Goal: Feedback & Contribution: Contribute content

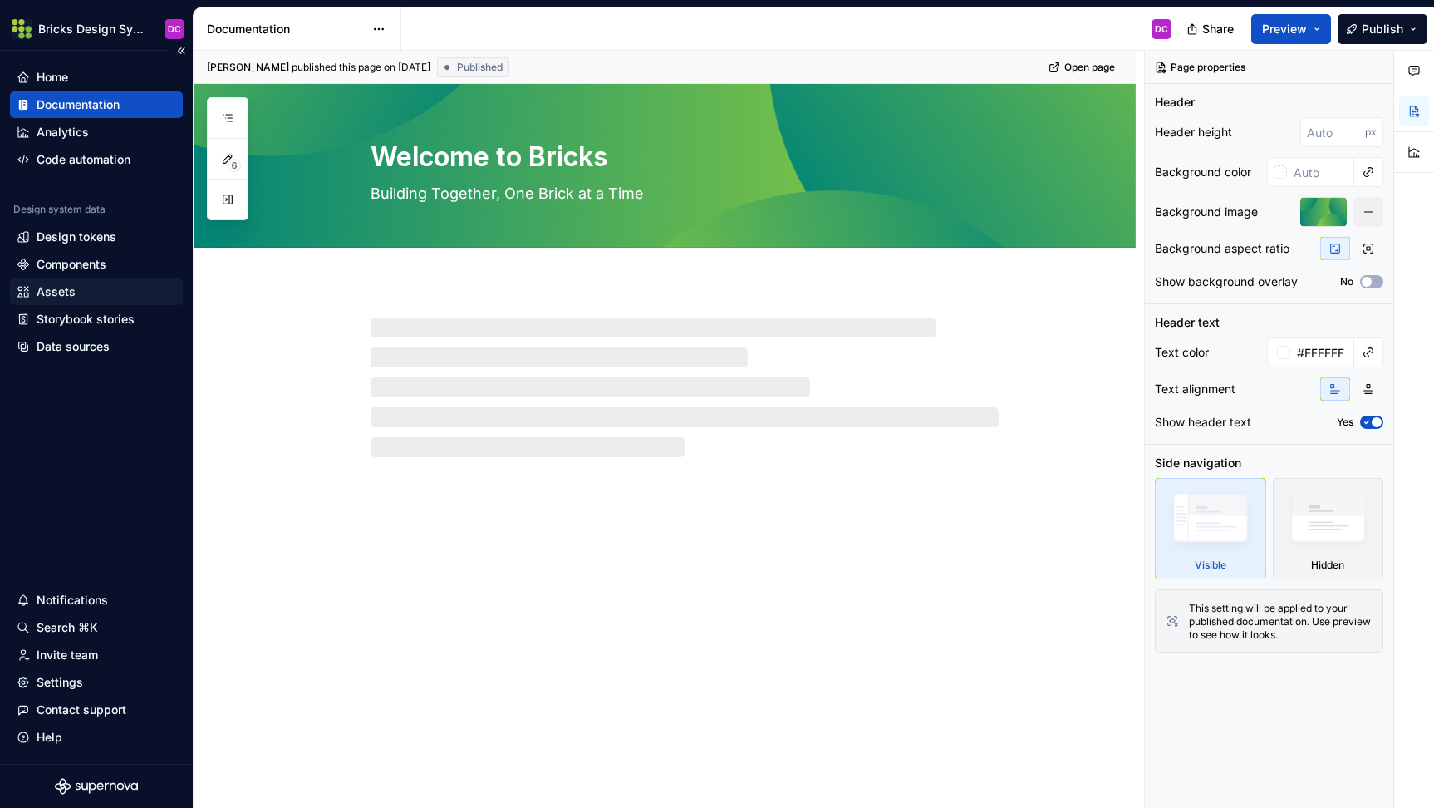
click at [77, 292] on div "Assets" at bounding box center [97, 291] width 160 height 17
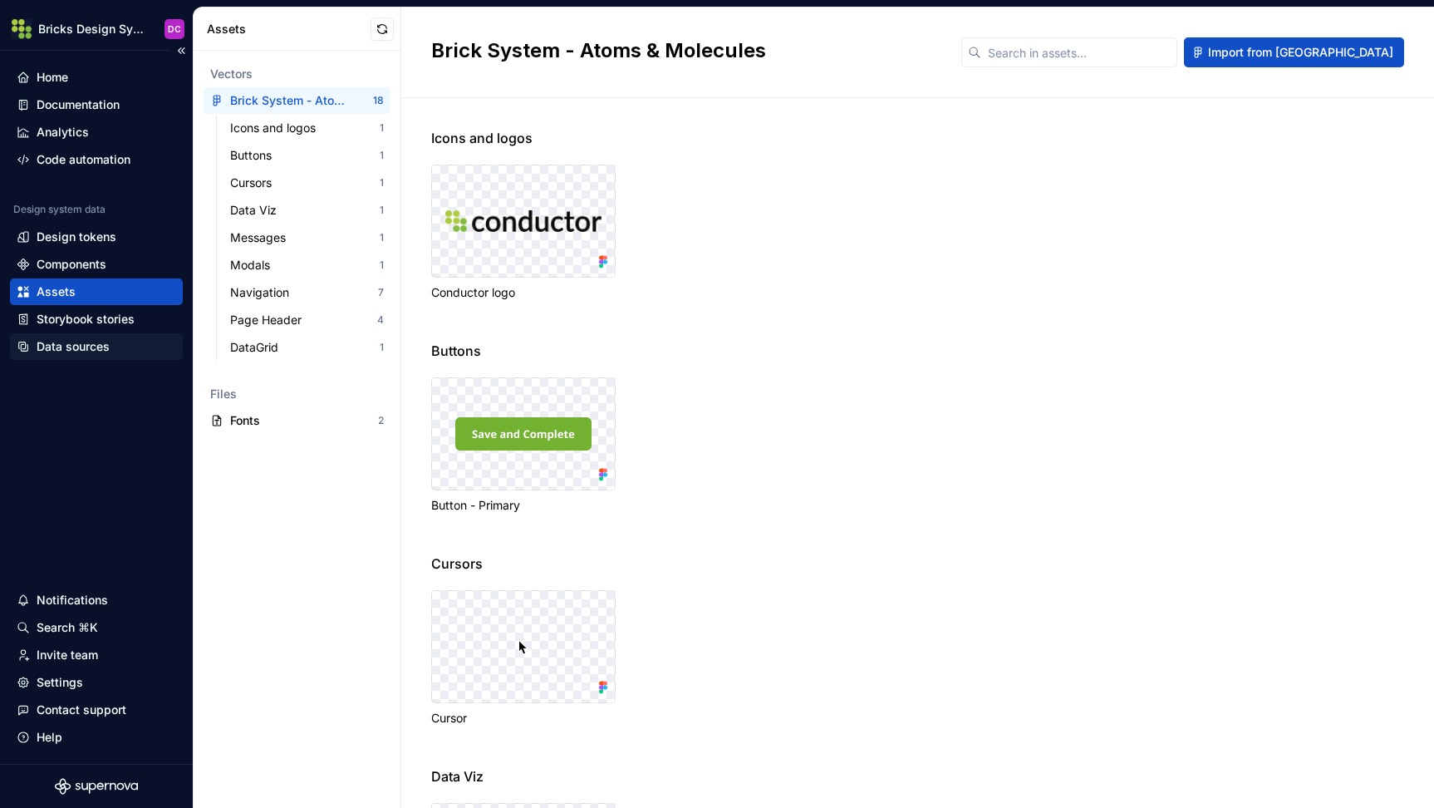
click at [58, 348] on div "Data sources" at bounding box center [73, 346] width 73 height 17
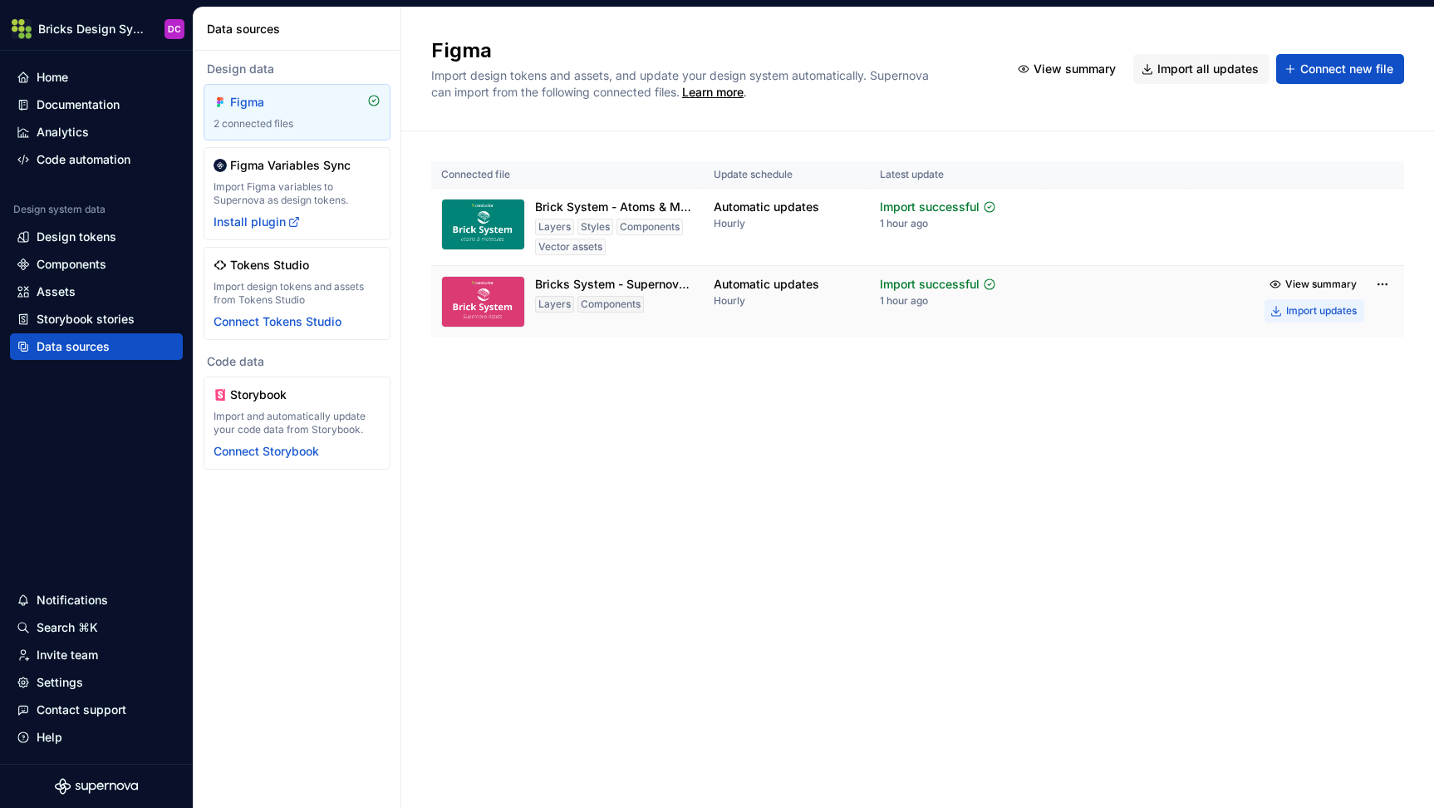
click at [1324, 307] on div "Import updates" at bounding box center [1321, 310] width 71 height 13
click at [1303, 230] on div "Import updates" at bounding box center [1321, 233] width 71 height 13
click at [69, 104] on div "Documentation" at bounding box center [78, 104] width 83 height 17
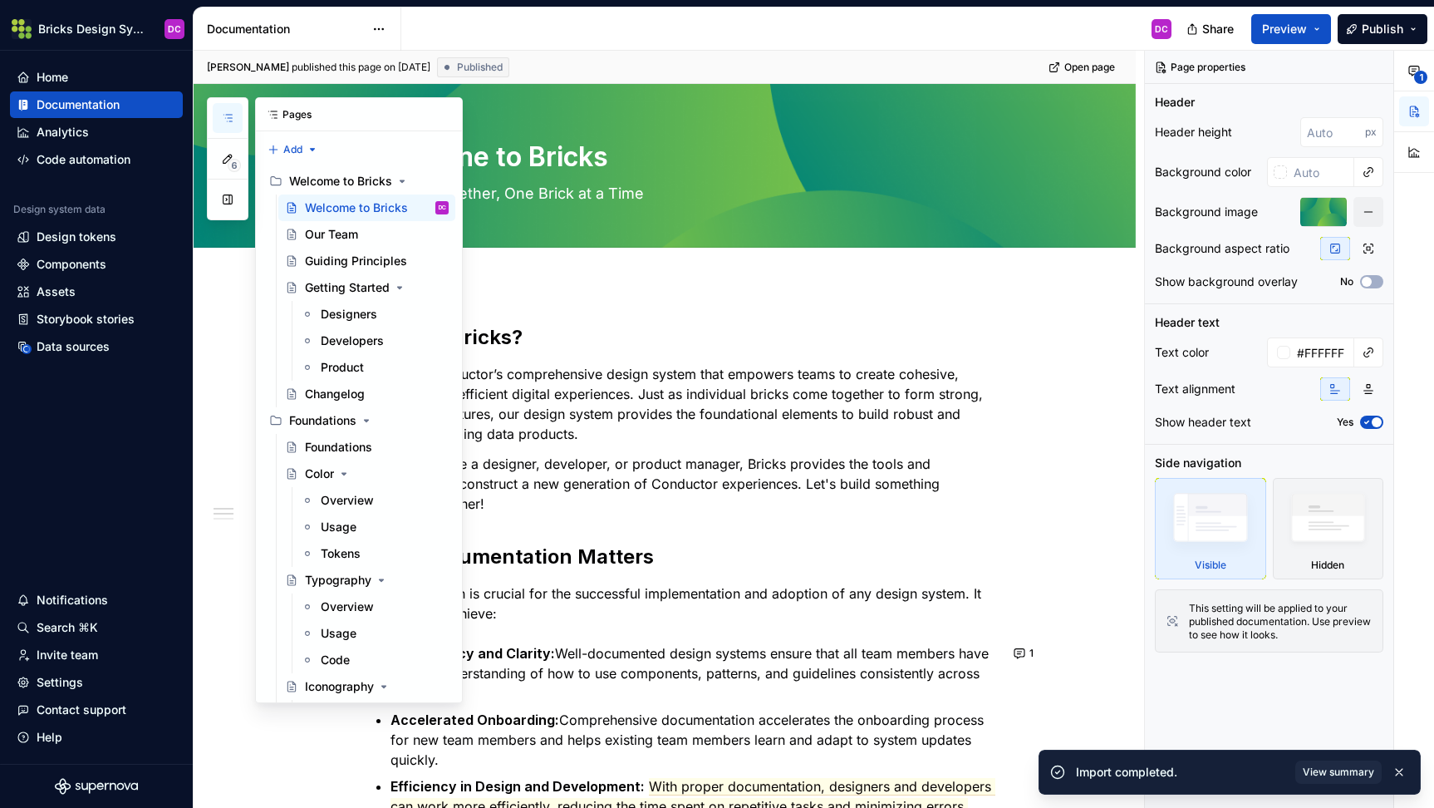
click at [223, 117] on icon "button" at bounding box center [227, 117] width 13 height 13
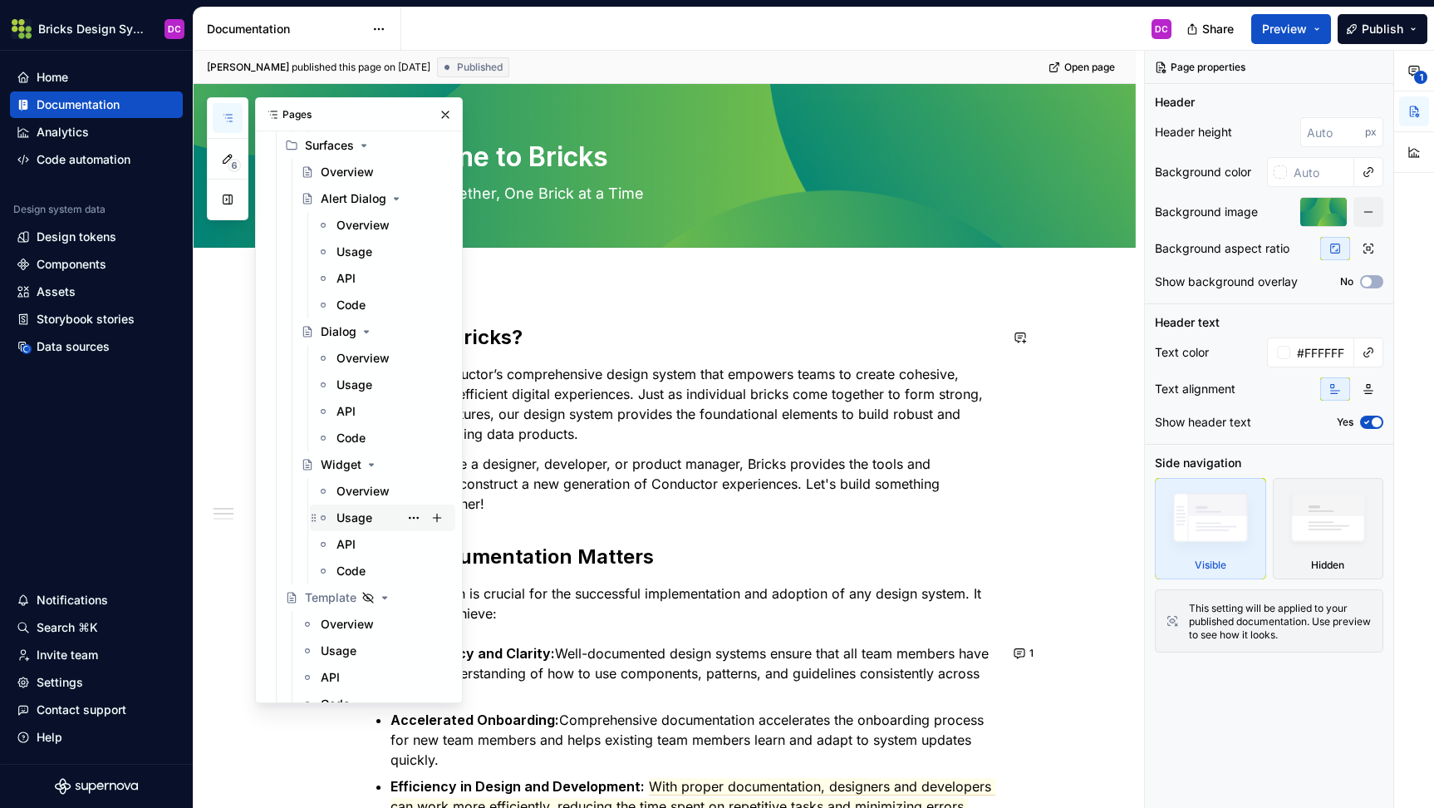
scroll to position [4315, 0]
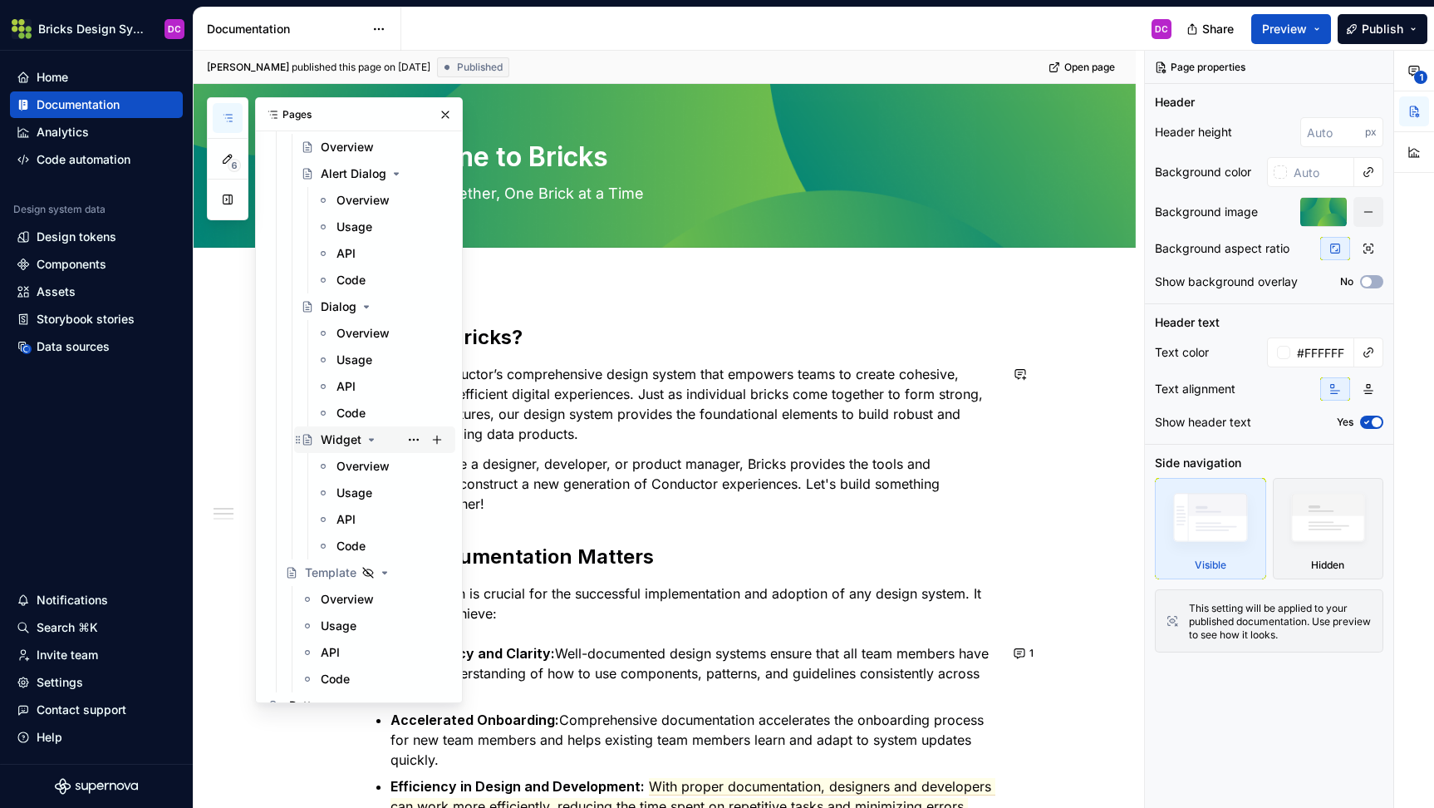
click at [331, 446] on div "Widget" at bounding box center [341, 439] width 41 height 17
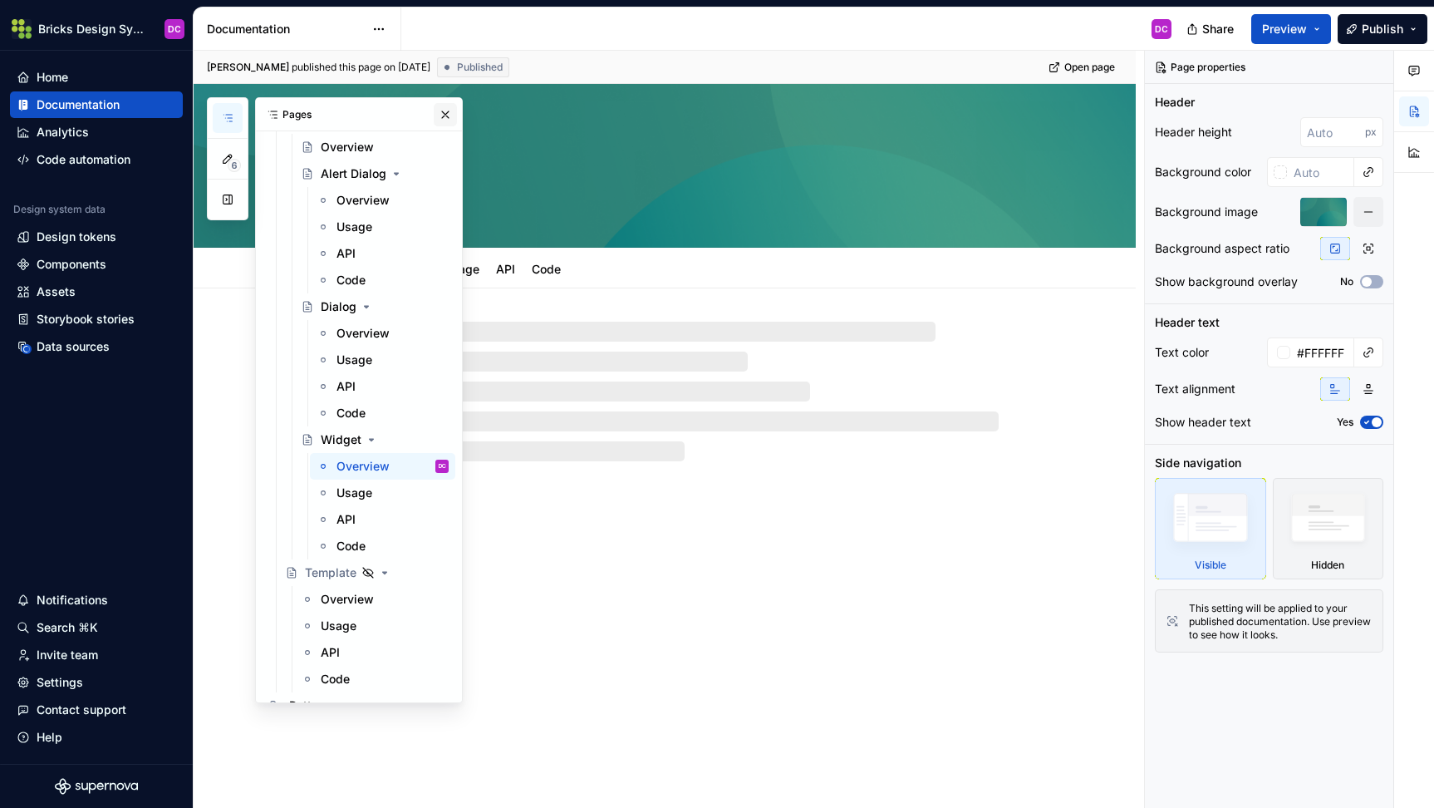
click at [438, 112] on button "button" at bounding box center [445, 114] width 23 height 23
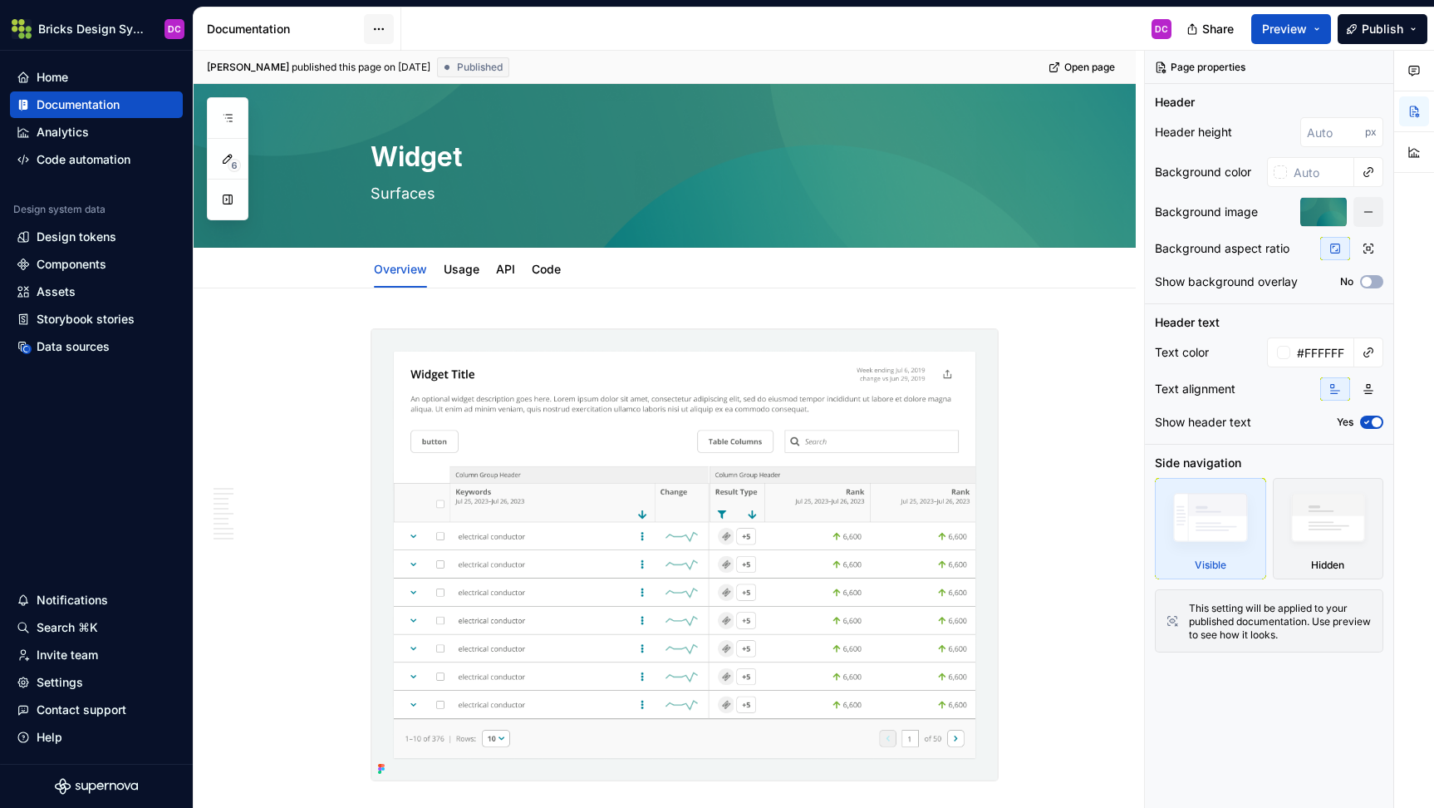
click at [379, 37] on html "Bricks Design System DC Home Documentation Analytics Code automation Design sys…" at bounding box center [717, 404] width 1434 height 808
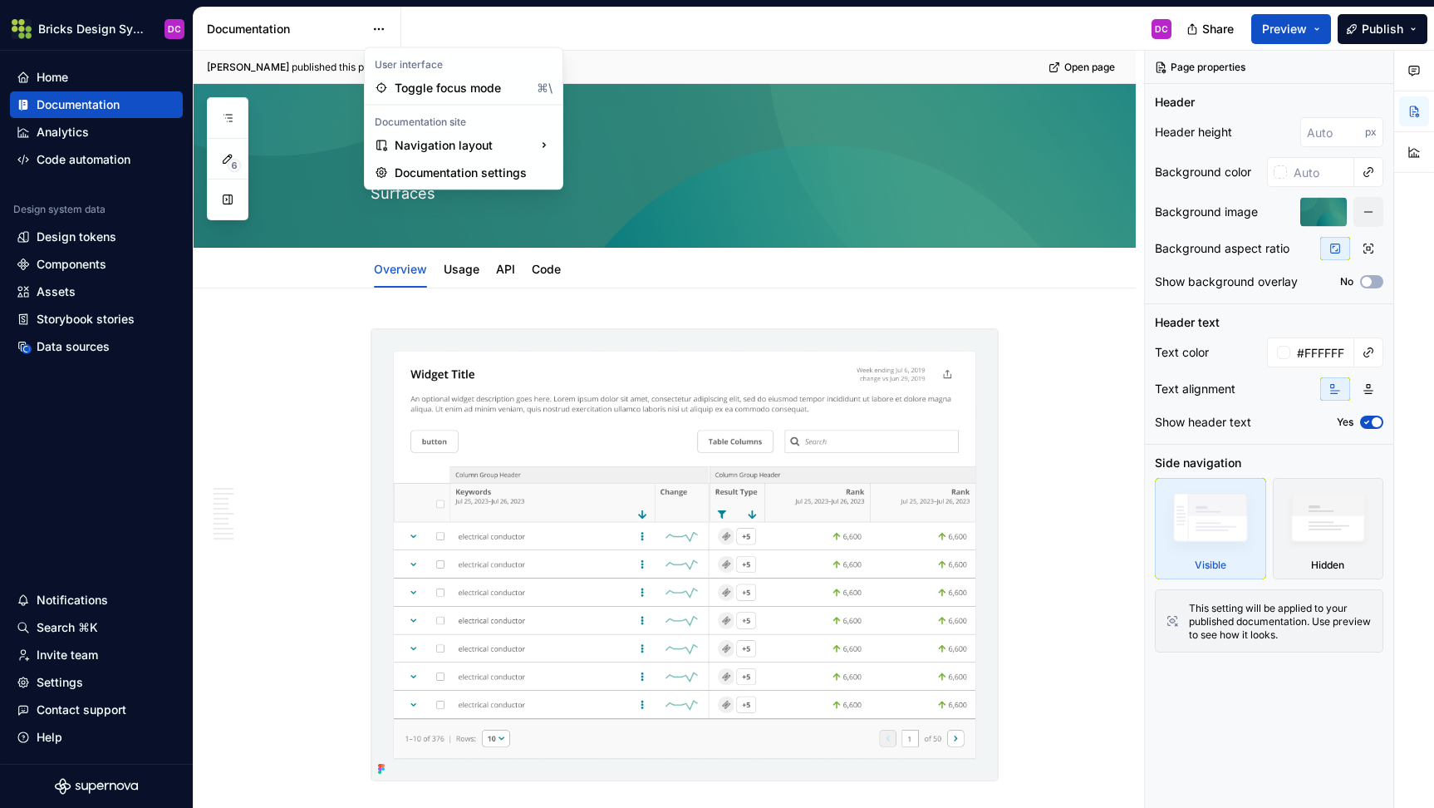
click at [327, 386] on html "Bricks Design System DC Home Documentation Analytics Code automation Design sys…" at bounding box center [717, 404] width 1434 height 808
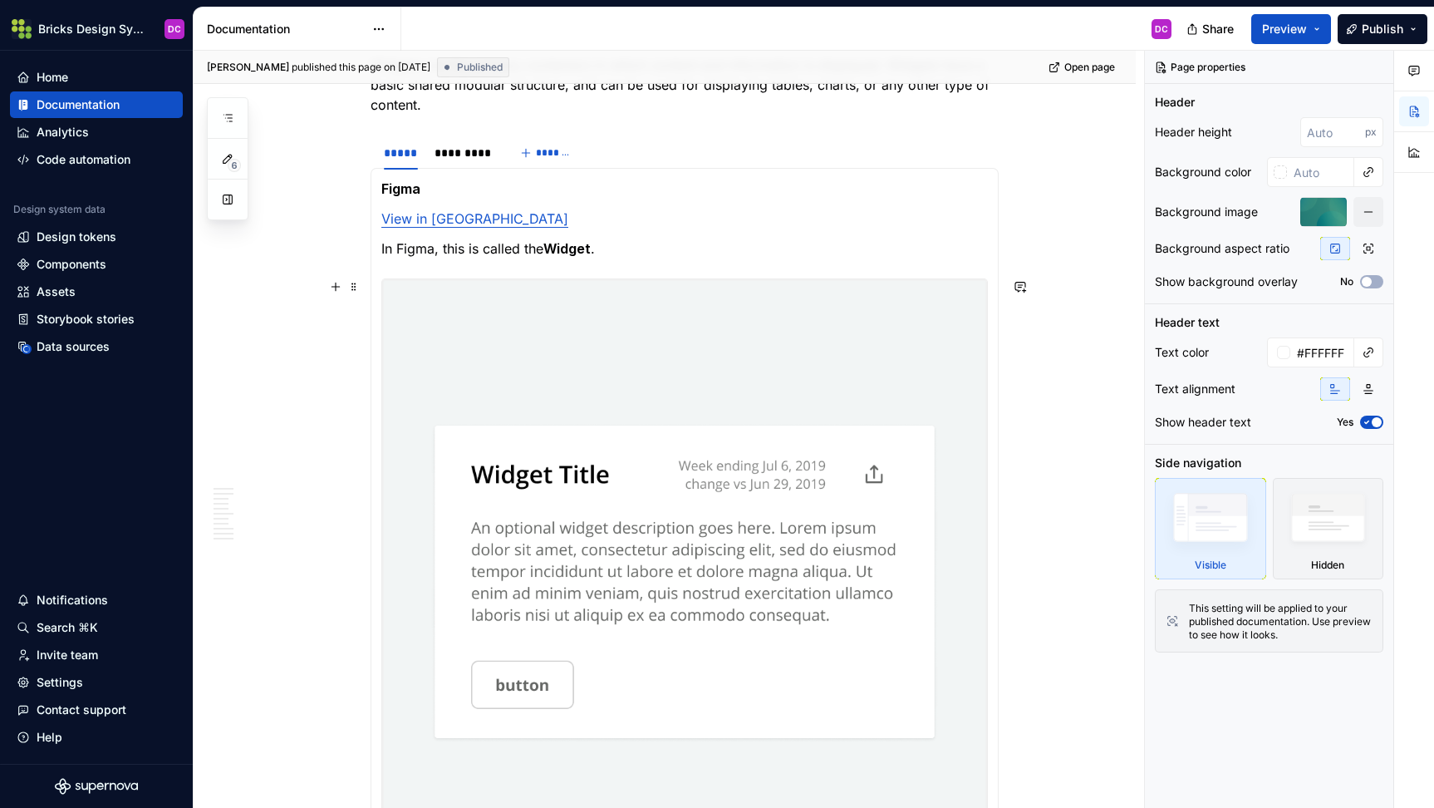
scroll to position [823, 0]
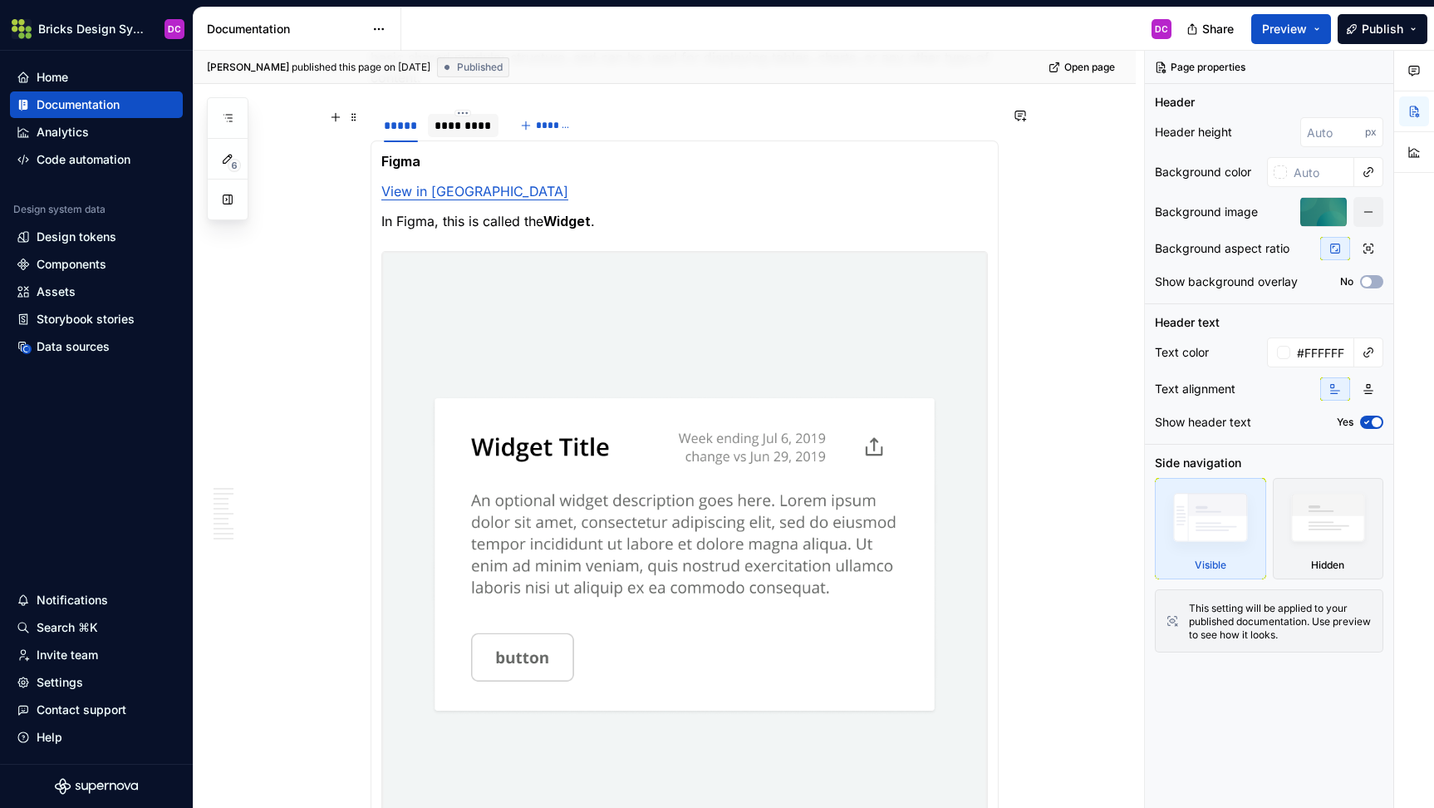
click at [464, 133] on div "*********" at bounding box center [463, 125] width 57 height 17
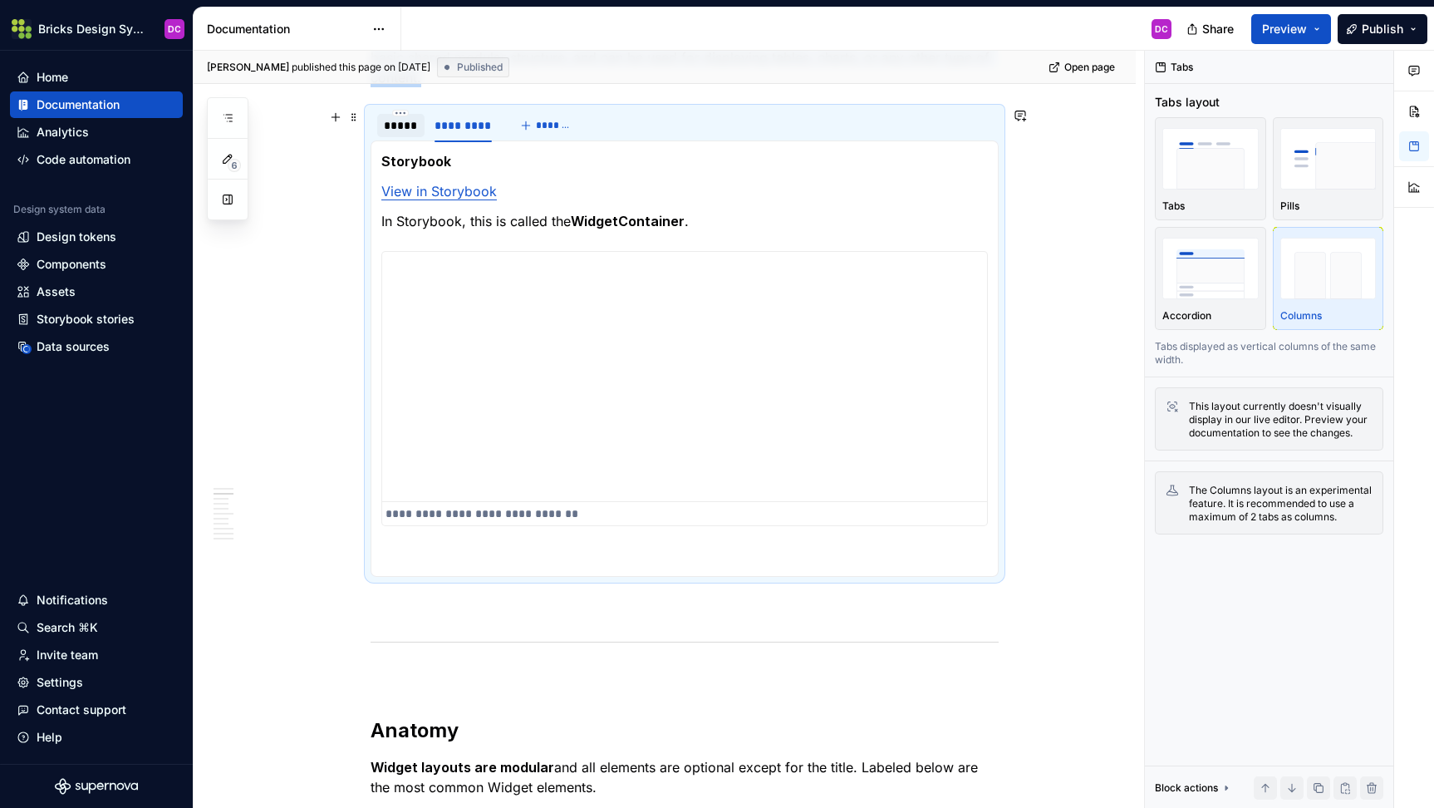
click at [395, 120] on div "*****" at bounding box center [401, 125] width 34 height 17
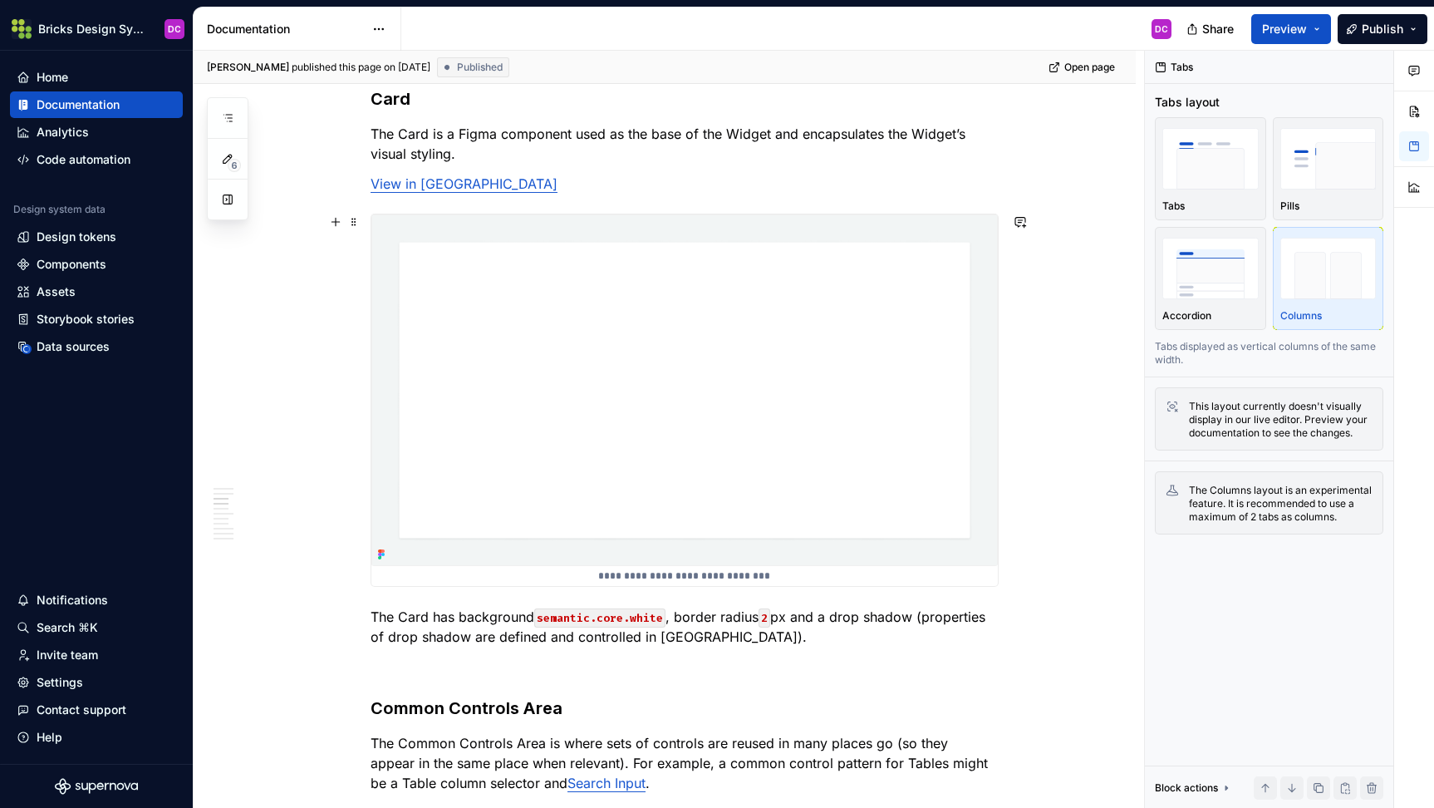
scroll to position [2740, 0]
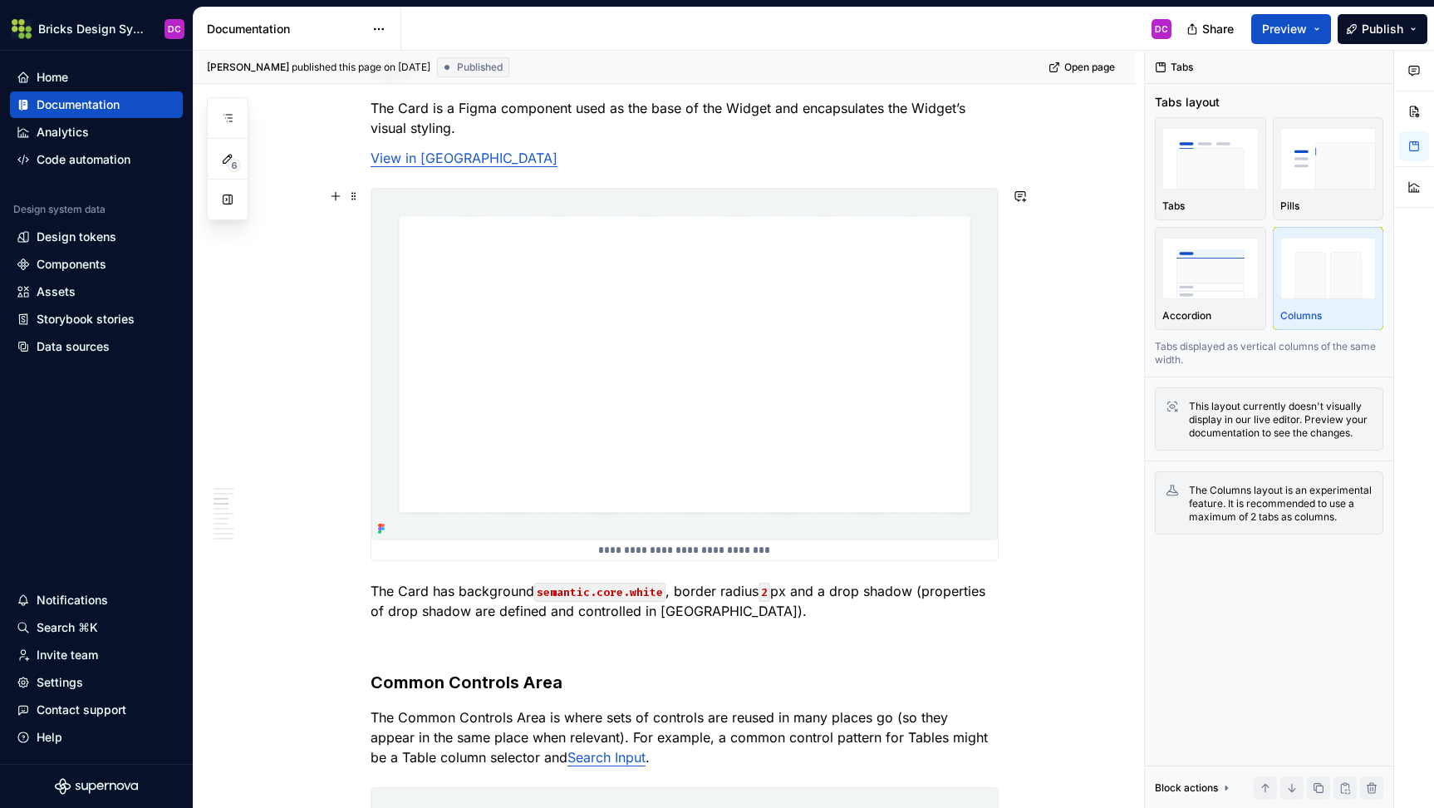
type textarea "*"
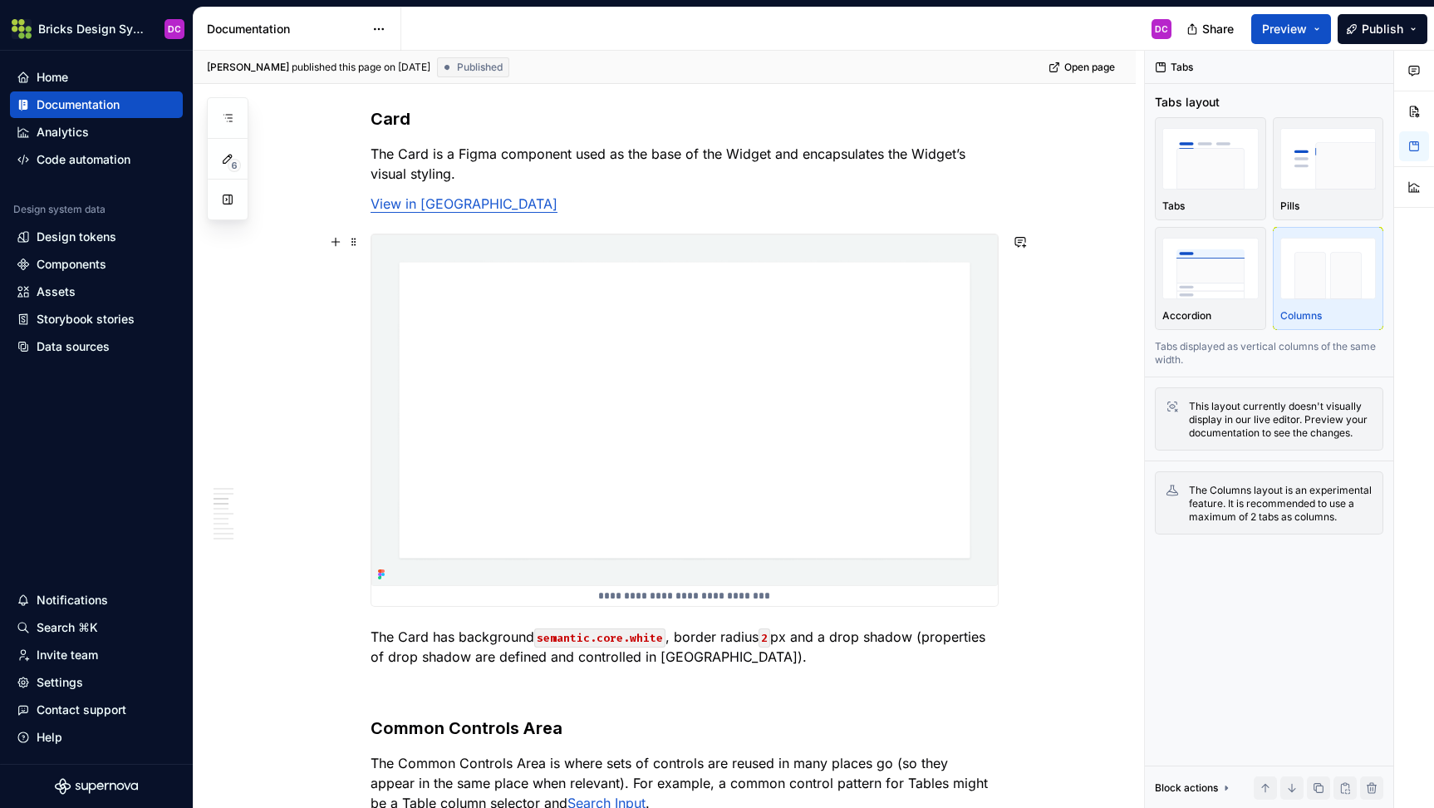
scroll to position [2681, 0]
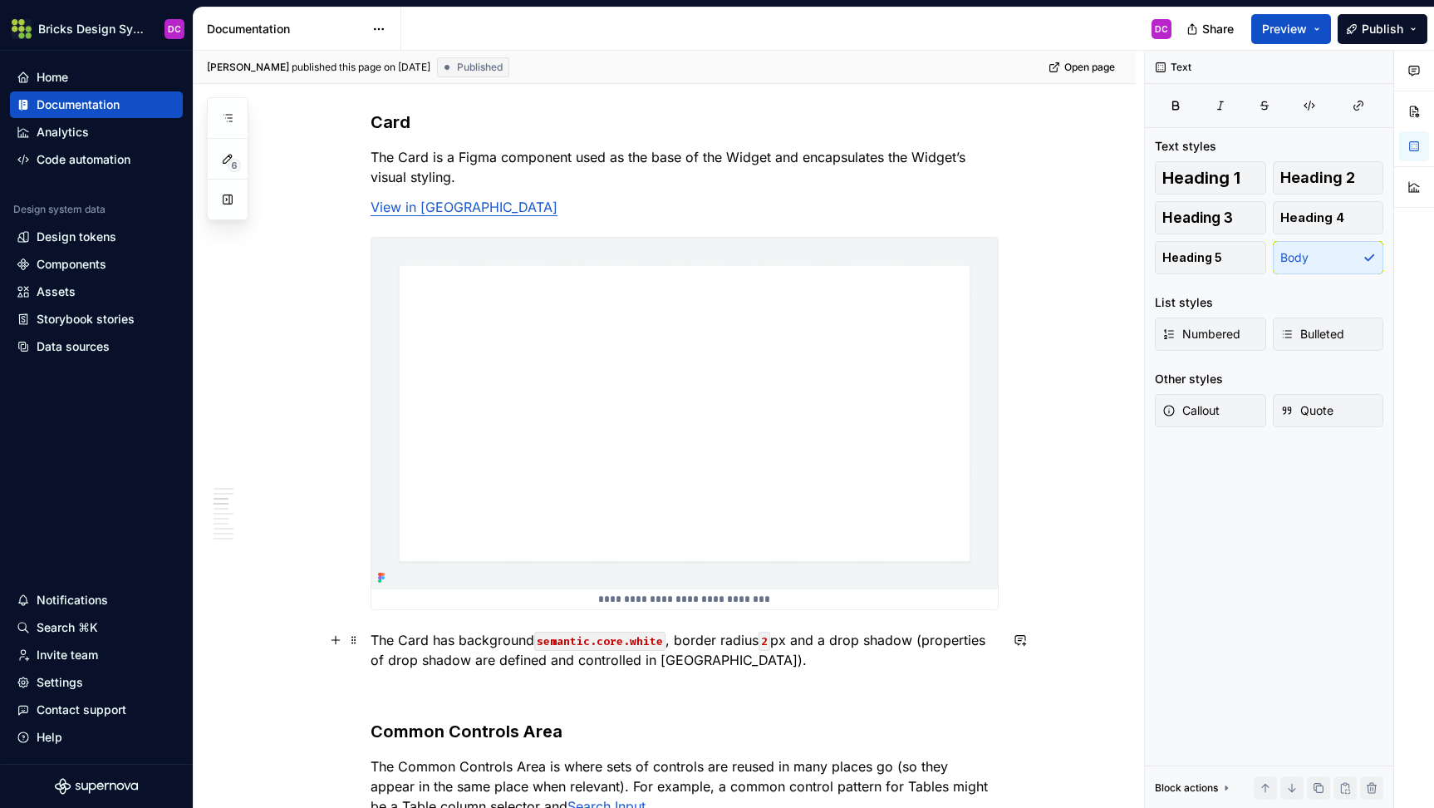
click at [704, 641] on p "The Card has background semantic.core.white , border radius 2 px and a drop sha…" at bounding box center [685, 650] width 628 height 40
click at [770, 641] on code "2" at bounding box center [765, 640] width 12 height 19
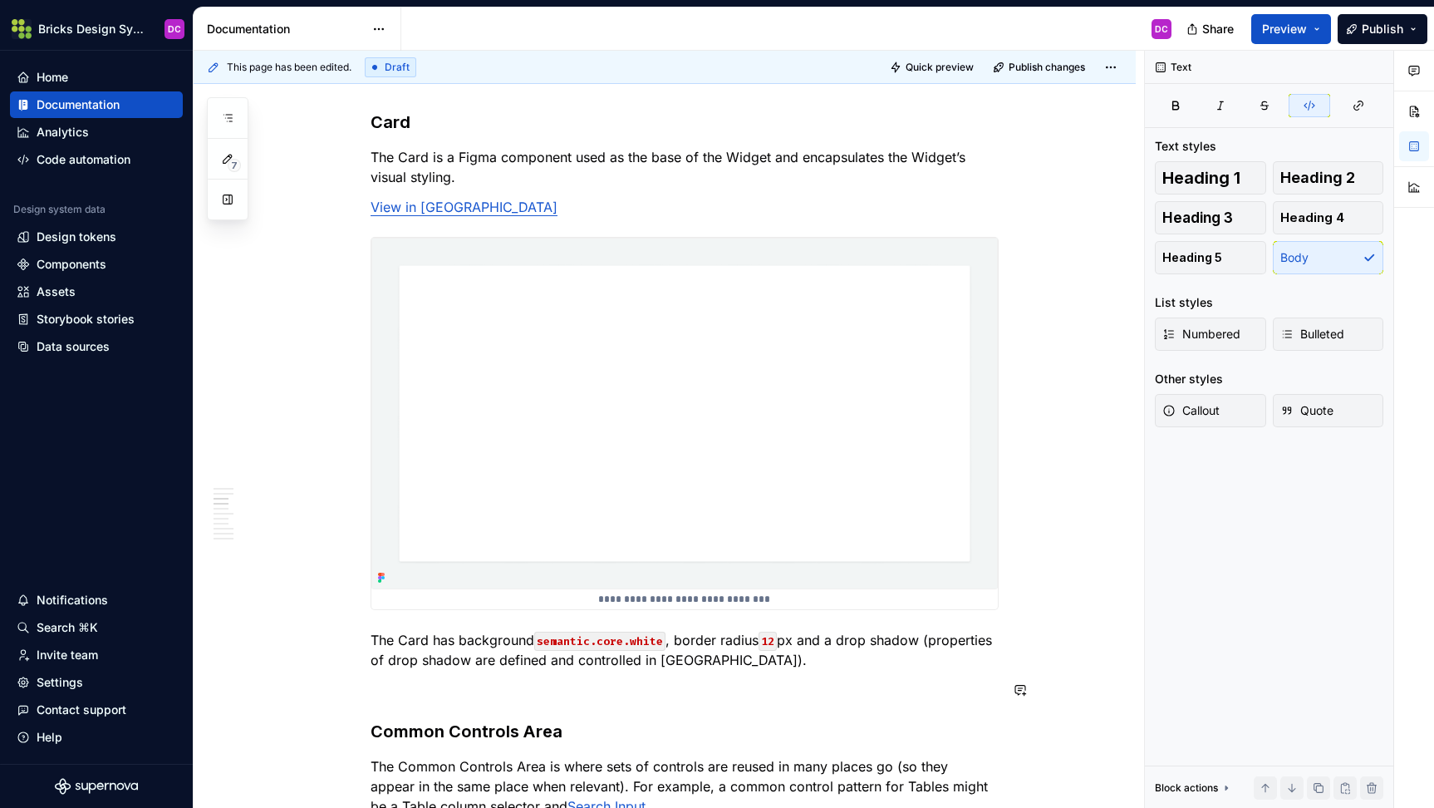
click at [765, 638] on p "The Card has background semantic.core.white , border radius 12 px and a drop sh…" at bounding box center [685, 650] width 628 height 40
click at [403, 636] on p "The Card has background semantic.core.white , border radius of 12 px and a drop…" at bounding box center [685, 650] width 628 height 40
click at [872, 668] on p "The standard Card has background semantic.core.white , border radius of 12 px a…" at bounding box center [685, 650] width 628 height 40
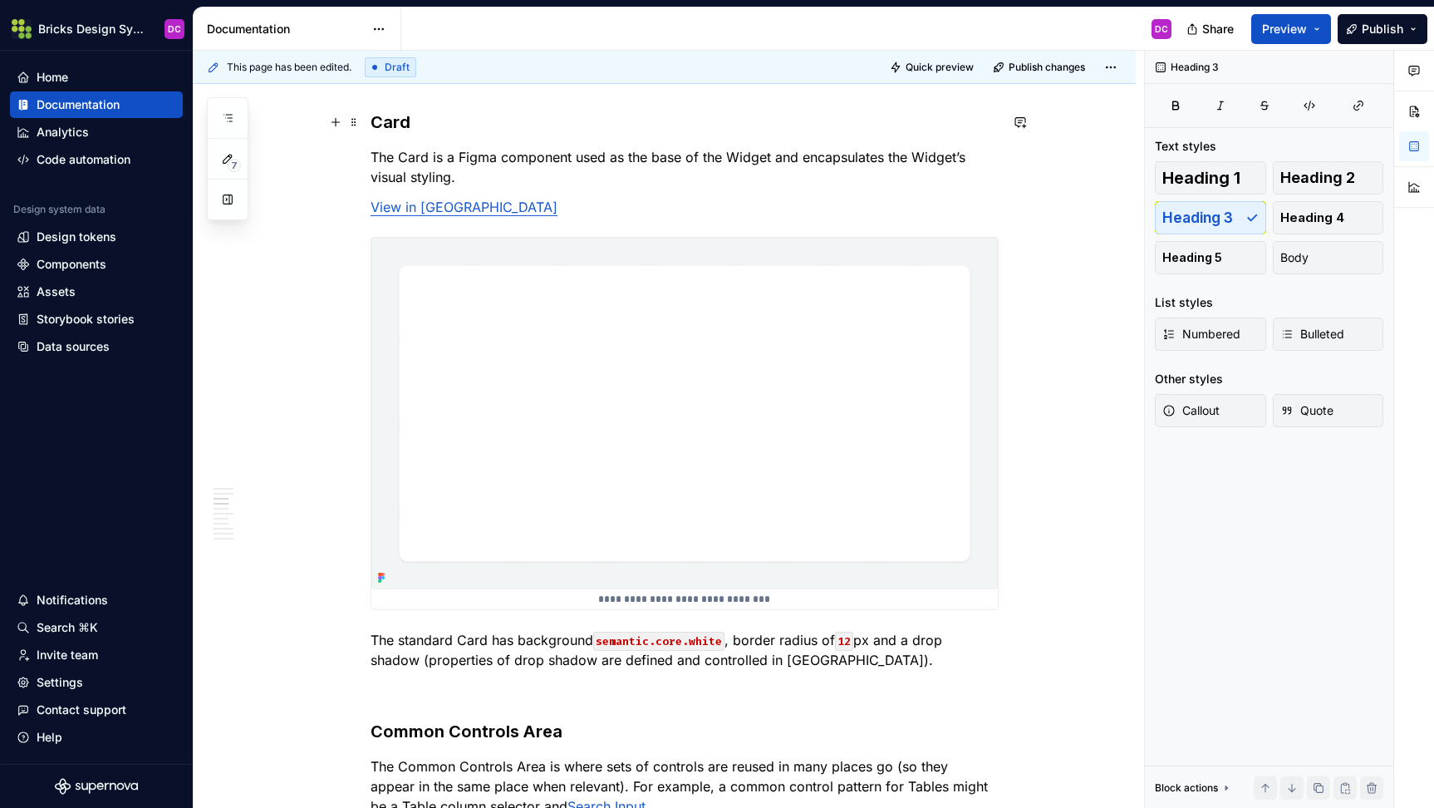
click at [385, 120] on h3 "Card" at bounding box center [685, 122] width 628 height 23
click at [851, 666] on p "The standard Card has background semantic.core.white , border radius of 12 px a…" at bounding box center [685, 650] width 628 height 40
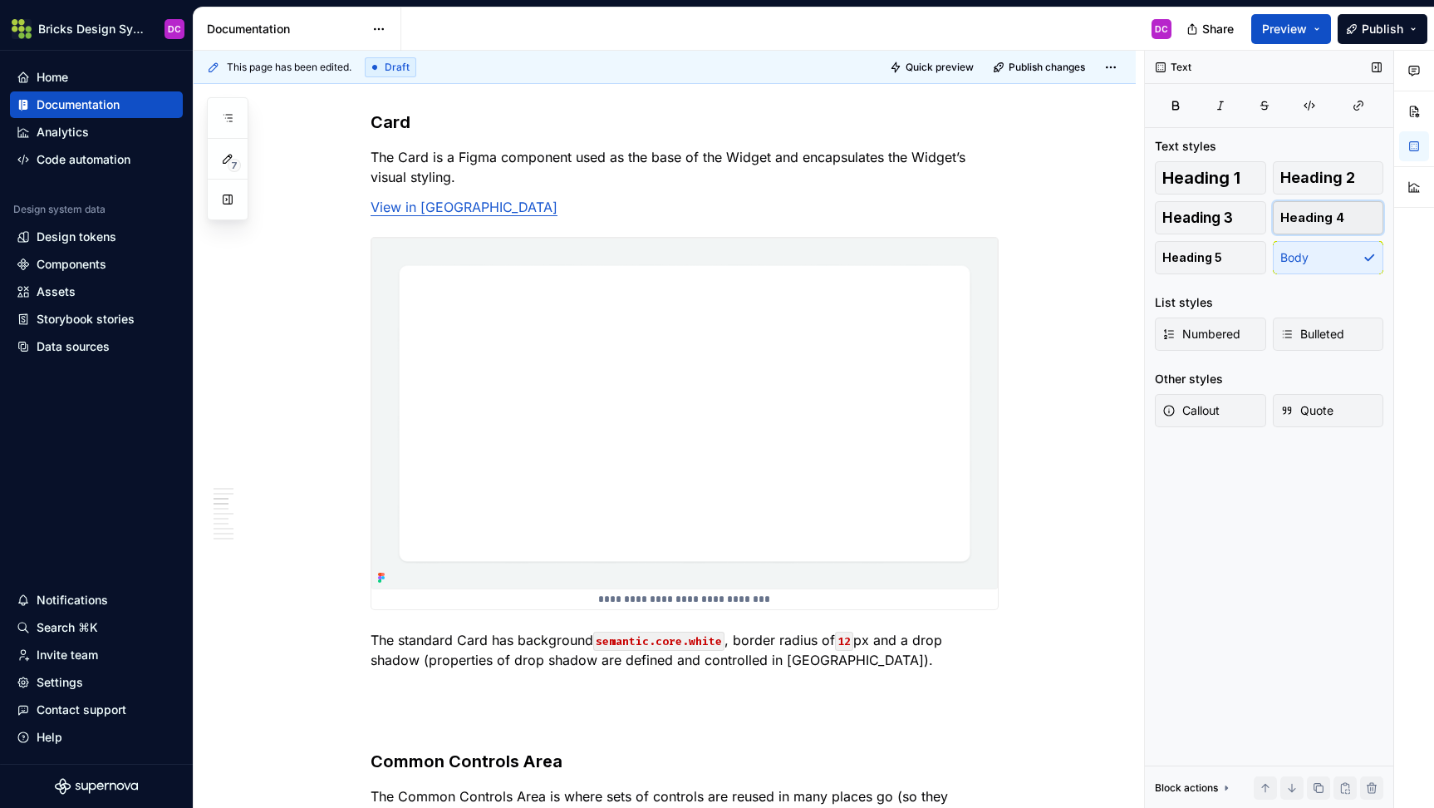
click at [1334, 215] on span "Heading 4" at bounding box center [1312, 217] width 64 height 17
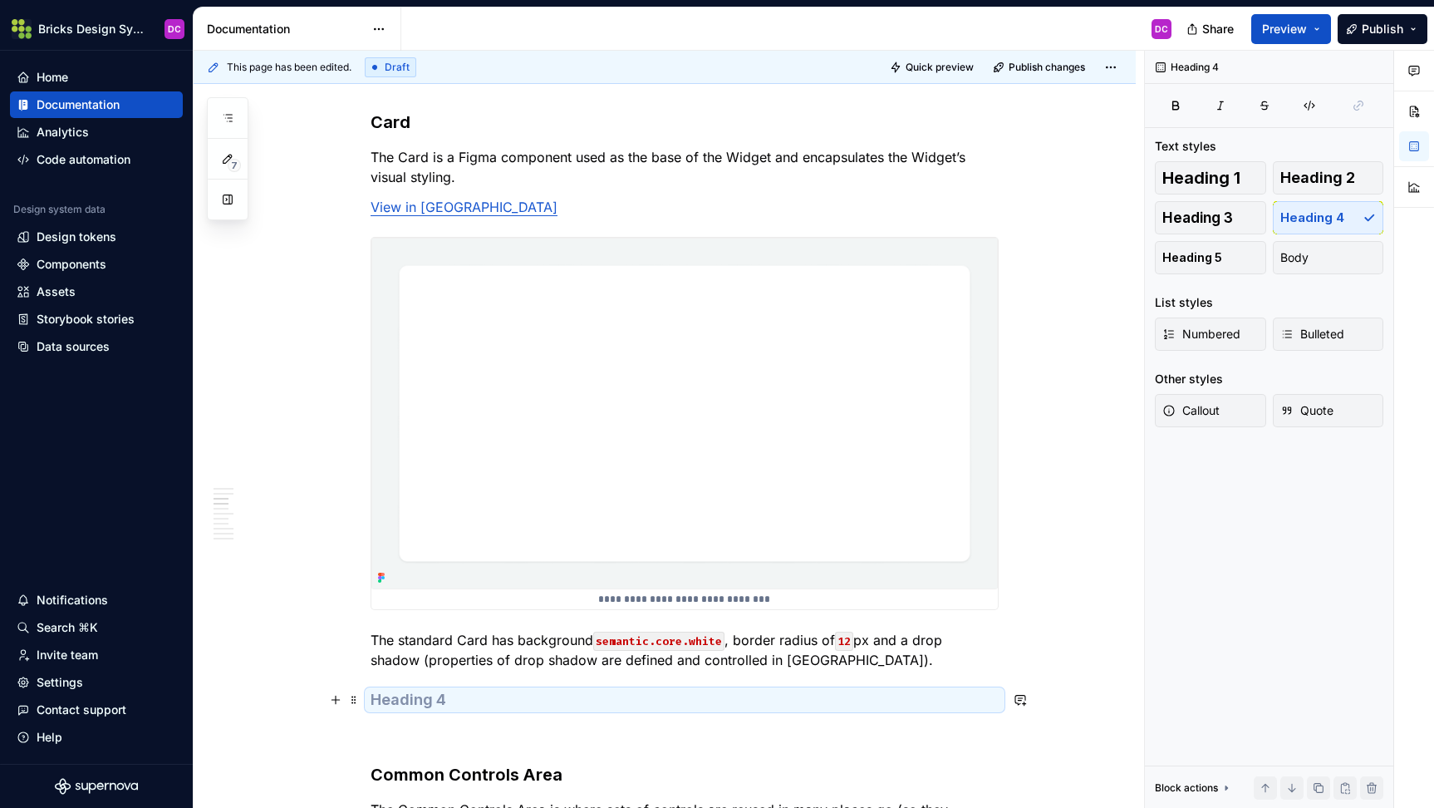
click at [430, 705] on h4 at bounding box center [685, 700] width 628 height 20
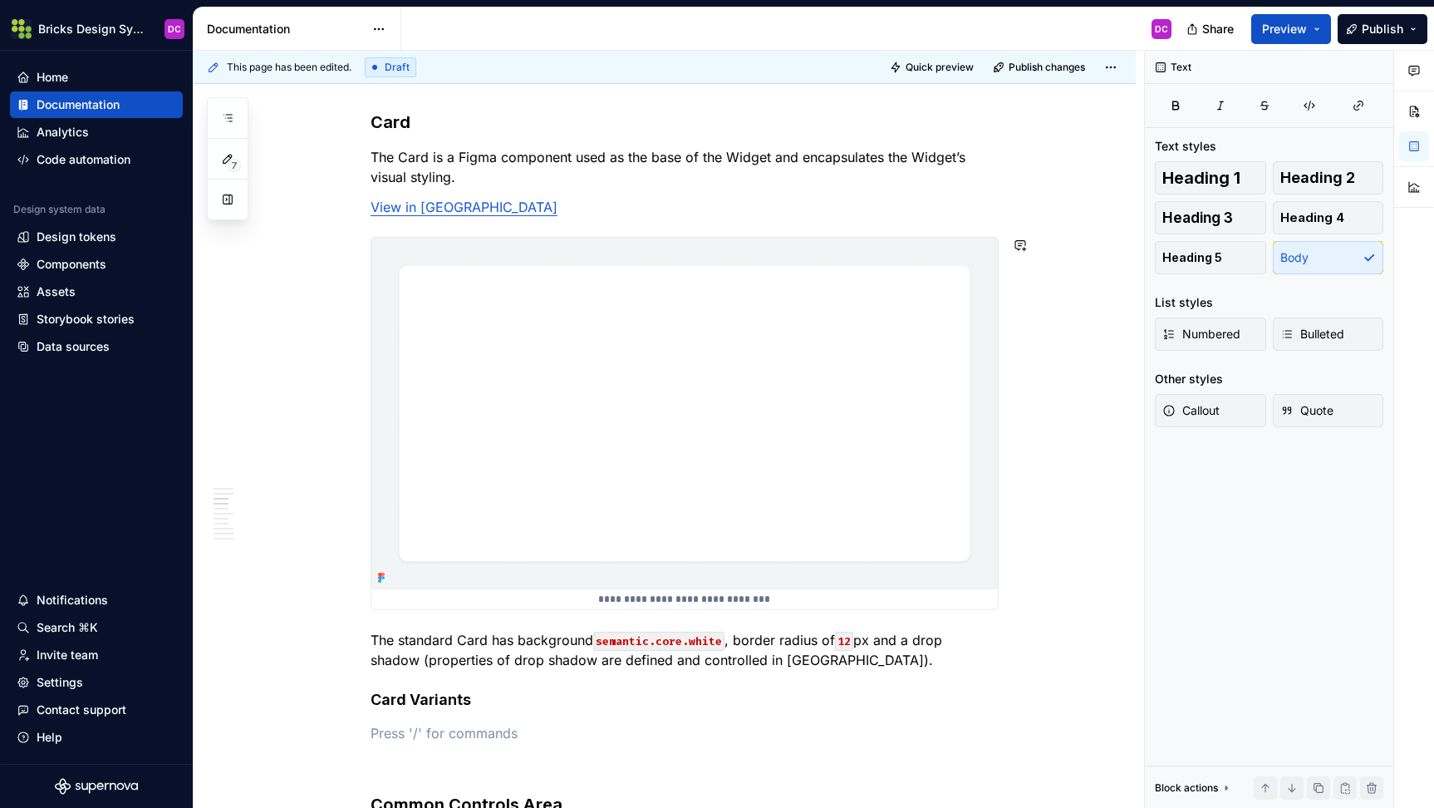
scroll to position [2696, 0]
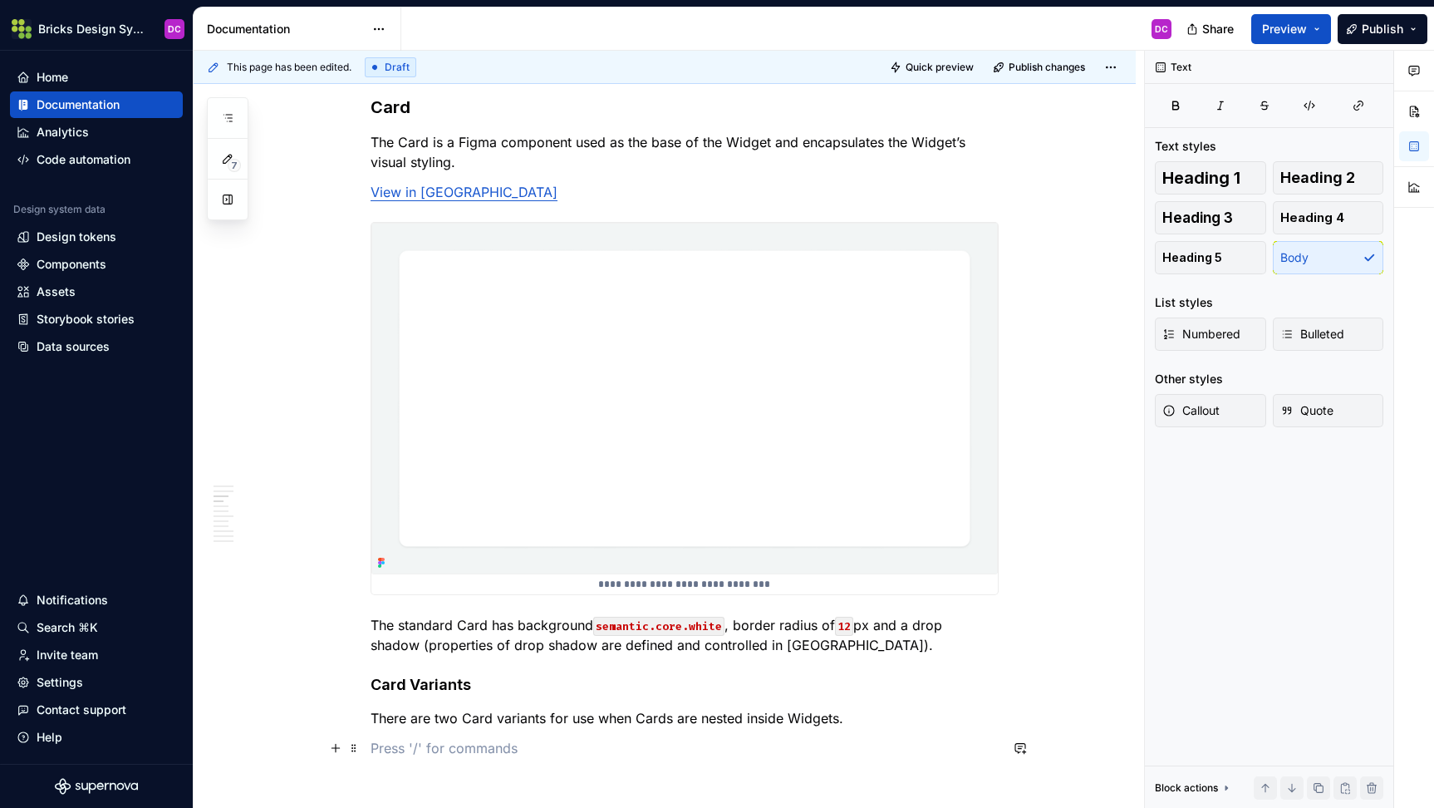
click at [494, 748] on p at bounding box center [685, 748] width 628 height 20
click at [339, 754] on button "button" at bounding box center [335, 747] width 23 height 23
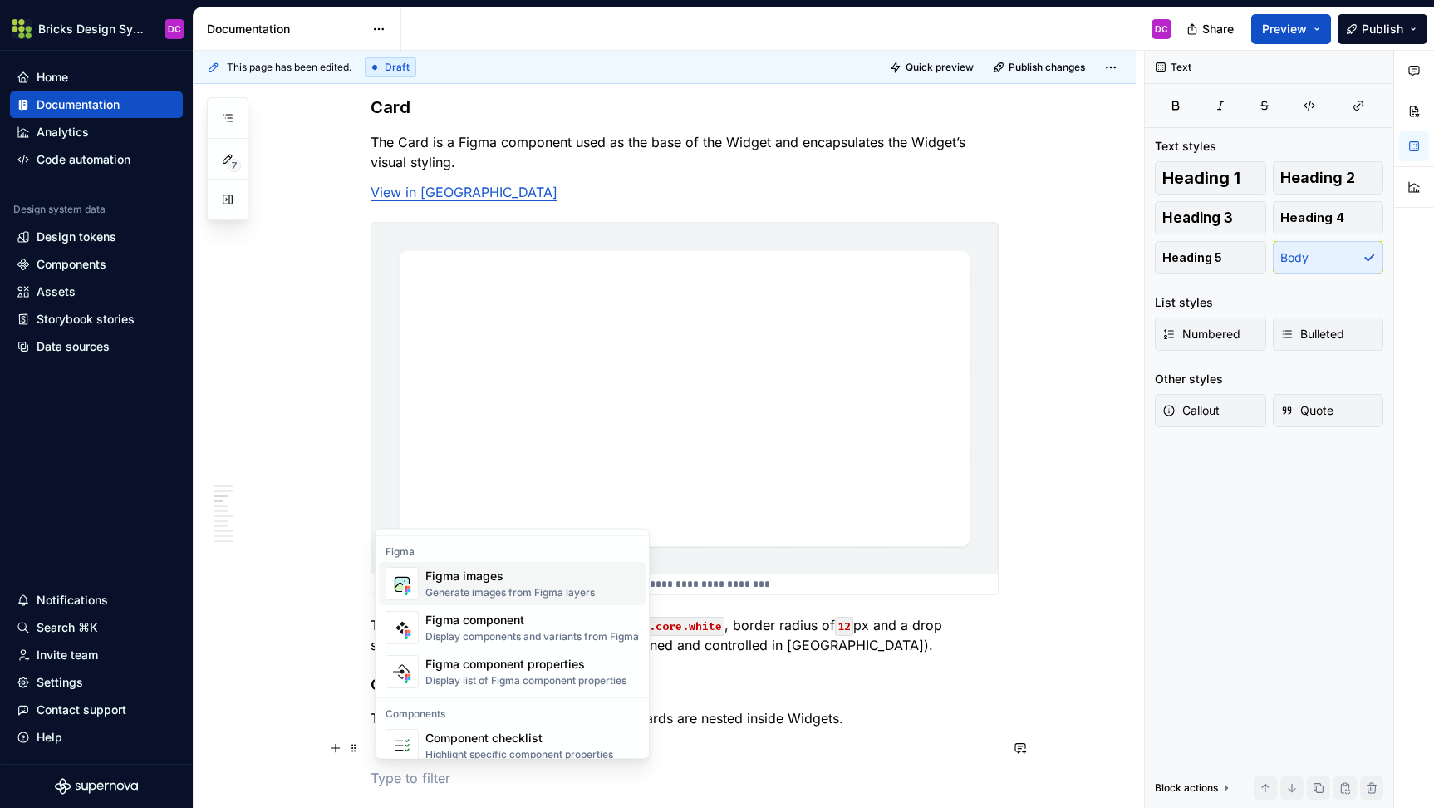
scroll to position [1562, 0]
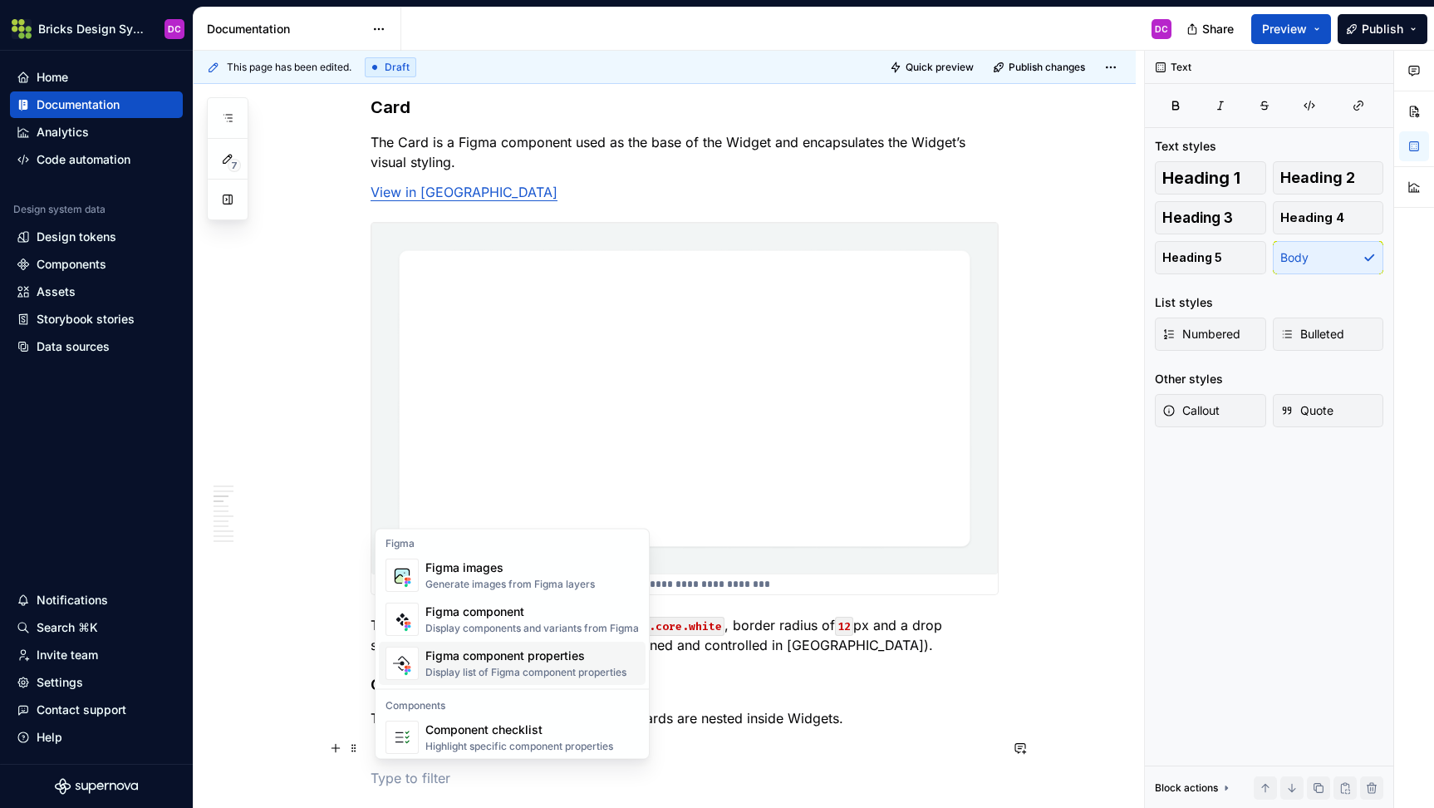
click at [545, 662] on div "Figma component properties" at bounding box center [525, 656] width 201 height 17
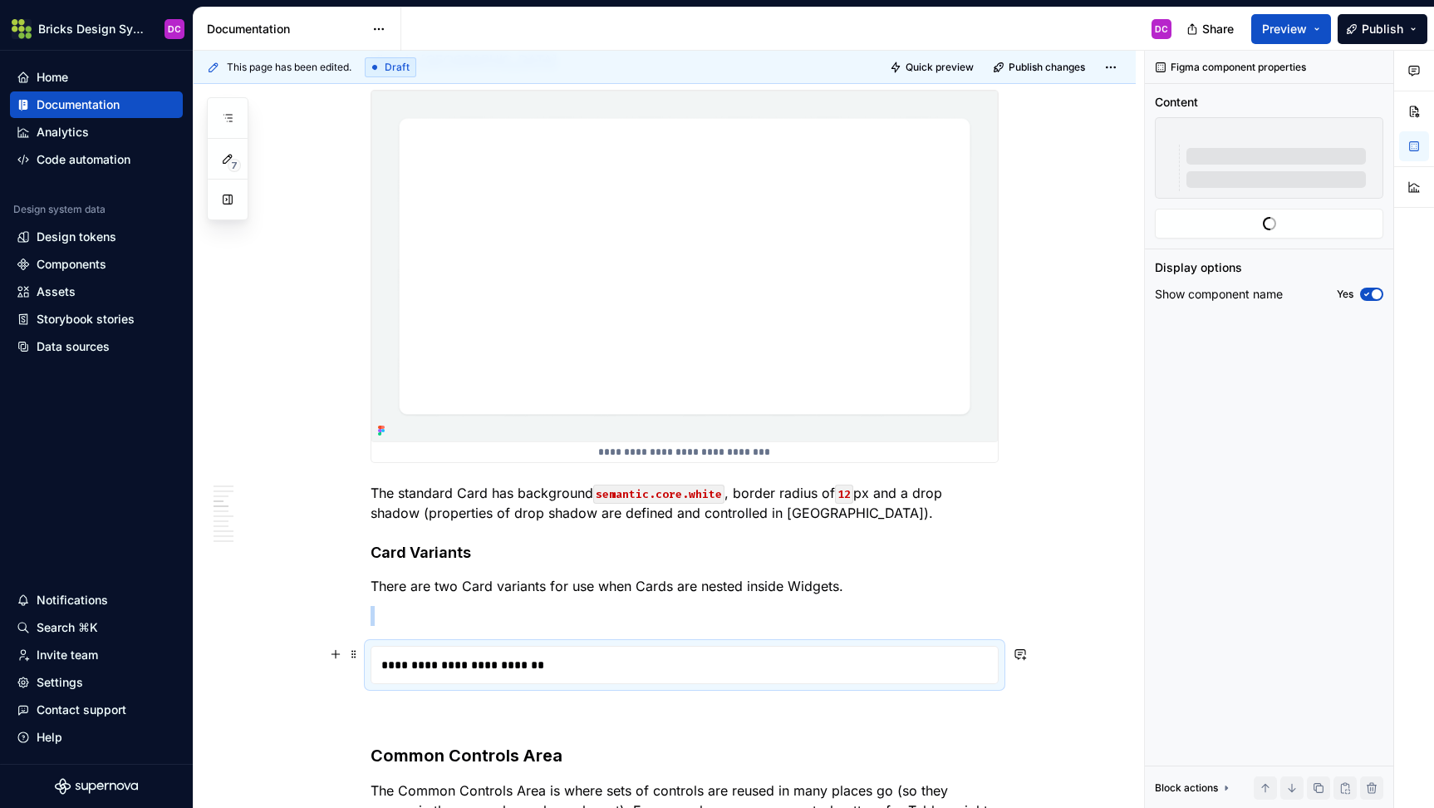
scroll to position [2907, 0]
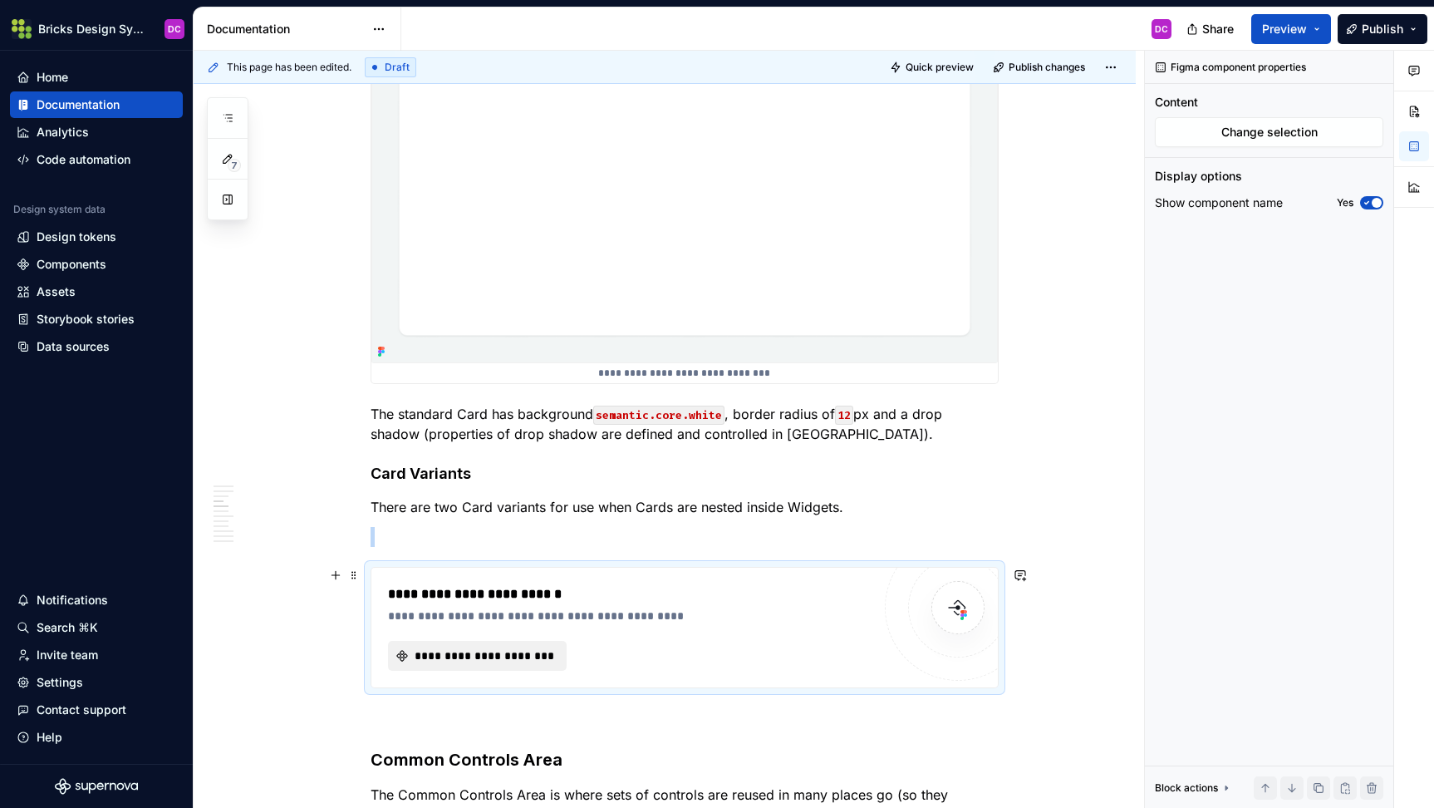
click at [527, 656] on span "**********" at bounding box center [484, 655] width 144 height 17
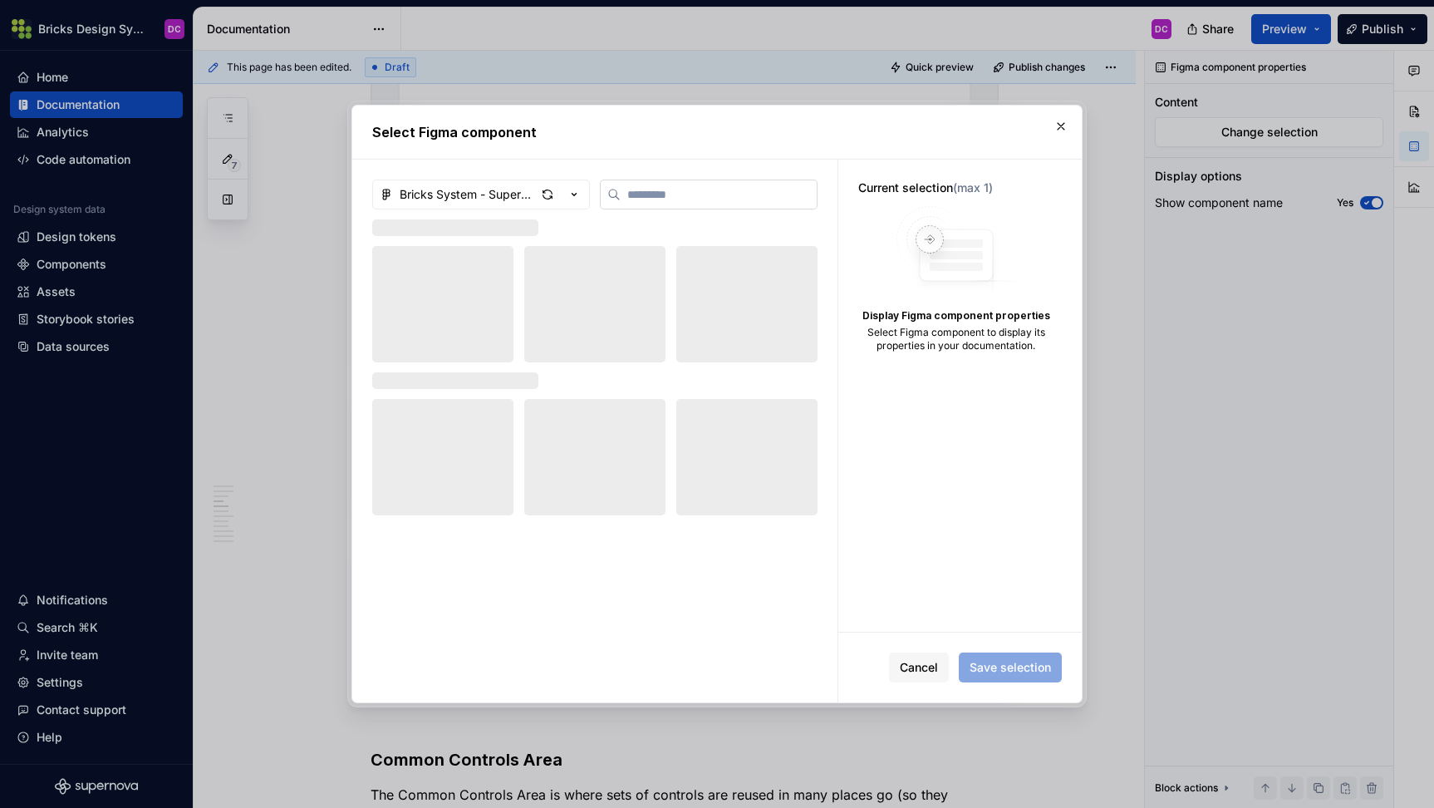
type textarea "*"
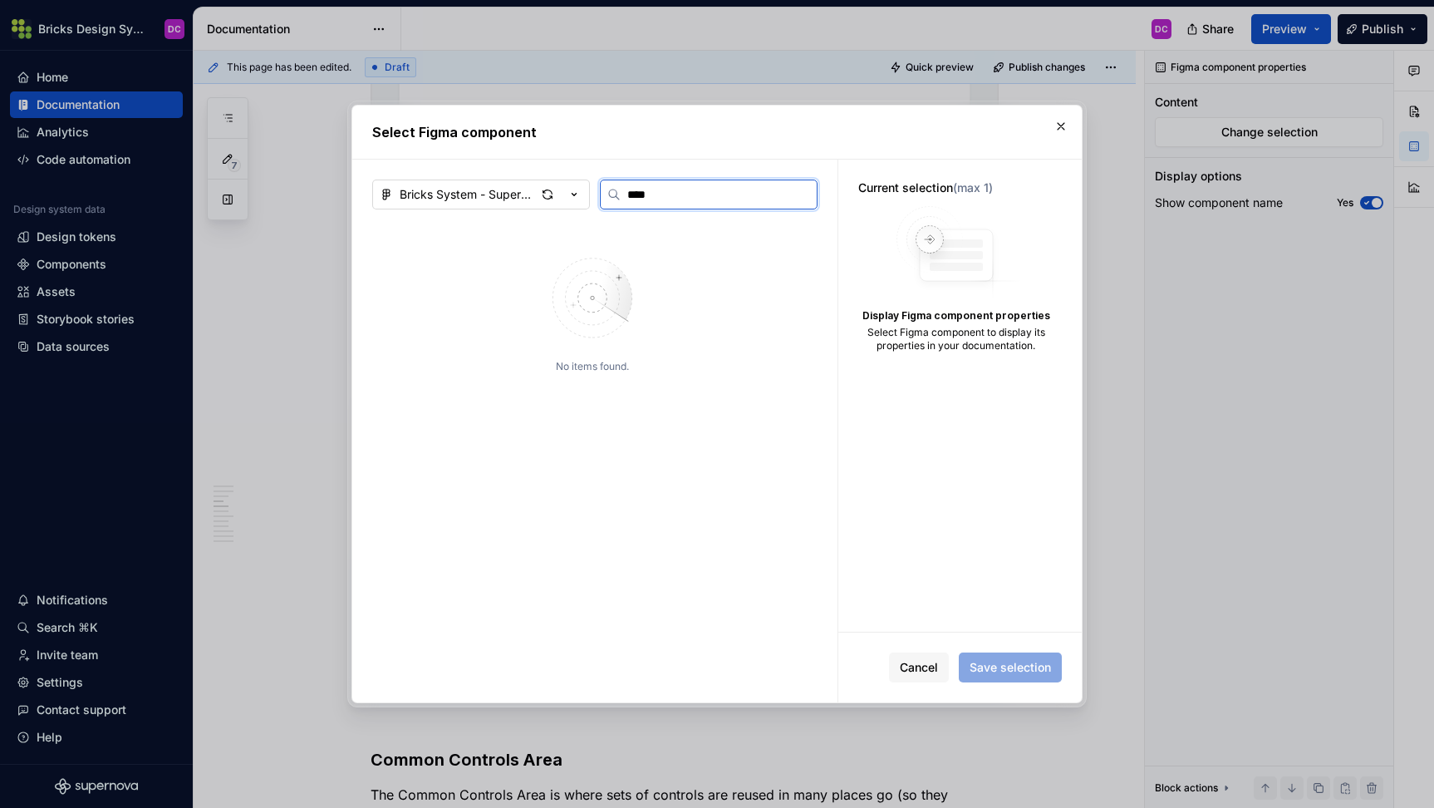
type input "****"
click at [574, 195] on icon "button" at bounding box center [575, 195] width 4 height 2
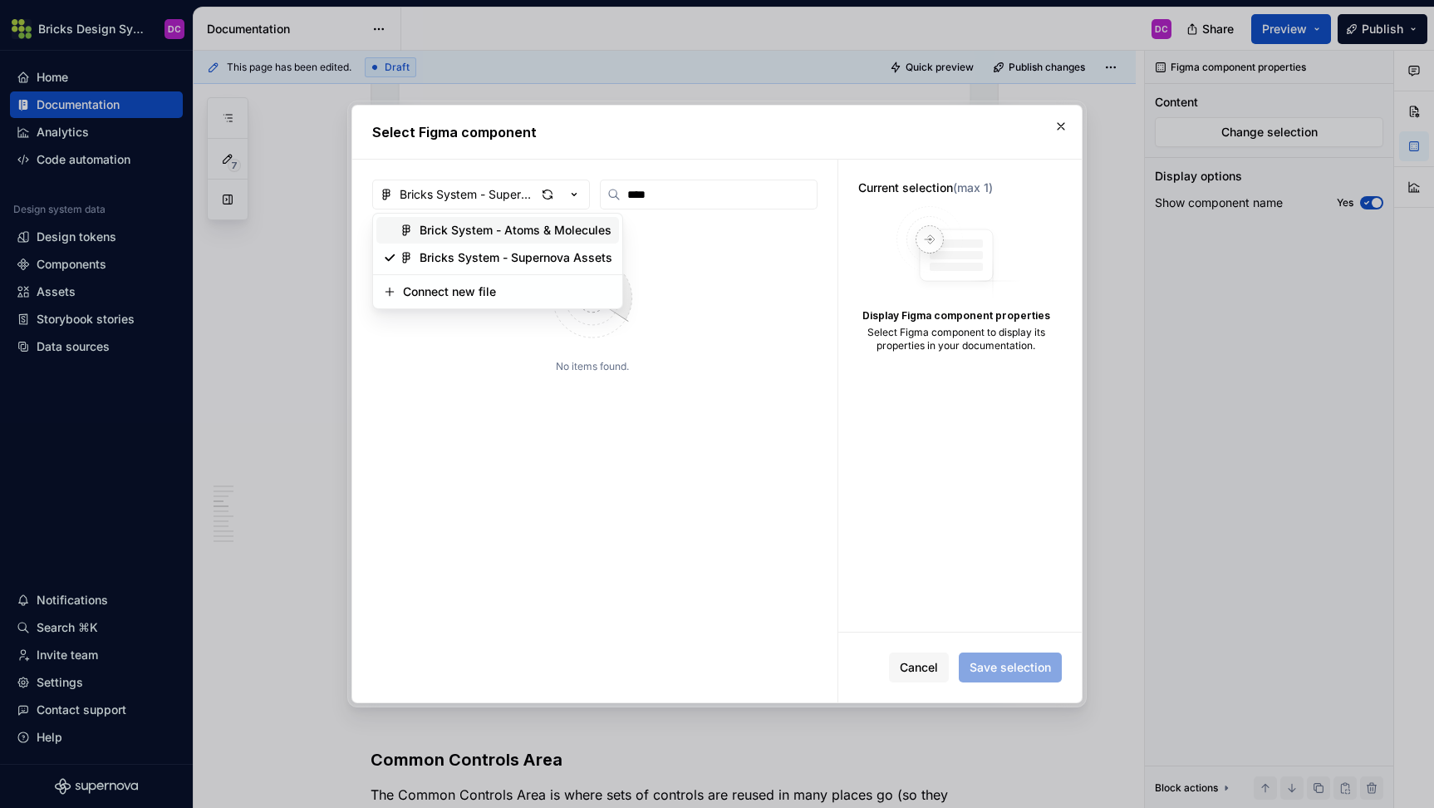
click at [540, 229] on div "Brick System - Atoms & Molecules" at bounding box center [516, 230] width 192 height 17
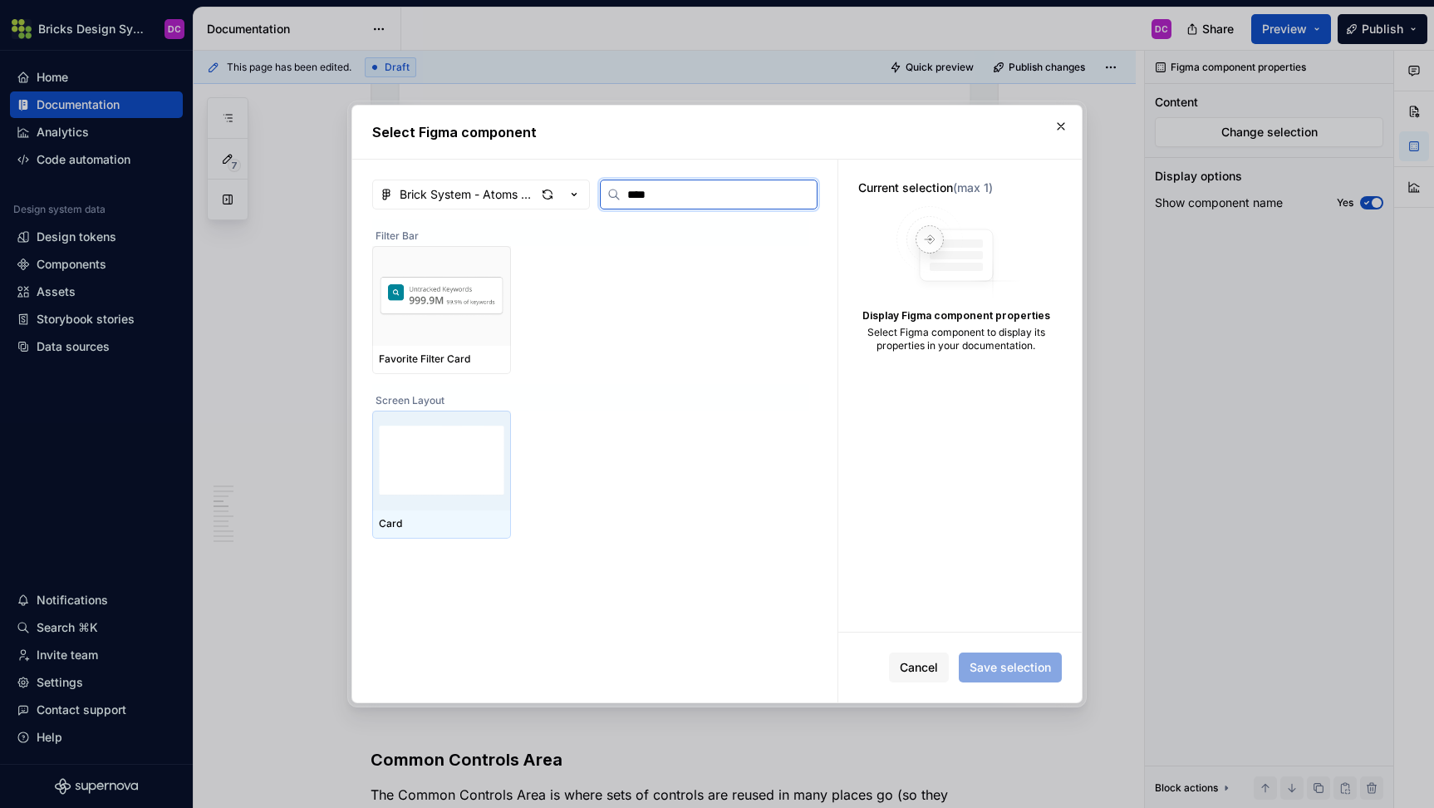
click at [399, 486] on img at bounding box center [441, 460] width 125 height 86
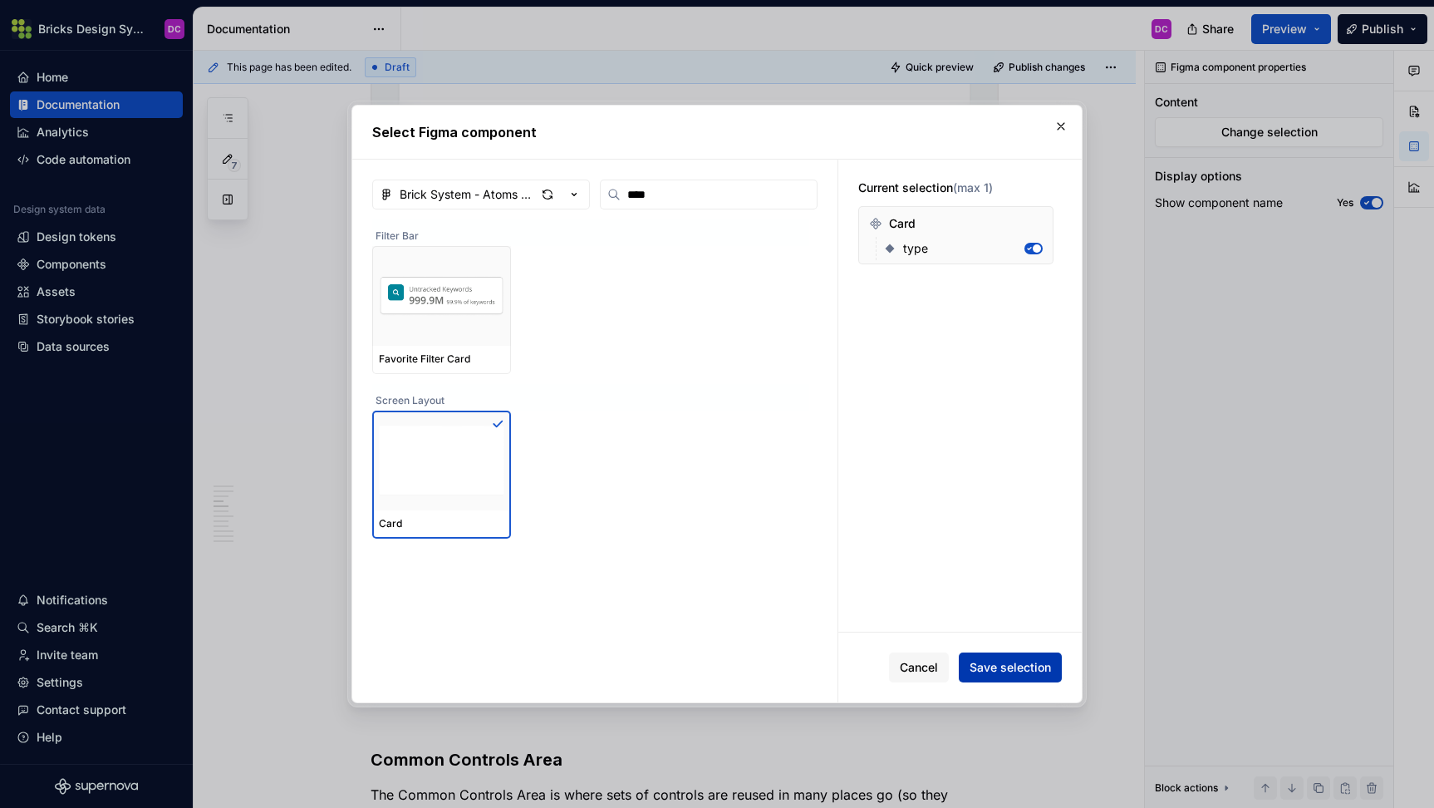
click at [1019, 669] on span "Save selection" at bounding box center [1010, 667] width 81 height 17
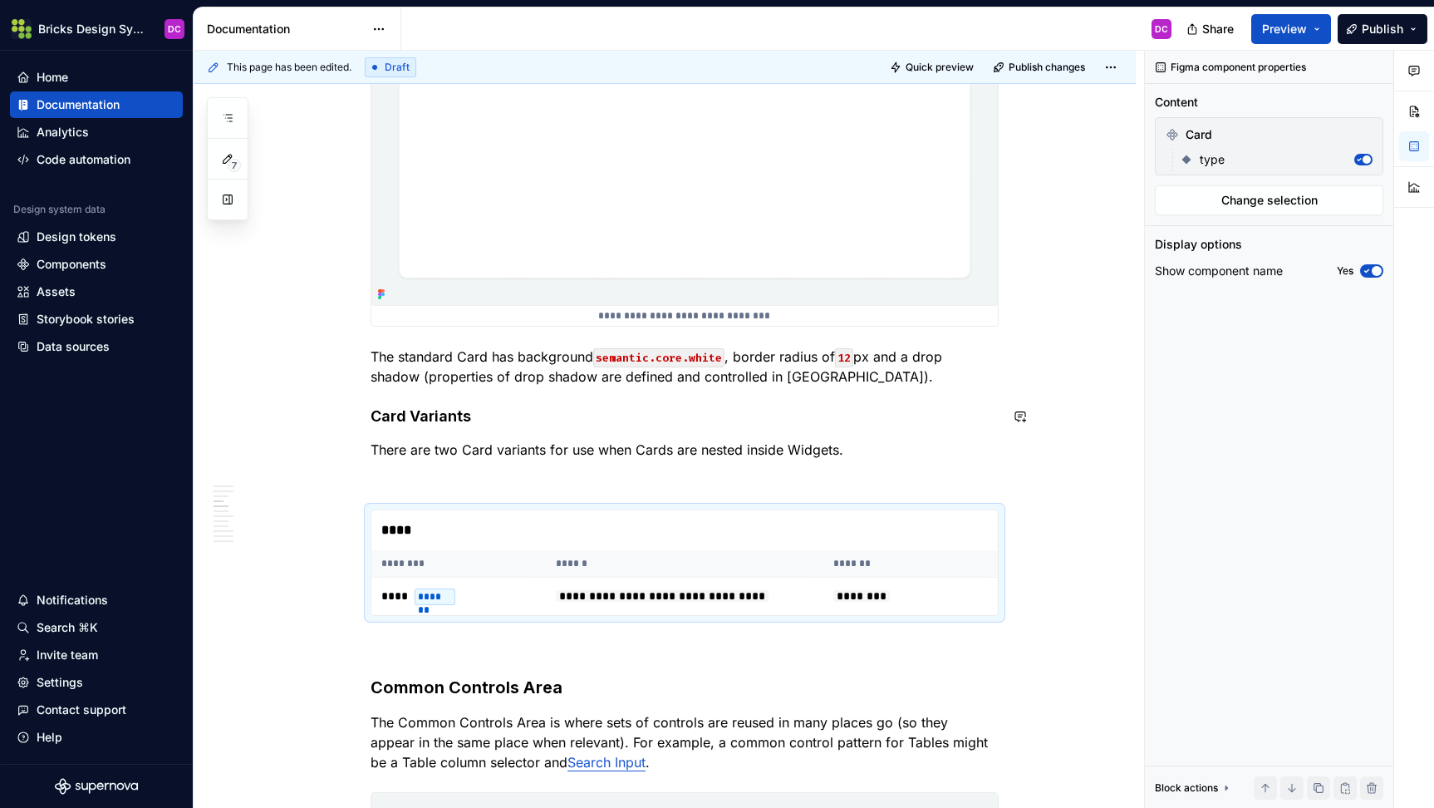
scroll to position [2966, 0]
click at [341, 649] on button "button" at bounding box center [335, 643] width 23 height 23
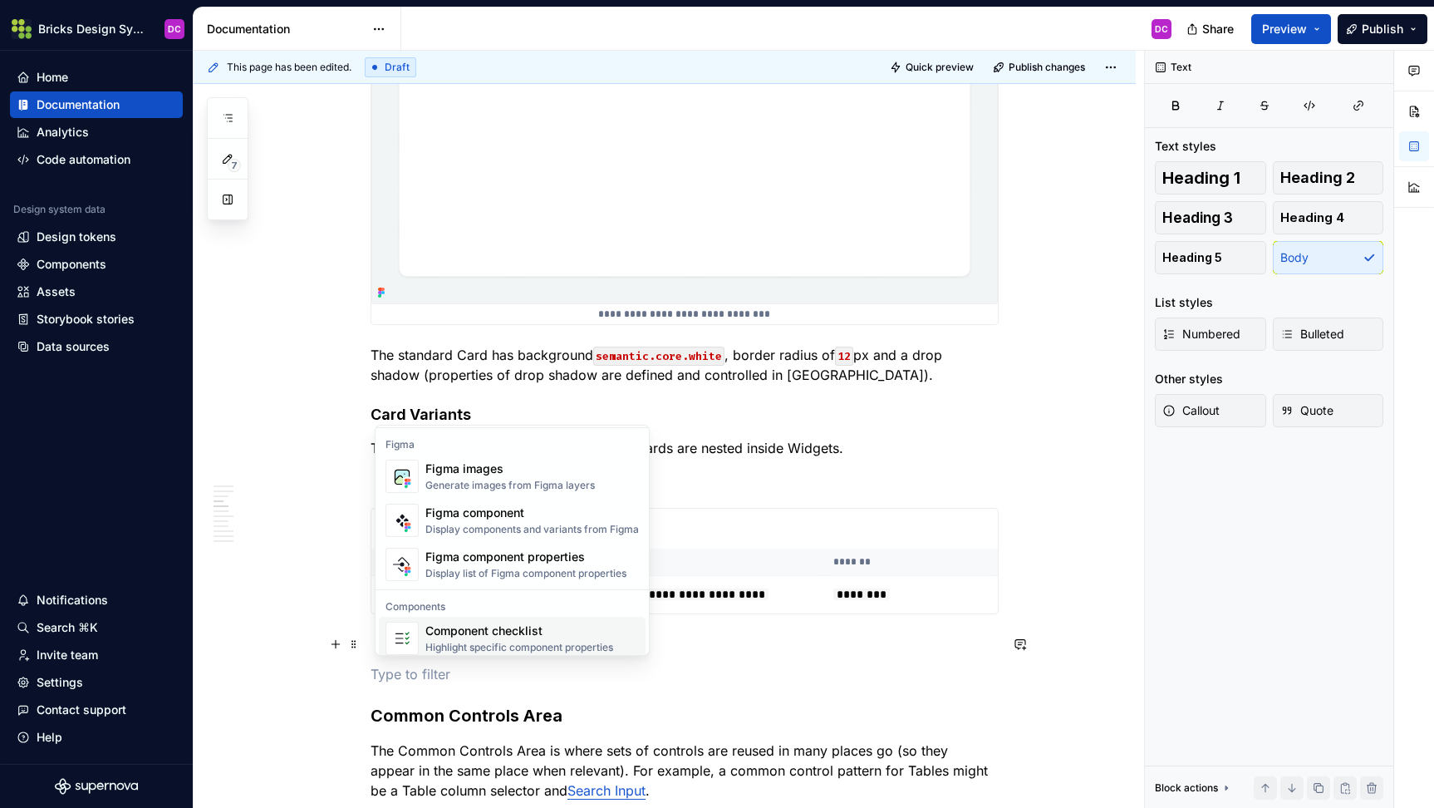
scroll to position [1555, 0]
click at [510, 523] on div "Figma component Display components and variants from Figma" at bounding box center [532, 523] width 214 height 32
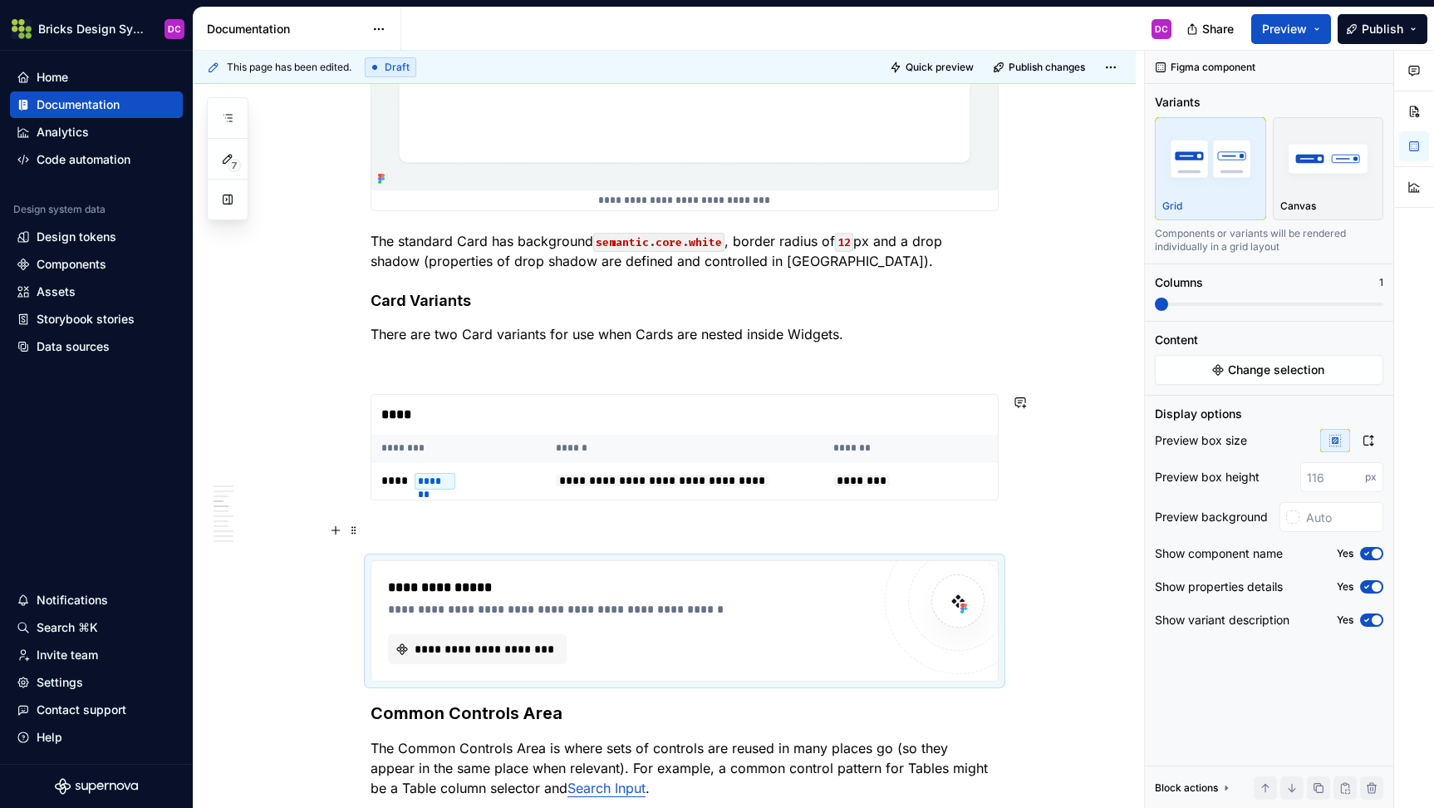
scroll to position [3124, 0]
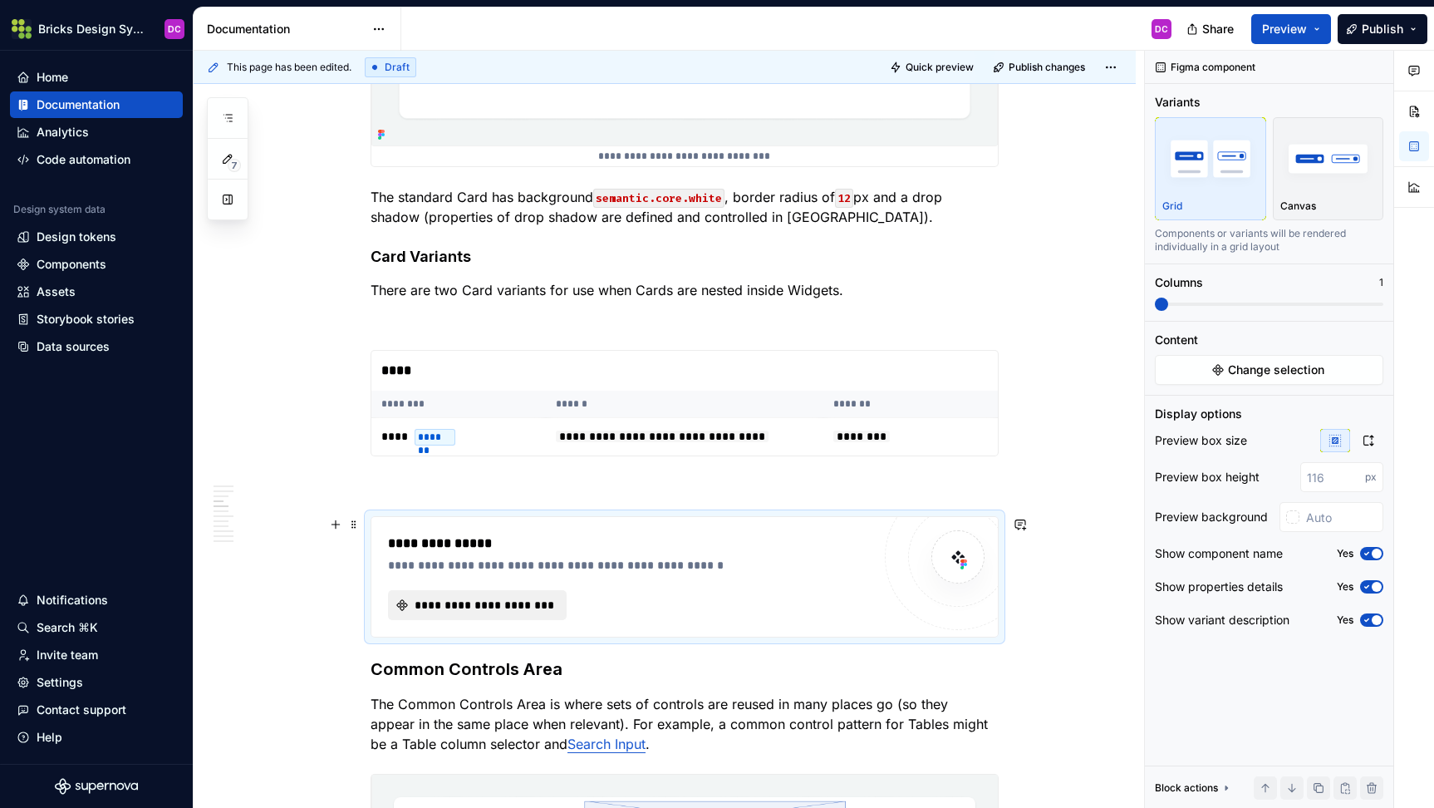
click at [478, 602] on span "**********" at bounding box center [484, 605] width 144 height 17
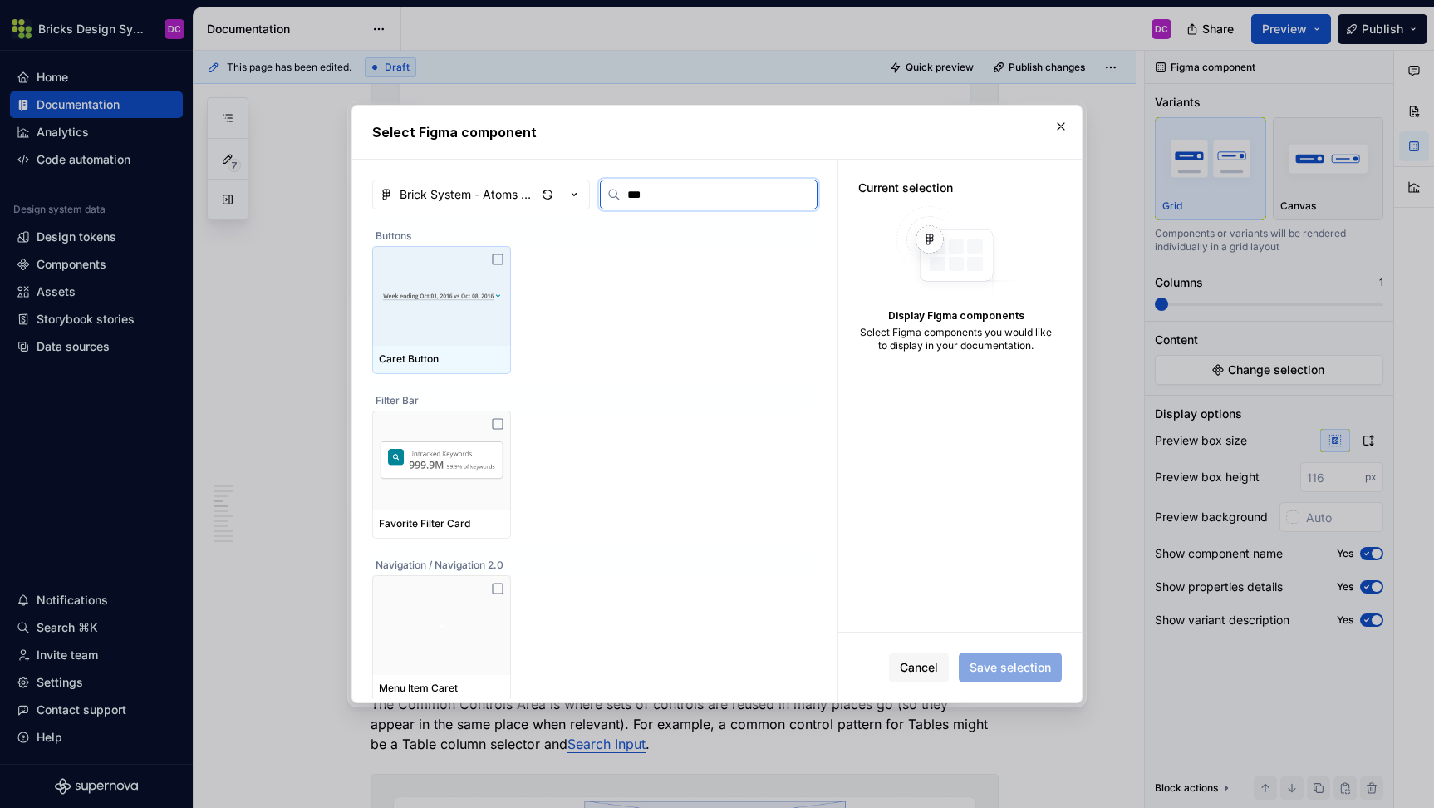
type input "****"
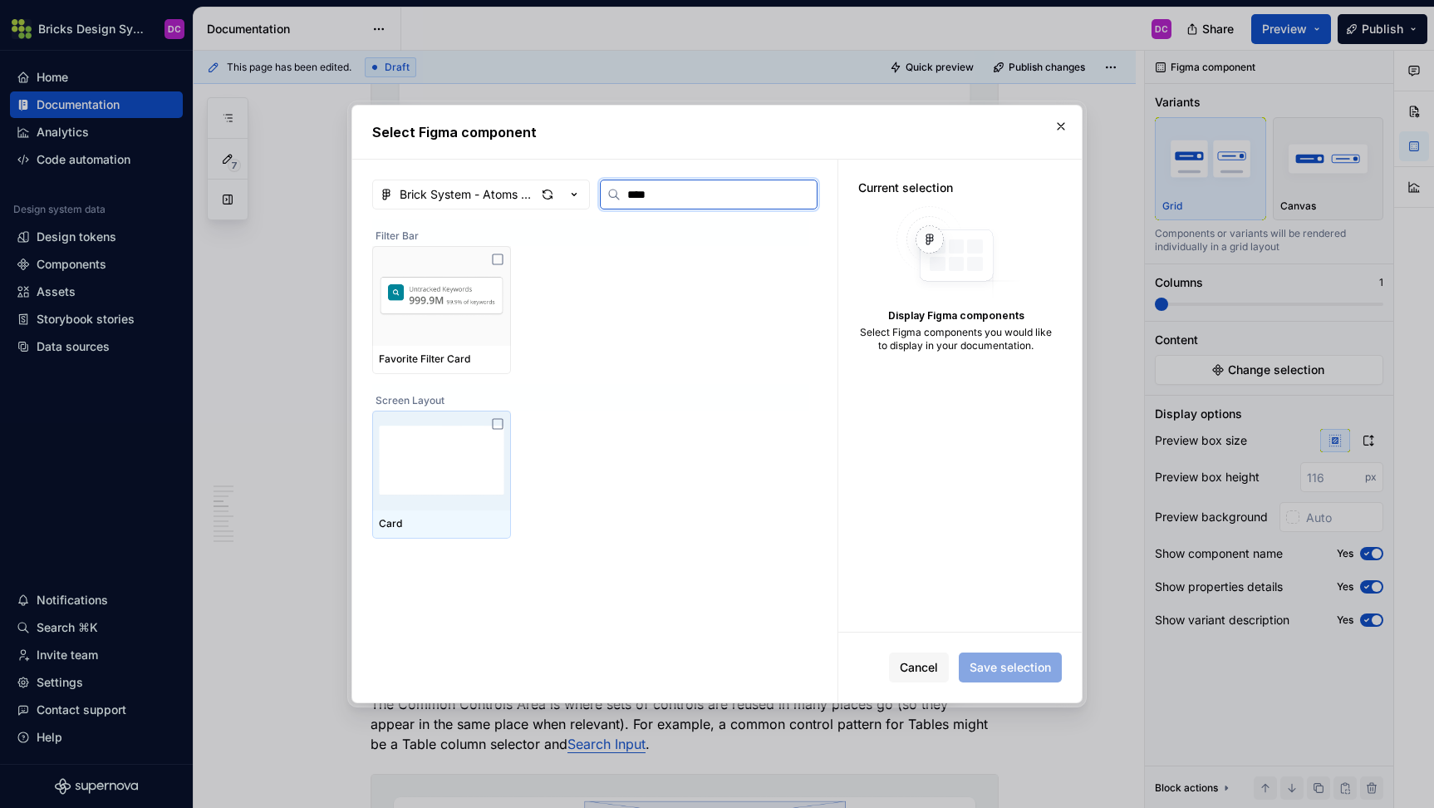
click at [430, 479] on img at bounding box center [441, 460] width 125 height 86
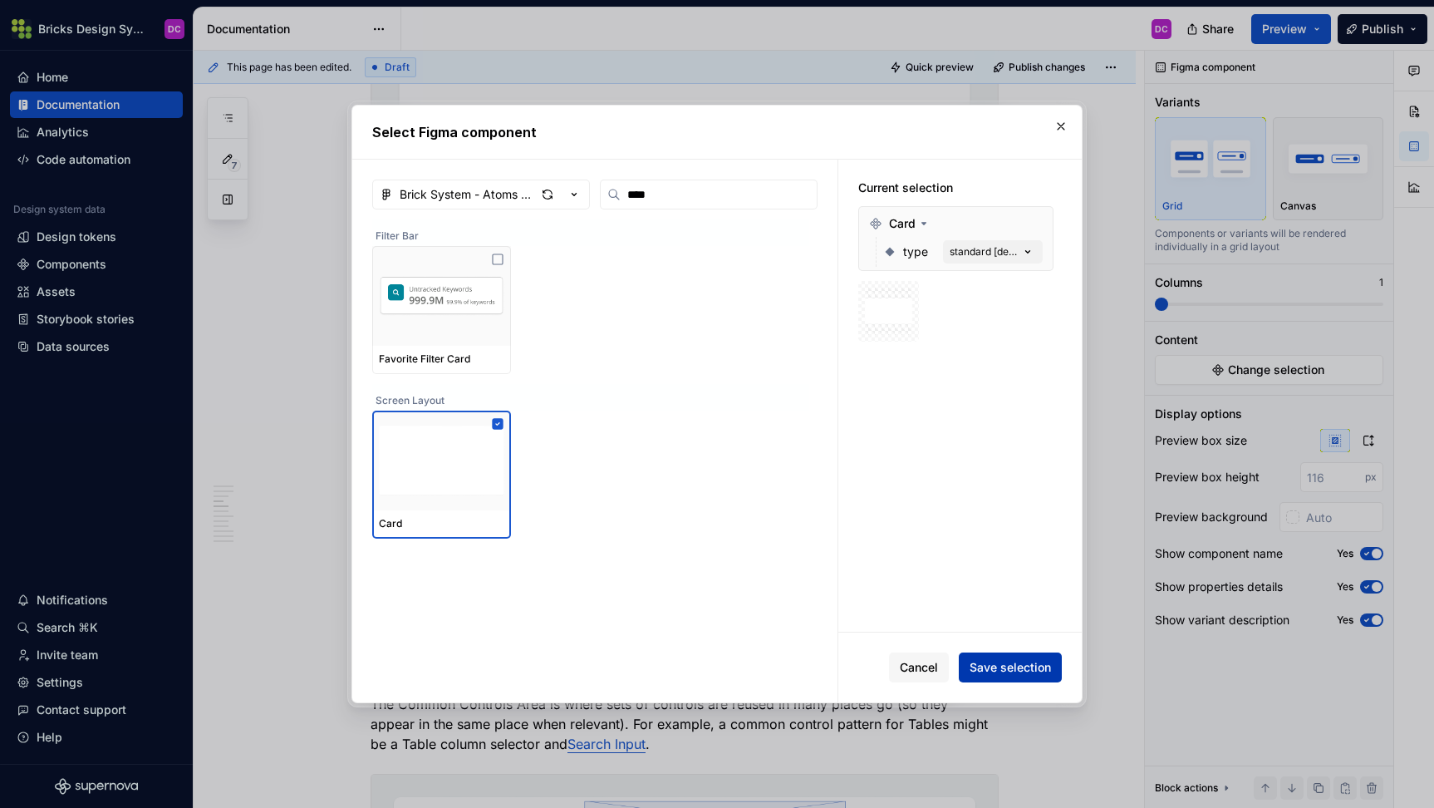
click at [987, 664] on span "Save selection" at bounding box center [1010, 667] width 81 height 17
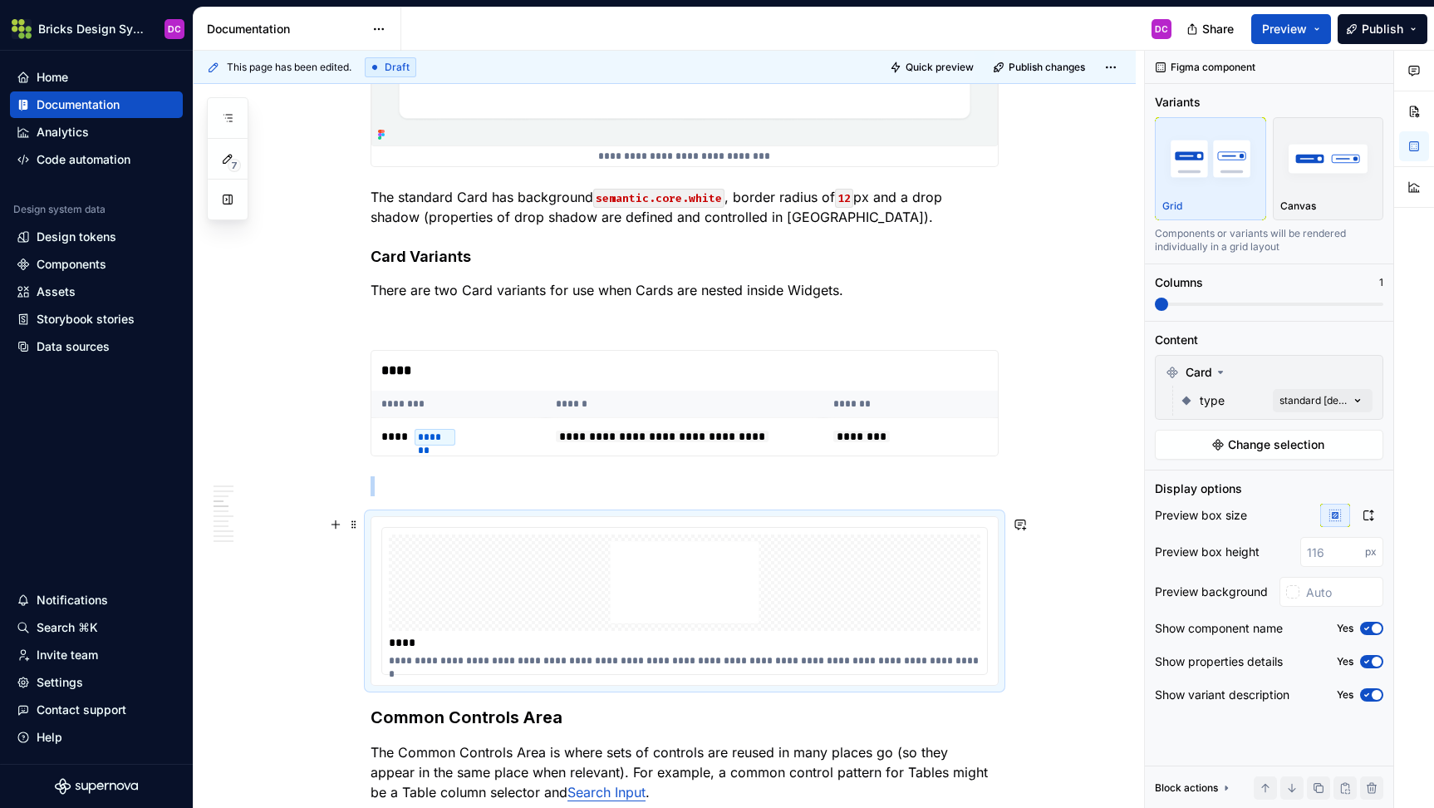
click at [775, 593] on img at bounding box center [685, 582] width 578 height 83
click at [1325, 396] on div "Comments Open comments No comments yet Select ‘Comment’ from the block context …" at bounding box center [1289, 430] width 289 height 758
click at [1162, 506] on div at bounding box center [1165, 506] width 13 height 13
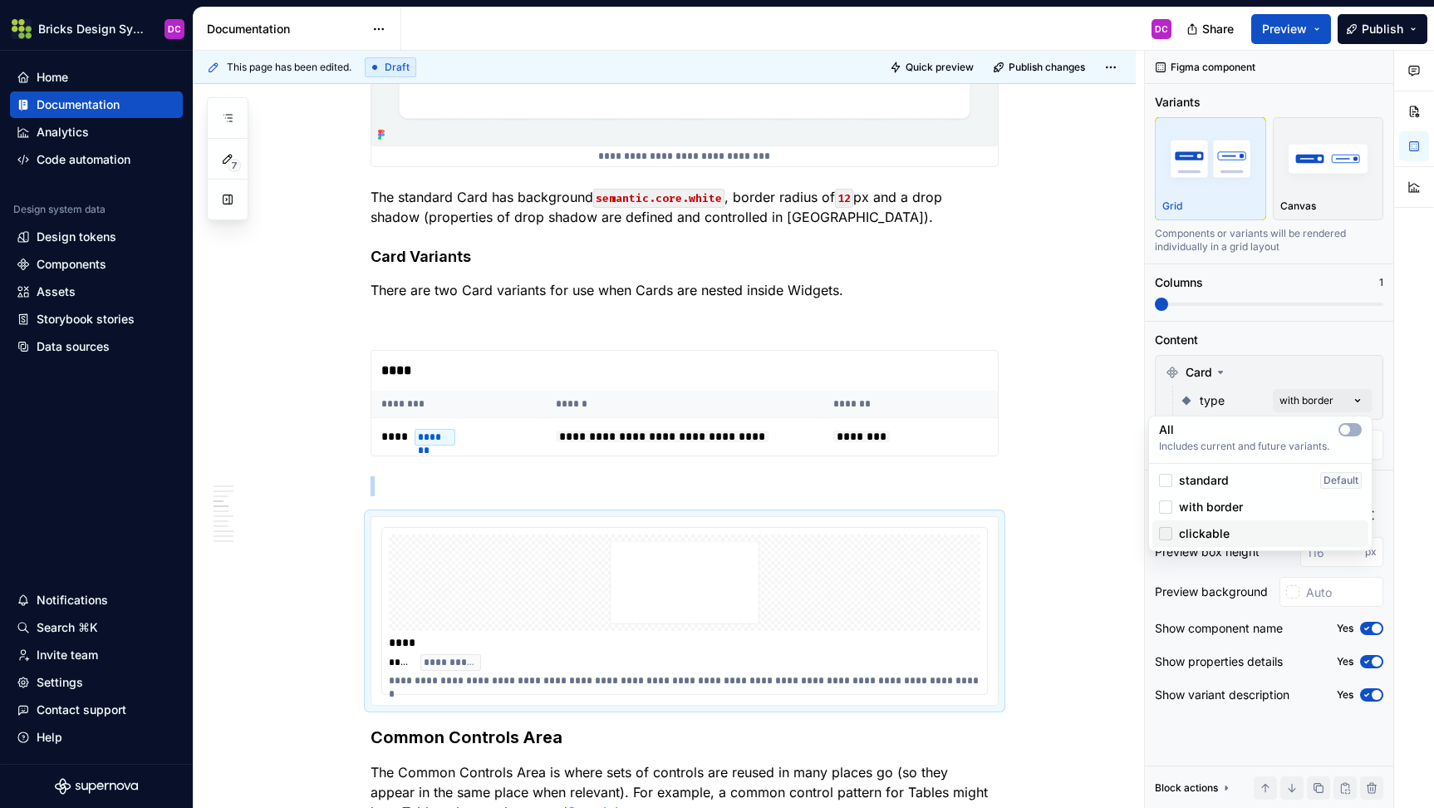
click at [1167, 536] on div at bounding box center [1165, 533] width 13 height 13
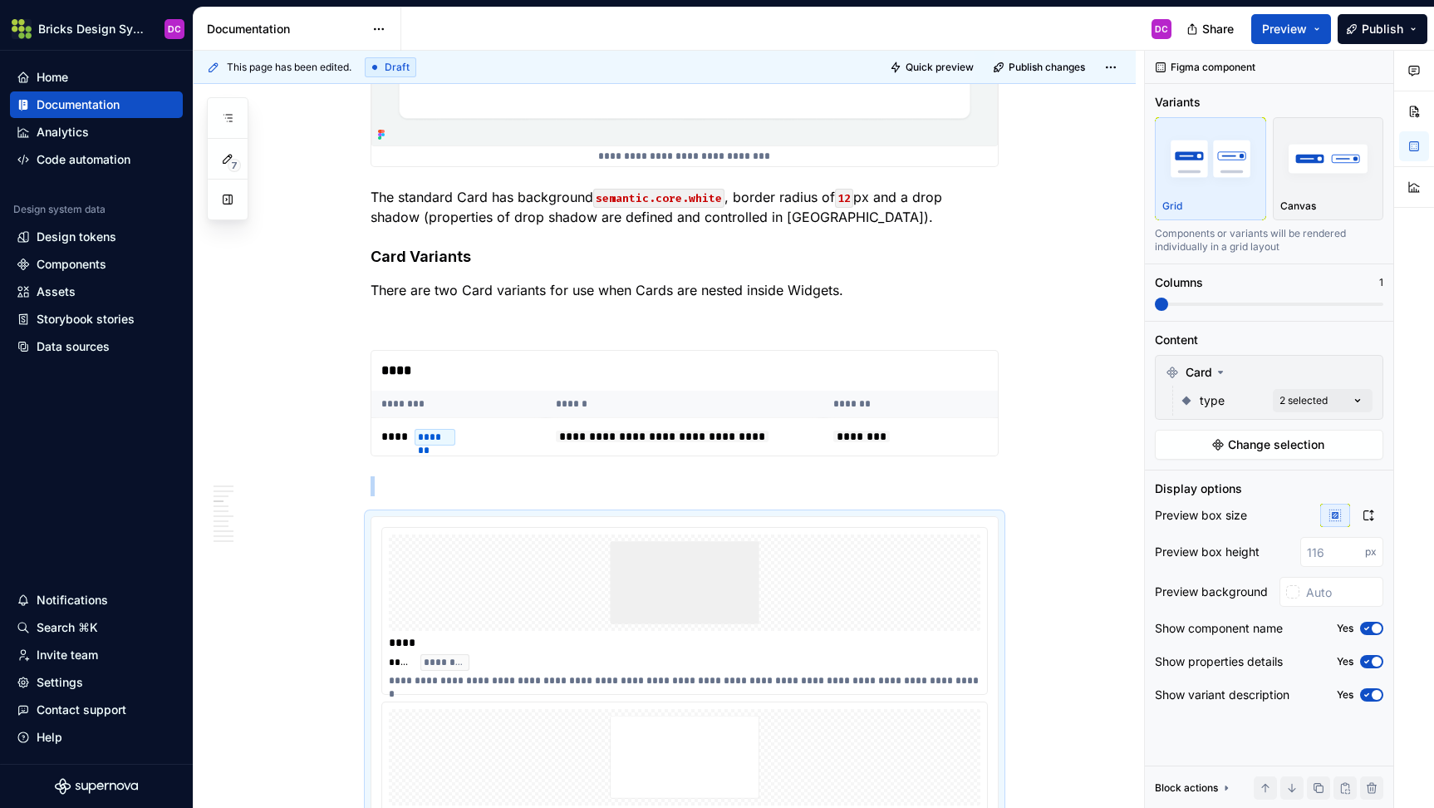
click at [1344, 342] on div "Comments Open comments No comments yet Select ‘Comment’ from the block context …" at bounding box center [1289, 430] width 289 height 758
click at [817, 378] on div "****" at bounding box center [684, 371] width 627 height 40
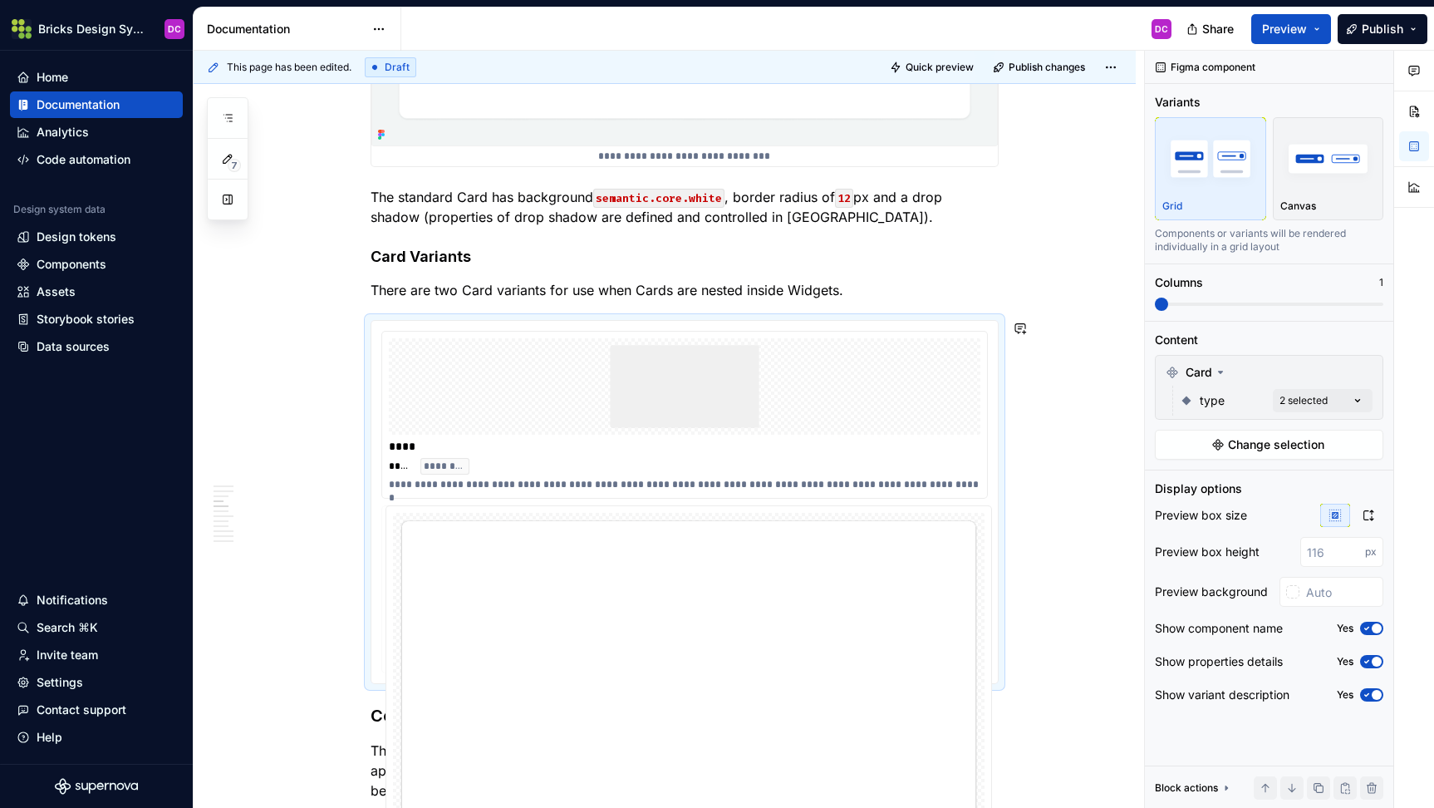
drag, startPoint x: 558, startPoint y: 592, endPoint x: 572, endPoint y: 413, distance: 179.2
click at [572, 413] on body "Bricks Design System DC Home Documentation Analytics Code automation Design sys…" at bounding box center [717, 404] width 1434 height 808
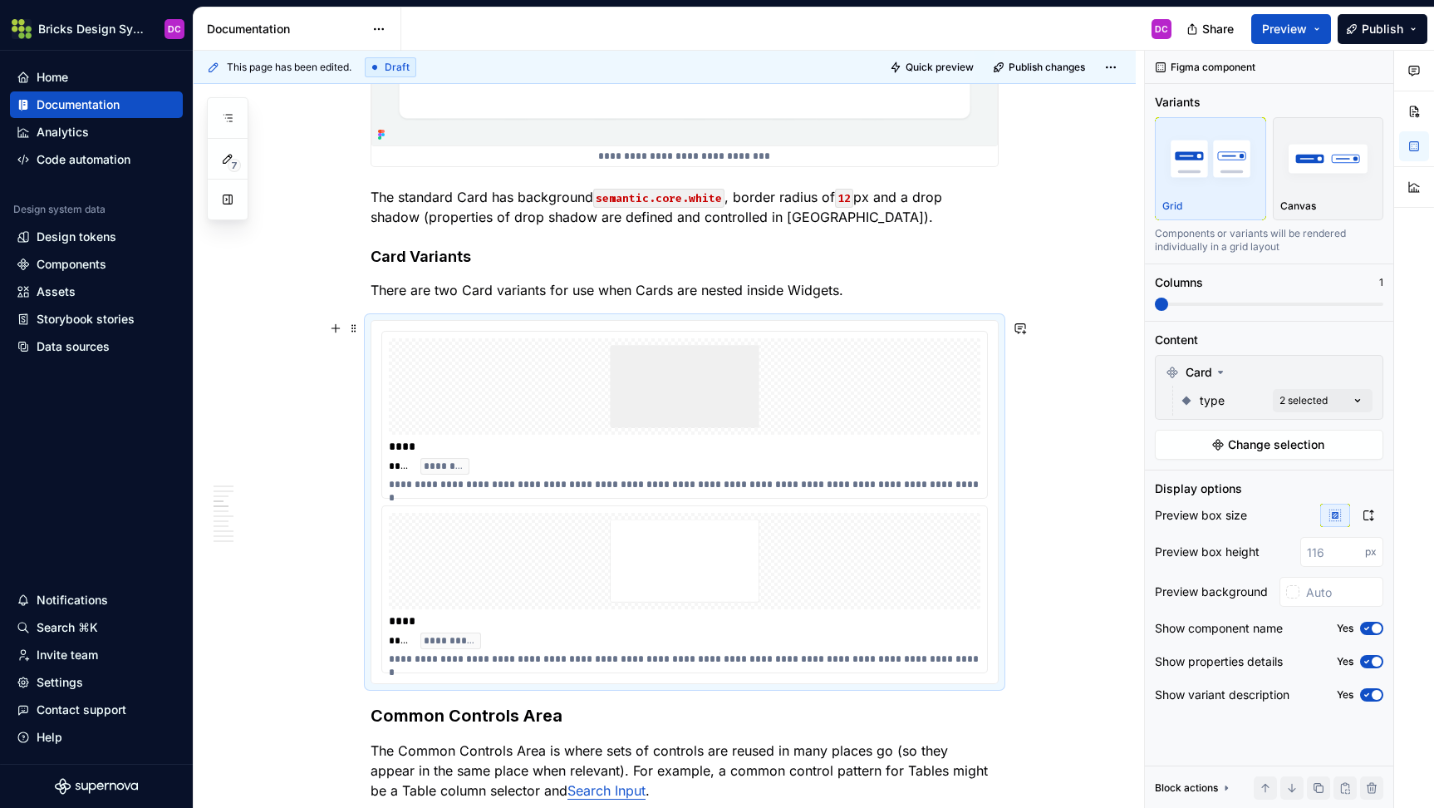
type textarea "*"
click at [1311, 593] on input "text" at bounding box center [1342, 592] width 84 height 30
click at [1297, 592] on div at bounding box center [1292, 591] width 13 height 13
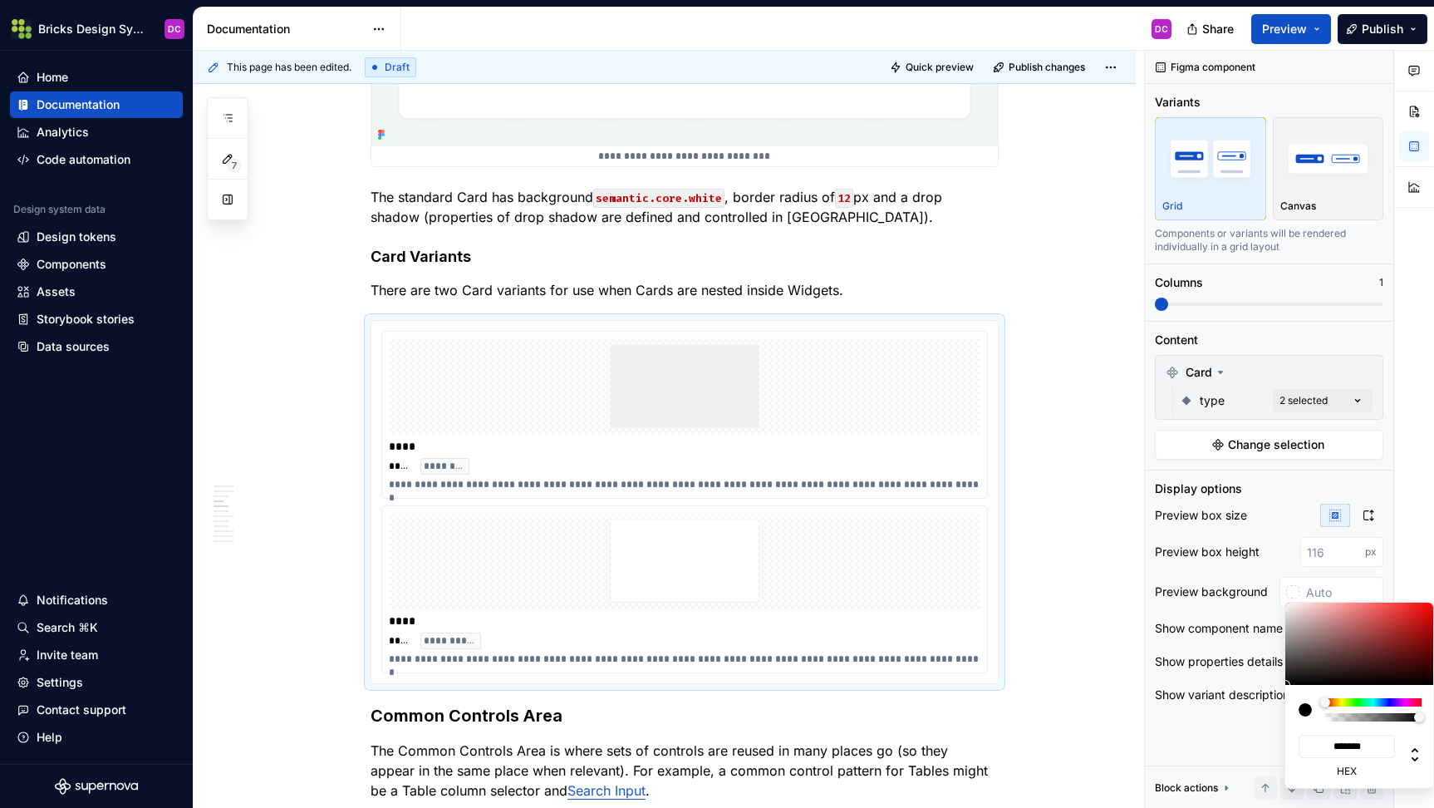
type input "#9D8D8D"
type input "*******"
type input "#A29494"
type input "*******"
type input "#B9ADAD"
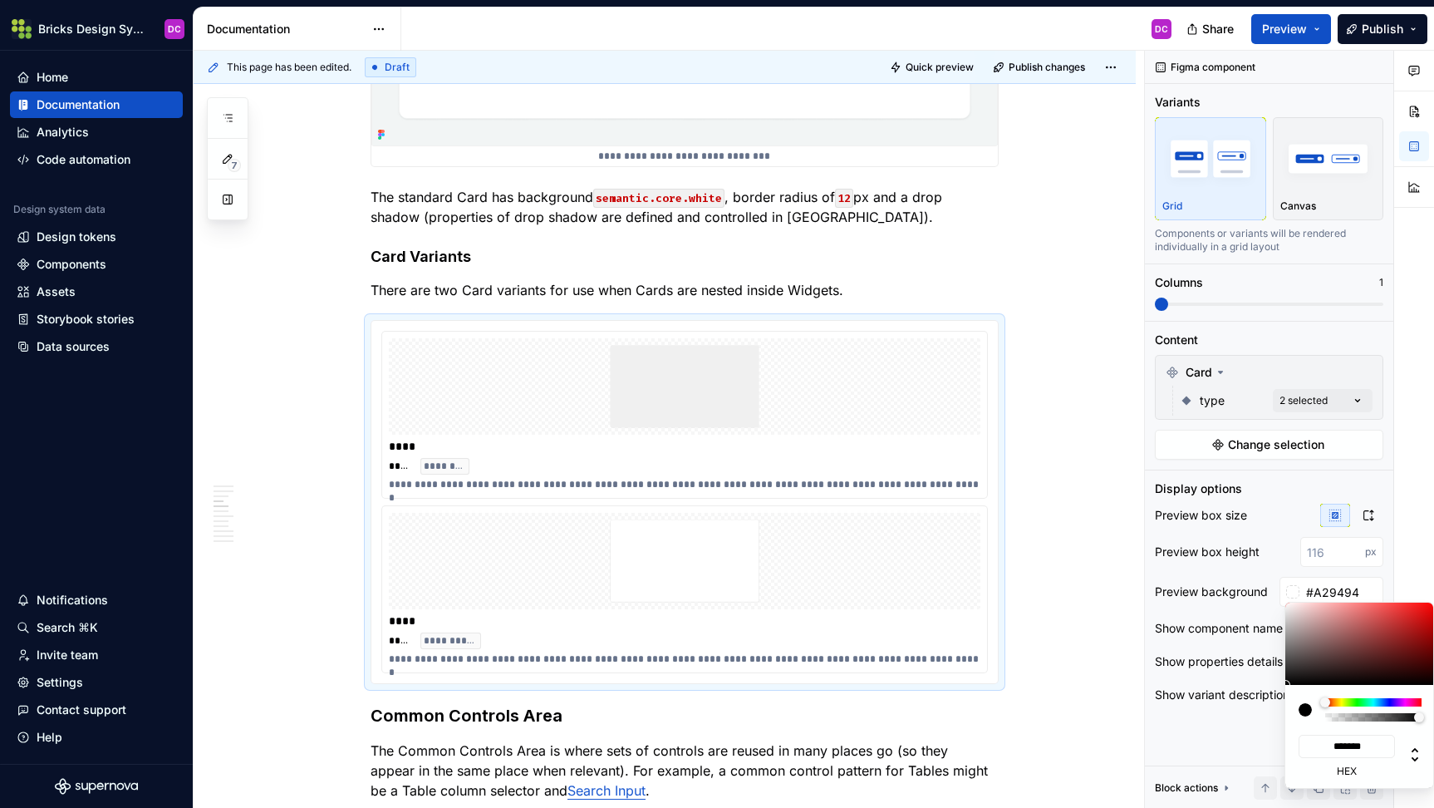
type input "*******"
type input "#D1C5C5"
type input "*******"
type input "#DBCFCF"
type input "*******"
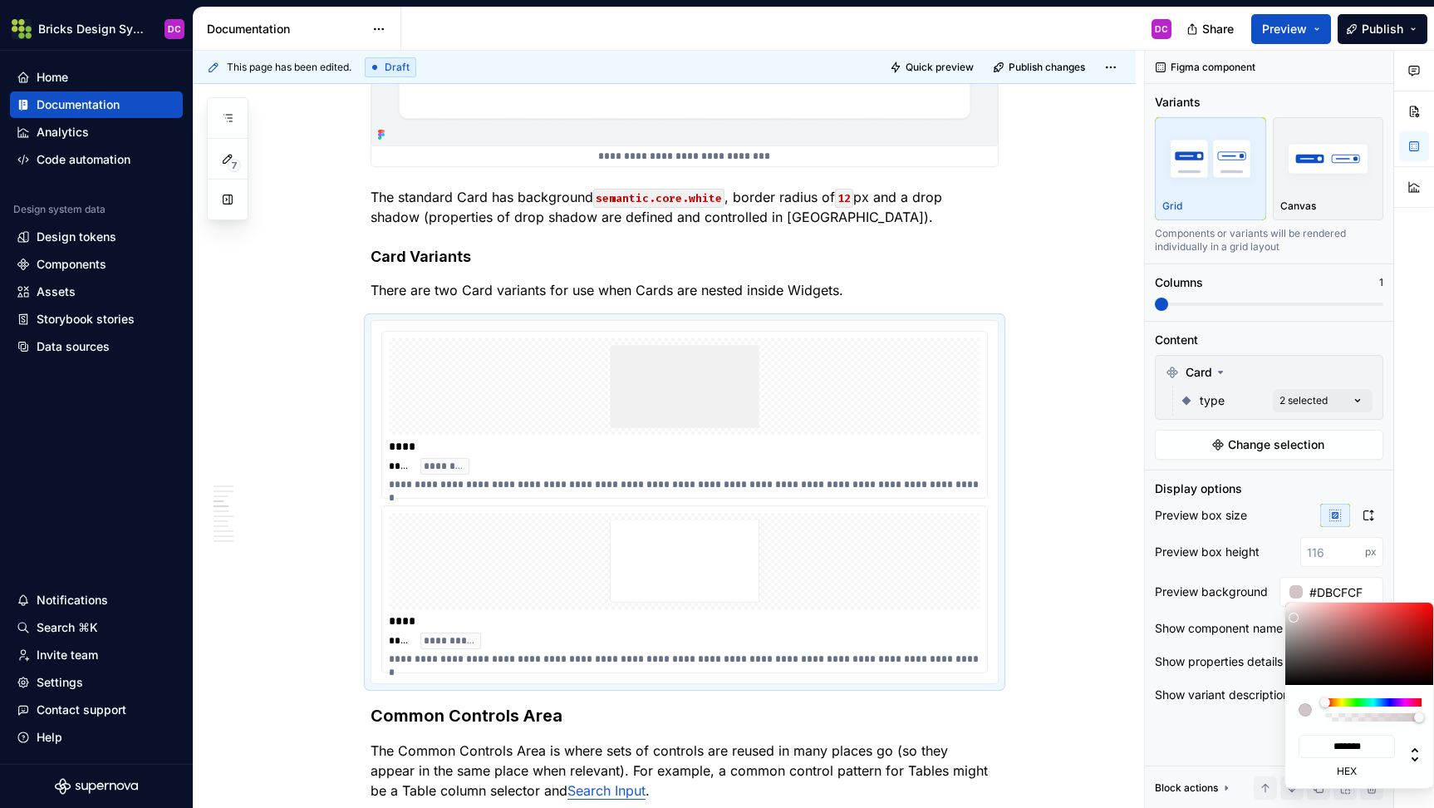
type input "#F5EFEF"
type input "*******"
type input "#FFFFFF"
type input "*******"
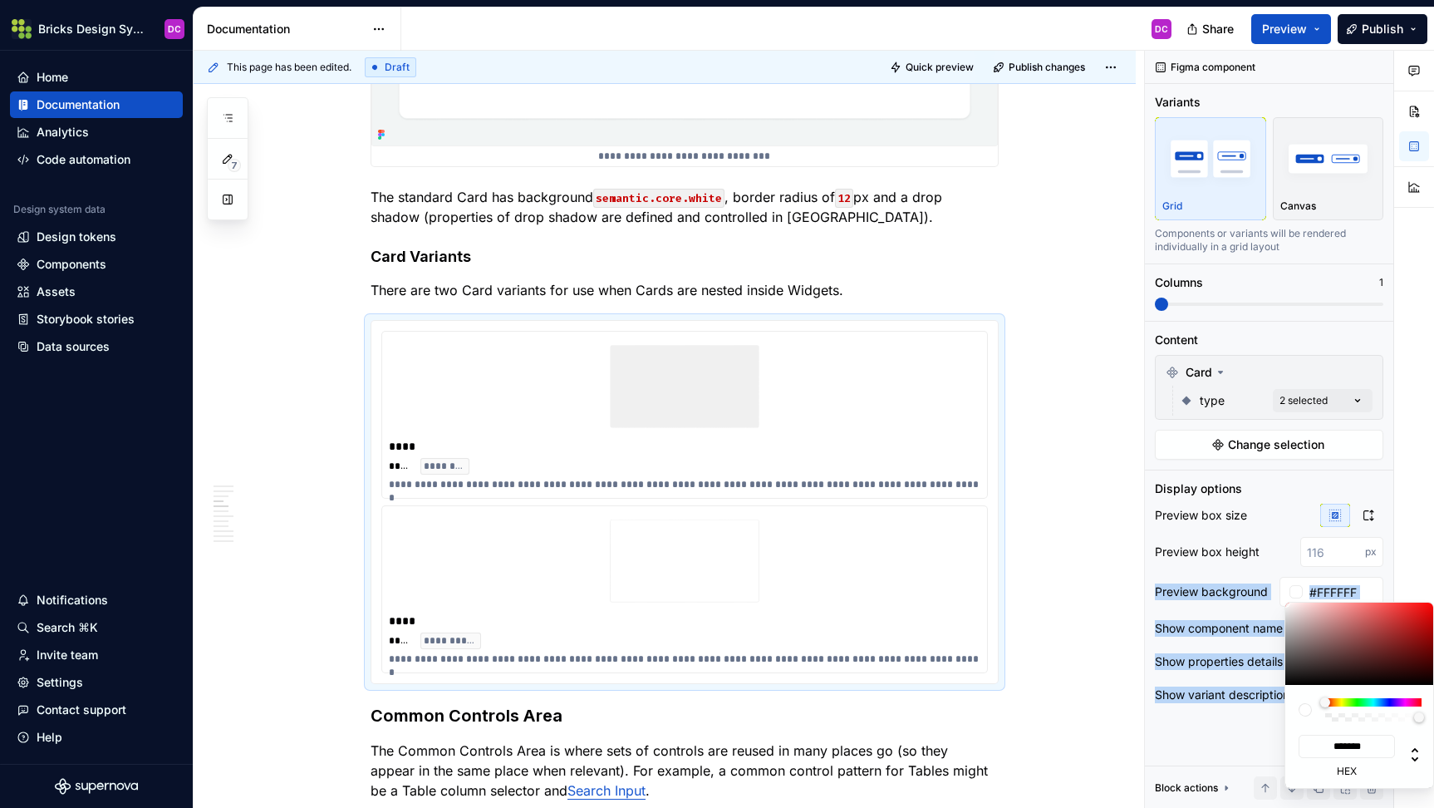
drag, startPoint x: 1300, startPoint y: 634, endPoint x: 1231, endPoint y: 579, distance: 88.8
click at [1231, 579] on body "Bricks Design System DC Home Documentation Analytics Code automation Design sys…" at bounding box center [717, 404] width 1434 height 808
click at [1123, 625] on html "Bricks Design System DC Home Documentation Analytics Code automation Design sys…" at bounding box center [717, 404] width 1434 height 808
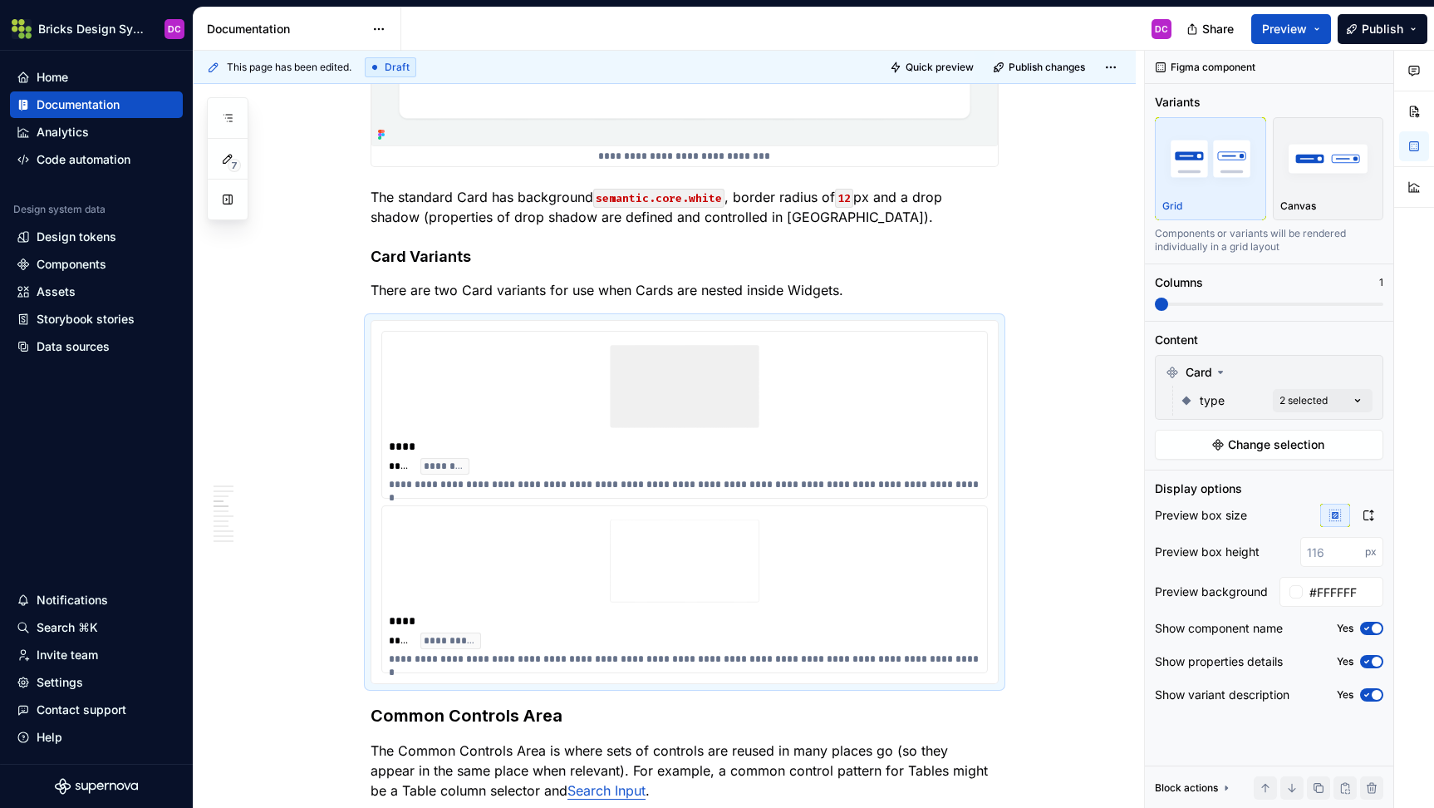
click at [1241, 745] on div "Comments Open comments No comments yet Select ‘Comment’ from the block context …" at bounding box center [1289, 430] width 289 height 758
click at [1371, 628] on icon "button" at bounding box center [1366, 628] width 13 height 10
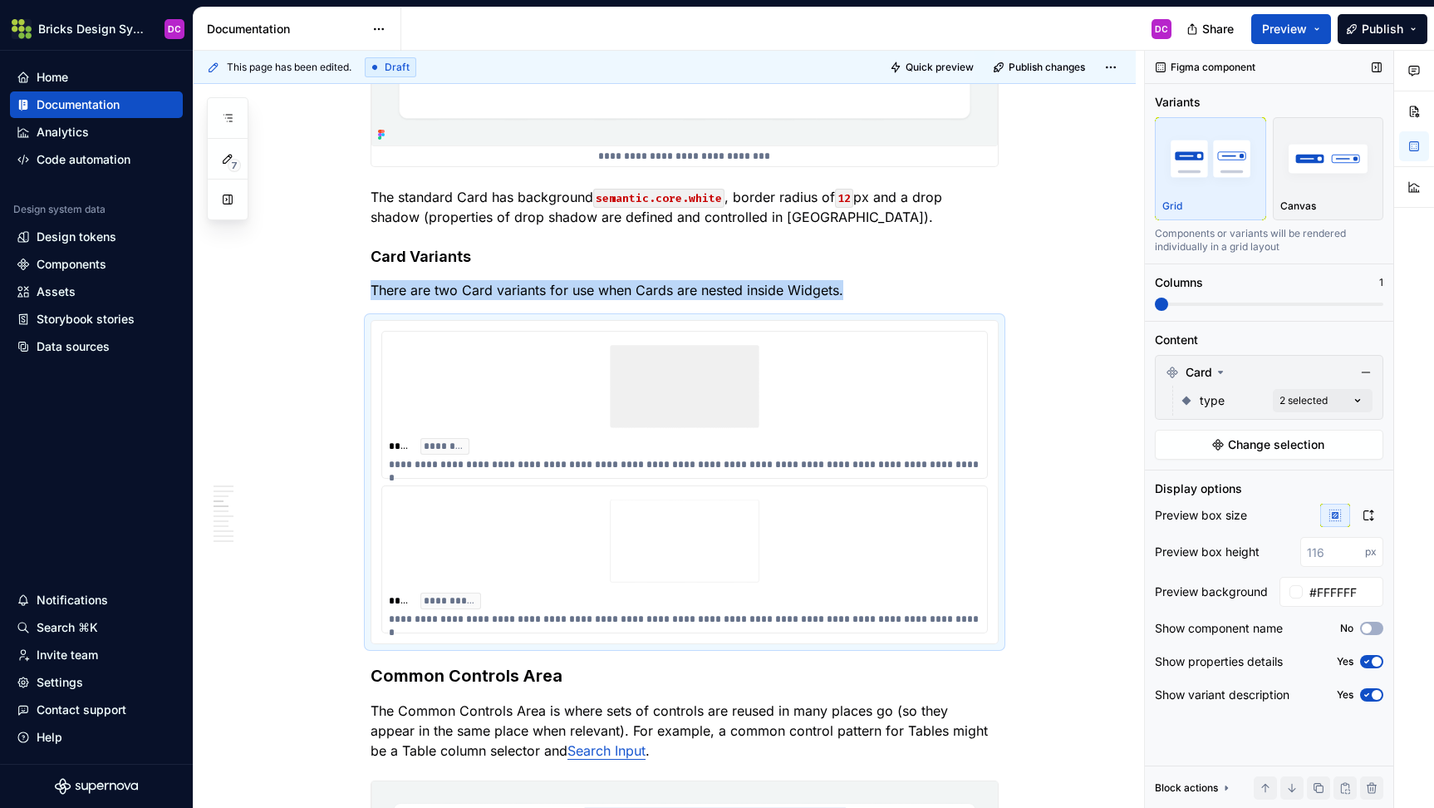
click at [1374, 693] on span "button" at bounding box center [1377, 695] width 10 height 10
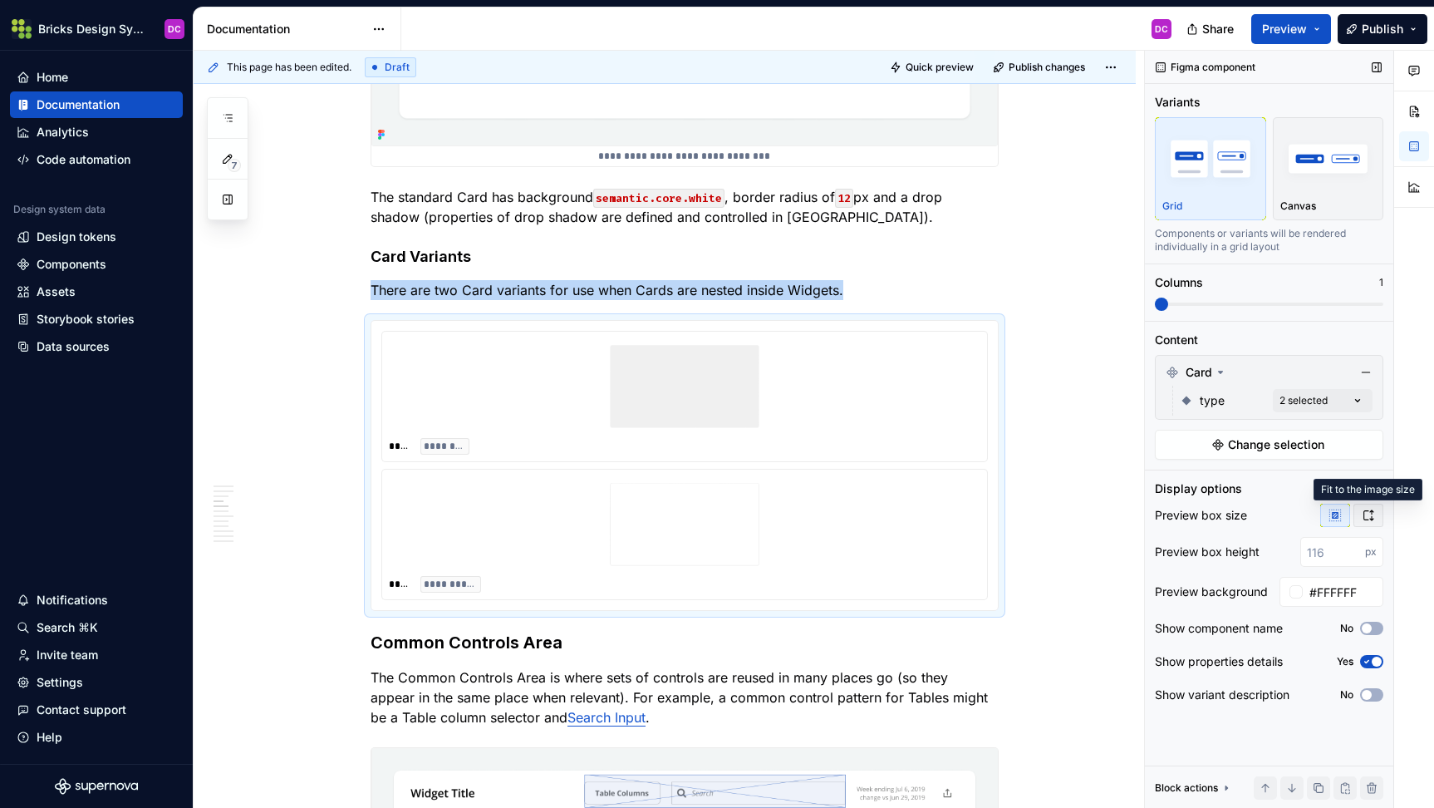
click at [1364, 520] on icon "button" at bounding box center [1368, 515] width 13 height 13
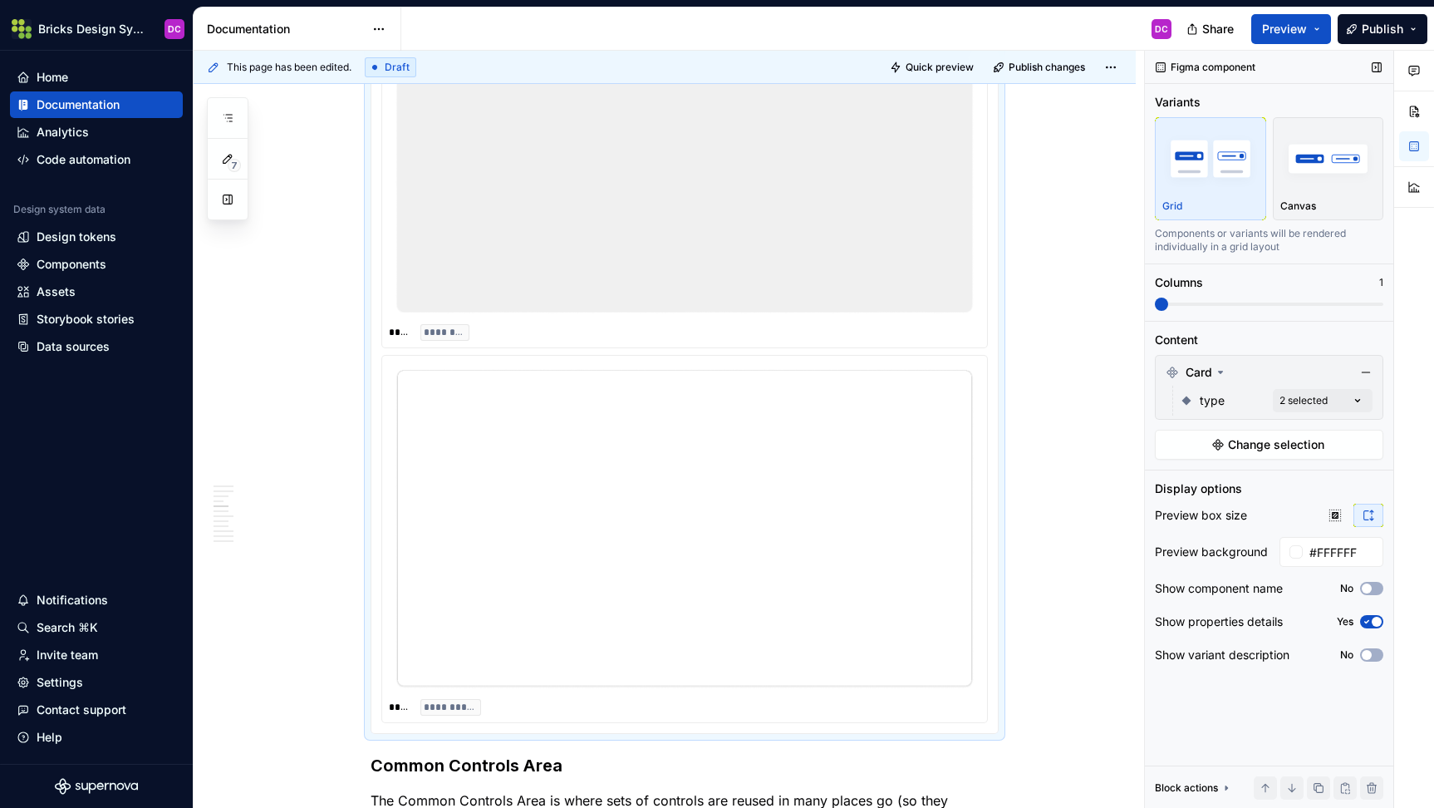
scroll to position [3393, 0]
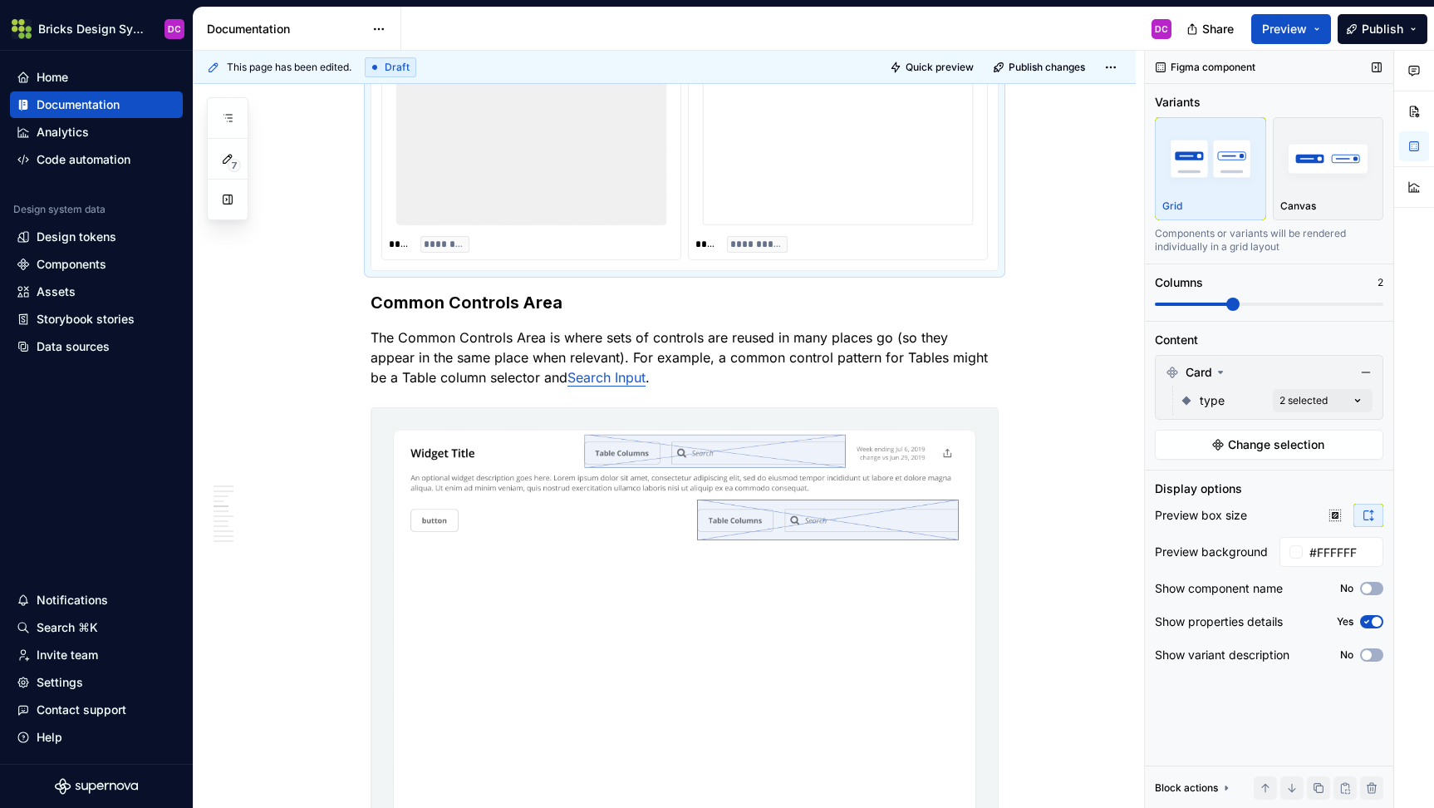
click at [1226, 304] on span at bounding box center [1232, 303] width 13 height 13
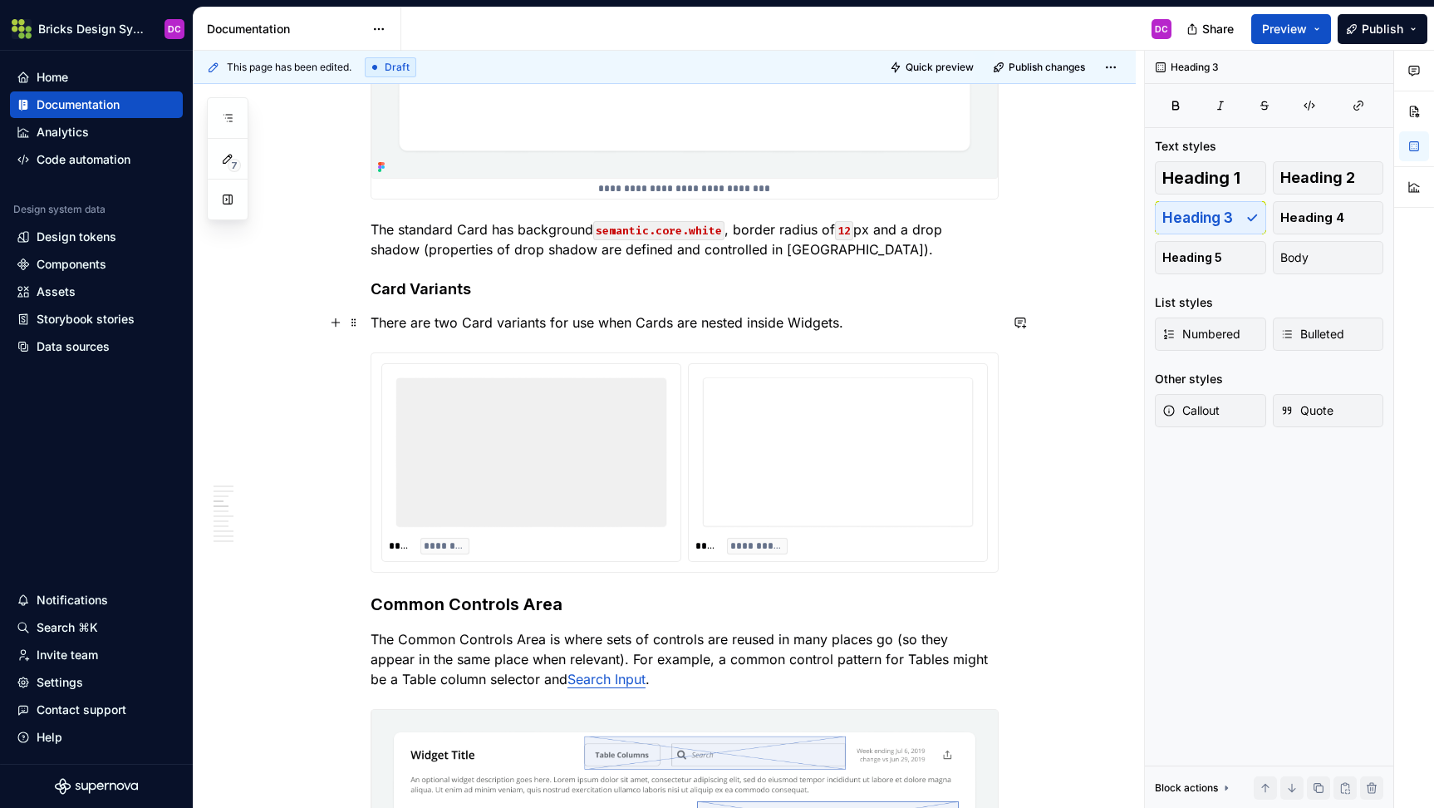
click at [860, 325] on p "There are two Card variants for use when Cards are nested inside Widgets." at bounding box center [685, 322] width 628 height 20
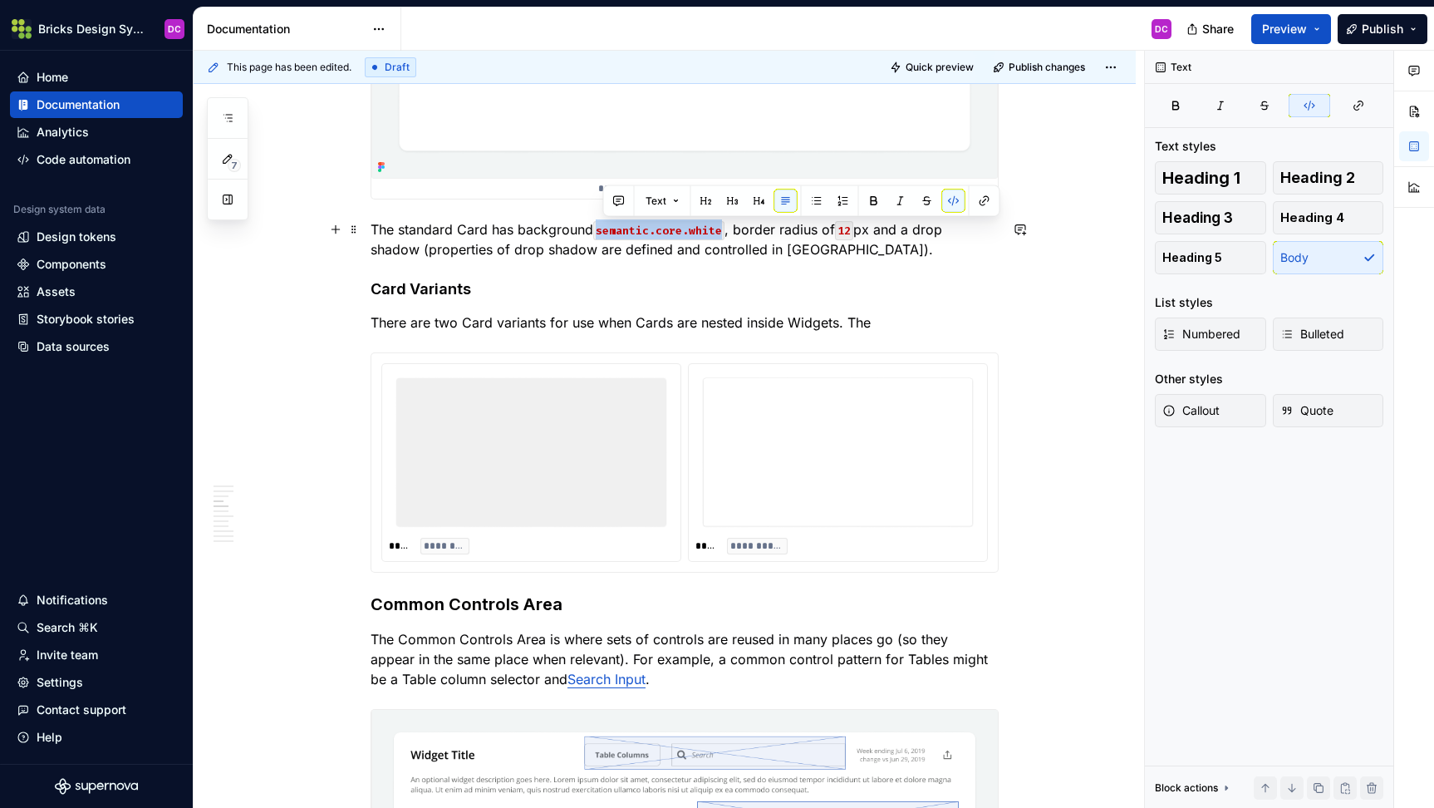
drag, startPoint x: 602, startPoint y: 228, endPoint x: 730, endPoint y: 229, distance: 128.0
click at [730, 229] on p "The standard Card has background semantic.core.white , border radius of 12 px a…" at bounding box center [685, 239] width 628 height 40
copy code "semantic.core.white"
click at [902, 318] on p "There are two Card variants for use when Cards are nested inside Widgets. The" at bounding box center [685, 322] width 628 height 20
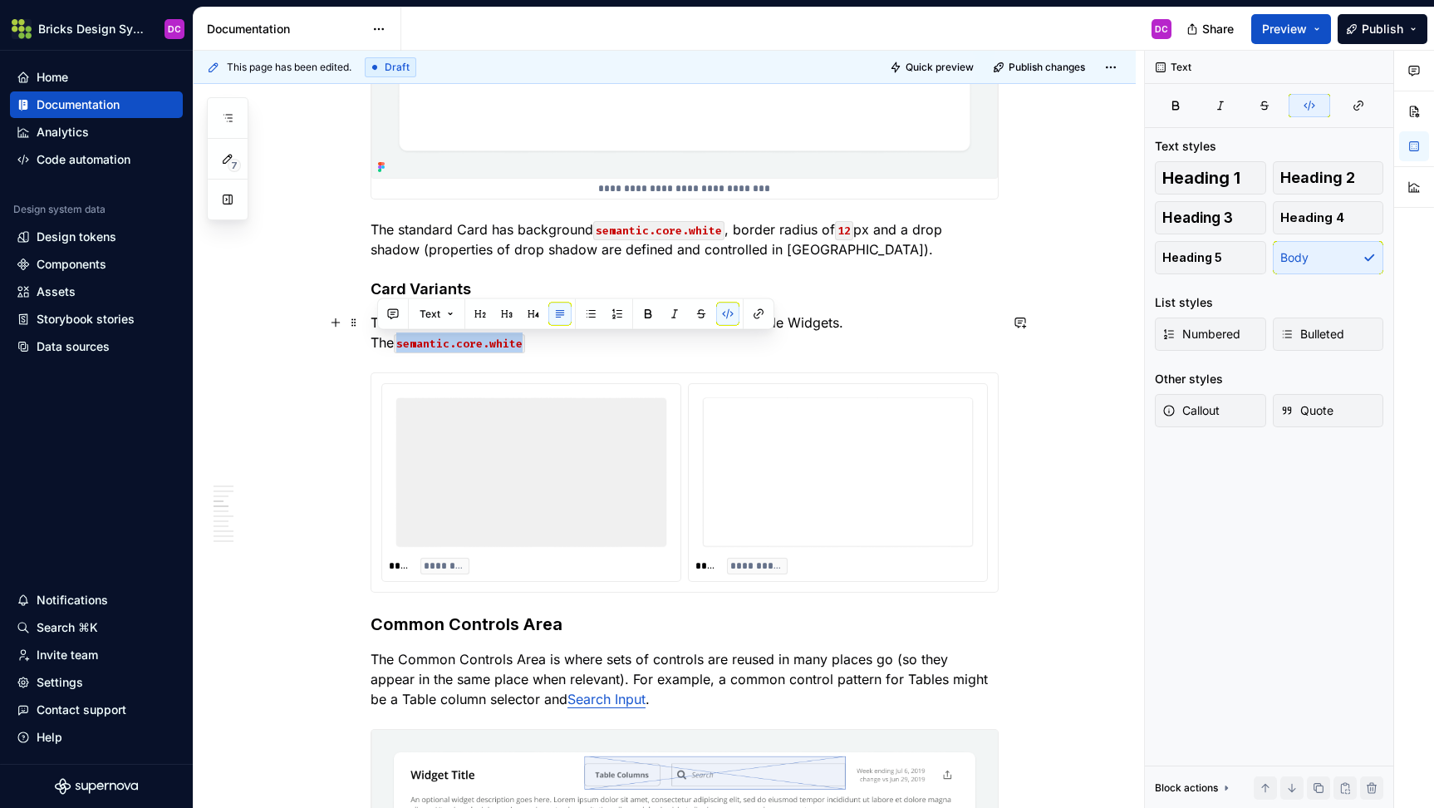
drag, startPoint x: 502, startPoint y: 345, endPoint x: 376, endPoint y: 344, distance: 125.5
click at [394, 344] on code "semantic.core.white" at bounding box center [459, 343] width 131 height 19
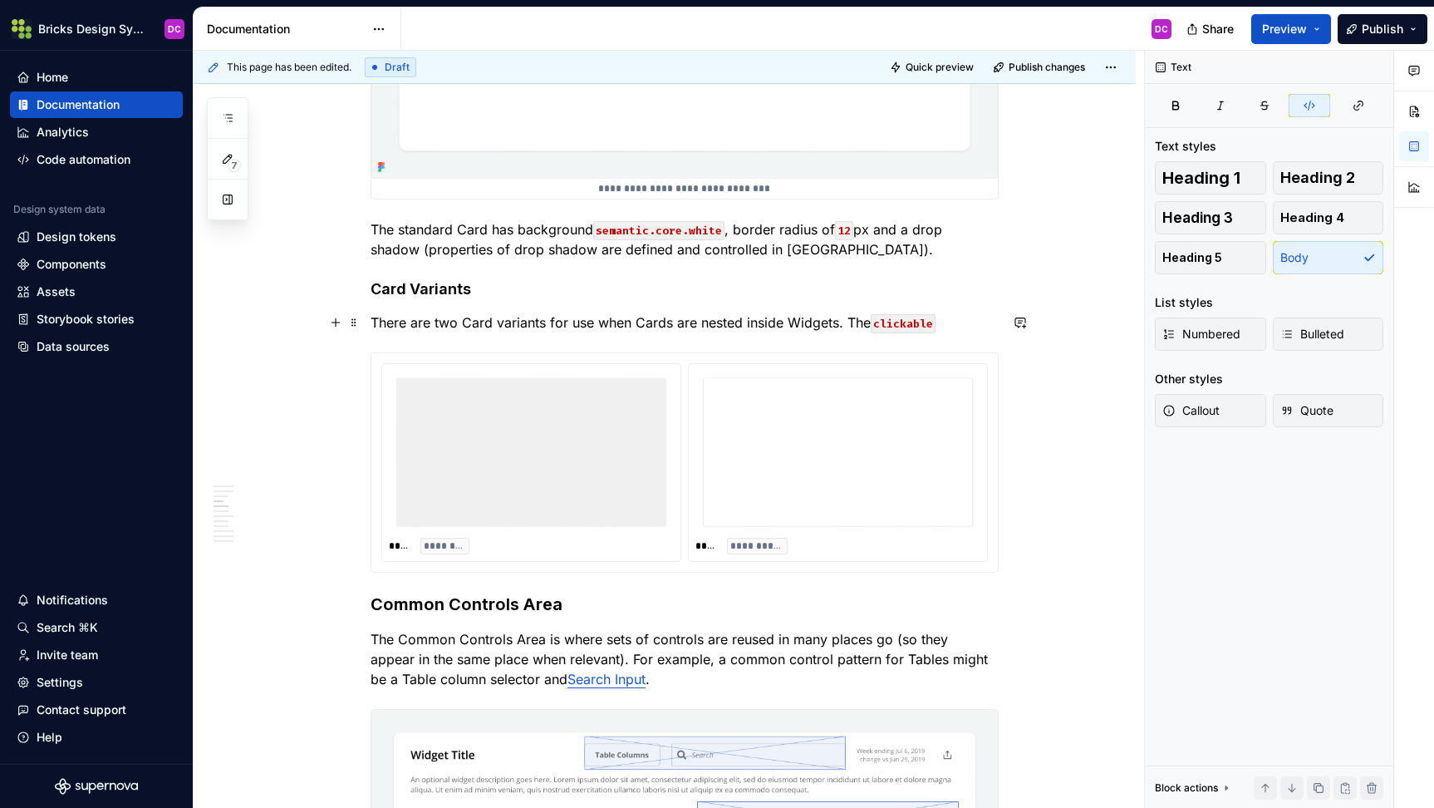
click at [972, 326] on p "There are two Card variants for use when Cards are nested inside Widgets. The c…" at bounding box center [685, 322] width 628 height 20
click at [989, 352] on div "**********" at bounding box center [685, 462] width 628 height 220
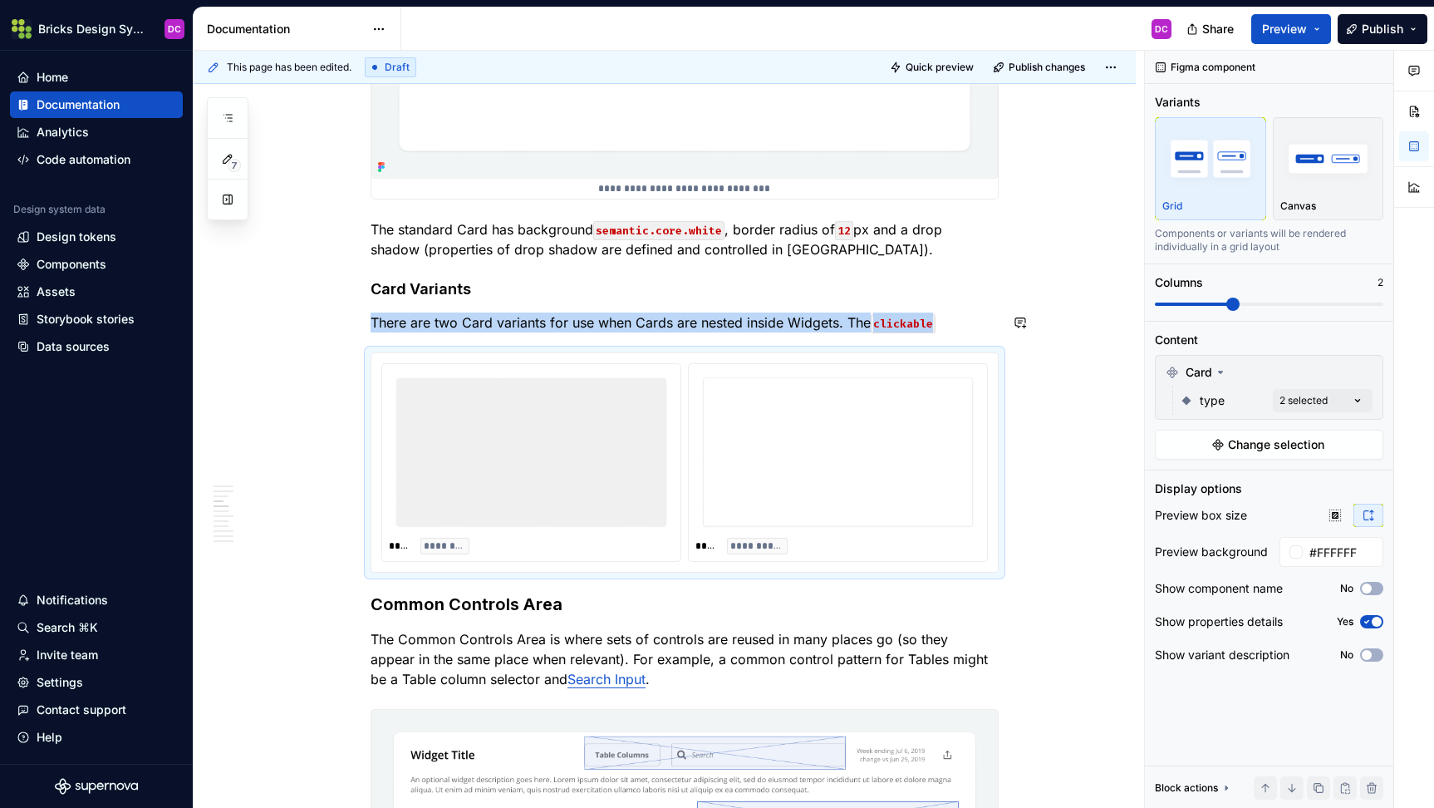
click at [992, 328] on p "There are two Card variants for use when Cards are nested inside Widgets. The c…" at bounding box center [685, 322] width 628 height 20
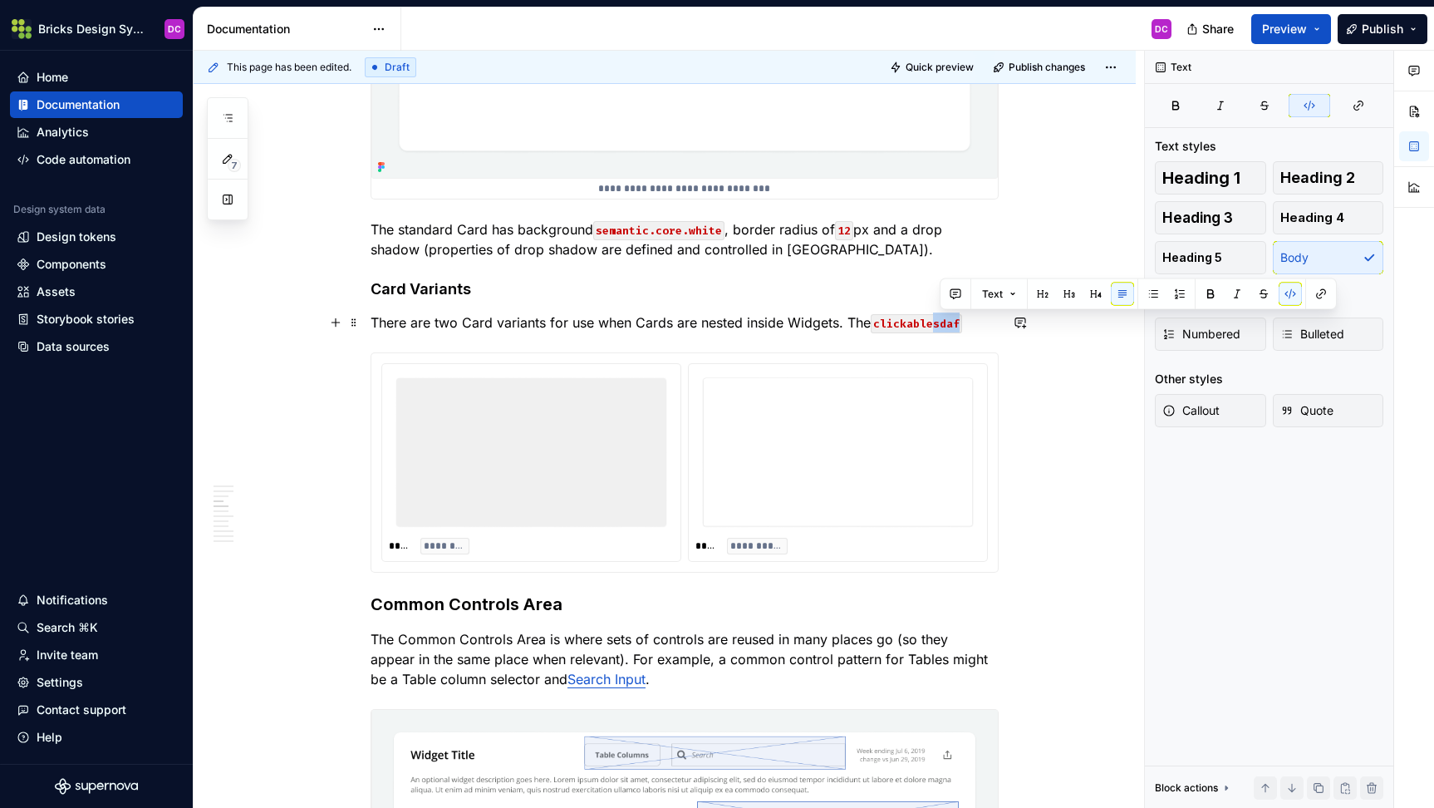
drag, startPoint x: 941, startPoint y: 323, endPoint x: 993, endPoint y: 326, distance: 52.4
click at [993, 326] on p "There are two Card variants for use when Cards are nested inside Widgets. The c…" at bounding box center [685, 322] width 628 height 20
click at [1293, 295] on button "button" at bounding box center [1290, 294] width 23 height 23
click at [1020, 315] on button "button" at bounding box center [1020, 322] width 23 height 23
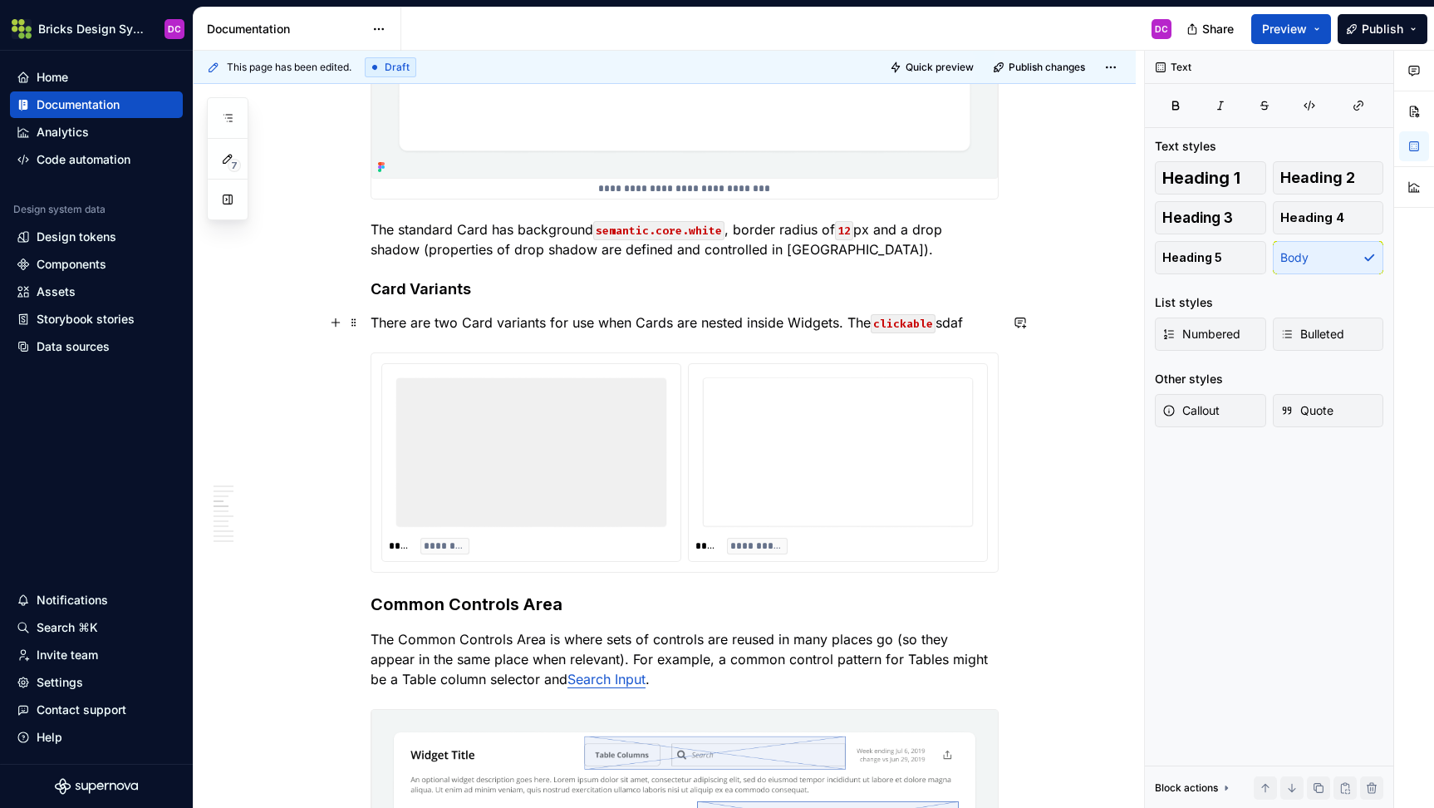
click at [948, 322] on p "There are two Card variants for use when Cards are nested inside Widgets. The c…" at bounding box center [685, 322] width 628 height 20
drag, startPoint x: 945, startPoint y: 322, endPoint x: 982, endPoint y: 326, distance: 37.5
click at [982, 326] on p "There are two Card variants for use when Cards are nested inside Widgets. The c…" at bounding box center [685, 322] width 628 height 20
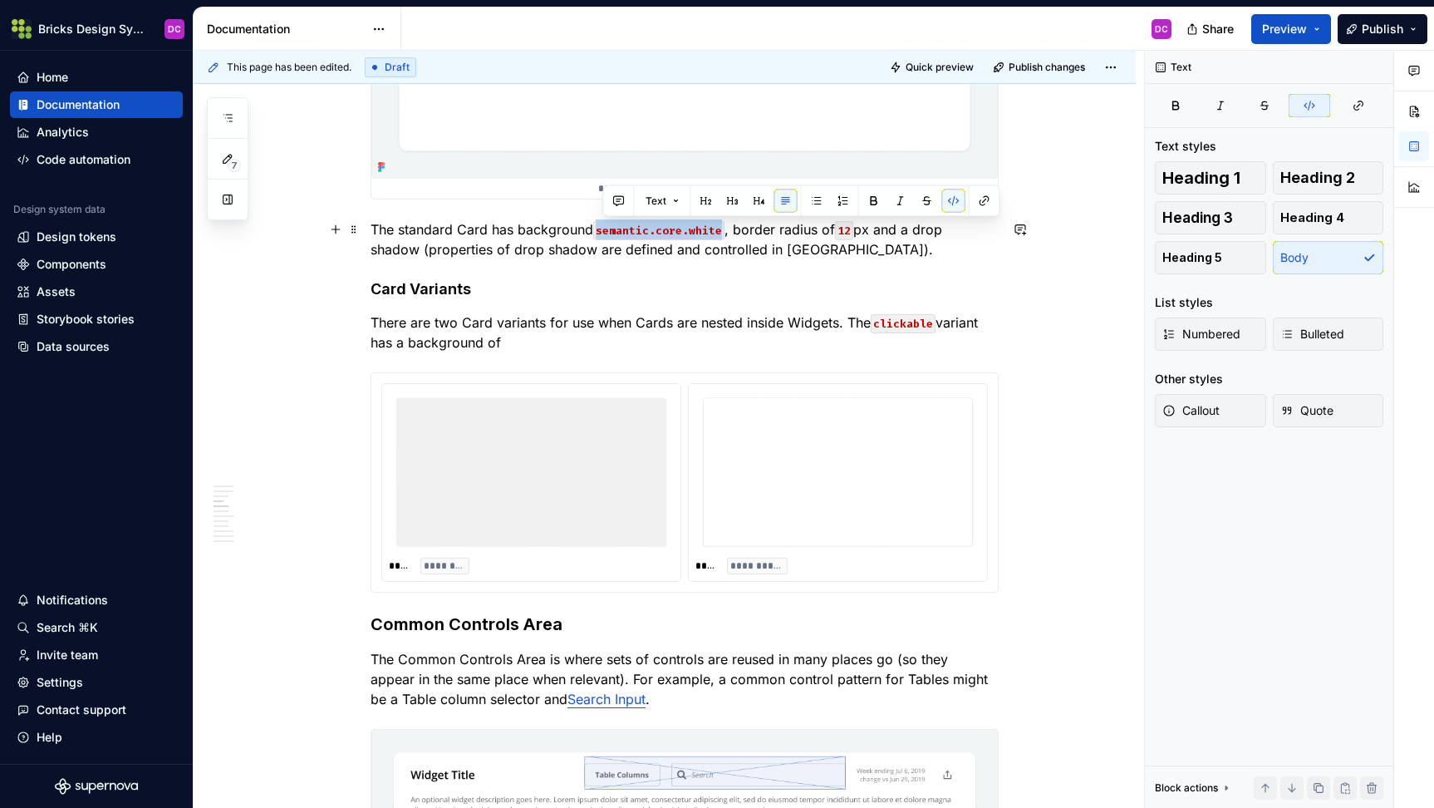
drag, startPoint x: 600, startPoint y: 230, endPoint x: 725, endPoint y: 233, distance: 125.5
click at [725, 233] on code "semantic.core.white" at bounding box center [658, 230] width 131 height 19
copy code "semantic.core.white"
click at [534, 346] on p "There are two Card variants for use when Cards are nested inside Widgets. The c…" at bounding box center [685, 332] width 628 height 40
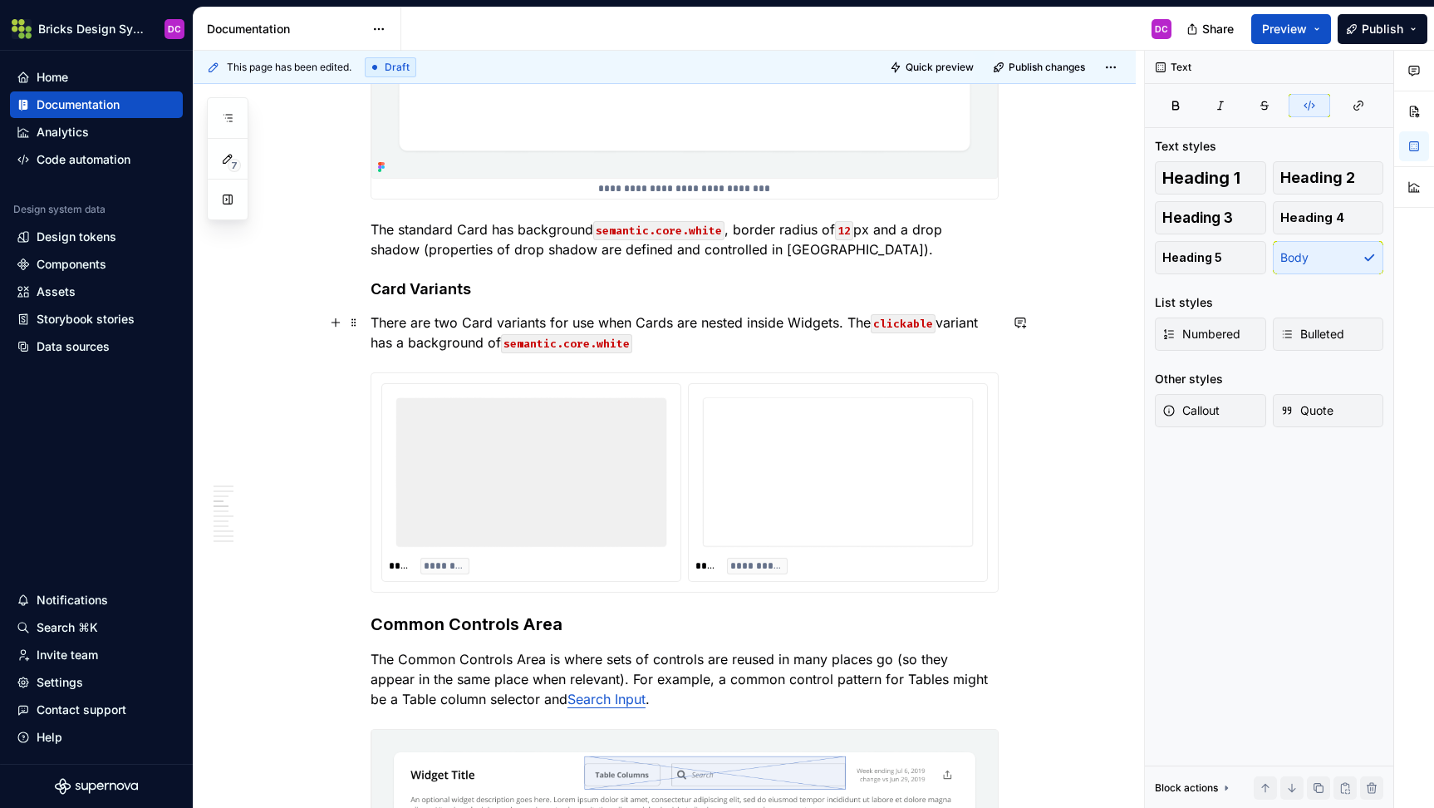
click at [503, 343] on p "There are two Card variants for use when Cards are nested inside Widgets. The c…" at bounding box center [685, 332] width 628 height 40
click at [578, 344] on code "semantic.core.white" at bounding box center [566, 343] width 131 height 19
click at [633, 346] on code "semantic.neutral.white" at bounding box center [576, 343] width 151 height 19
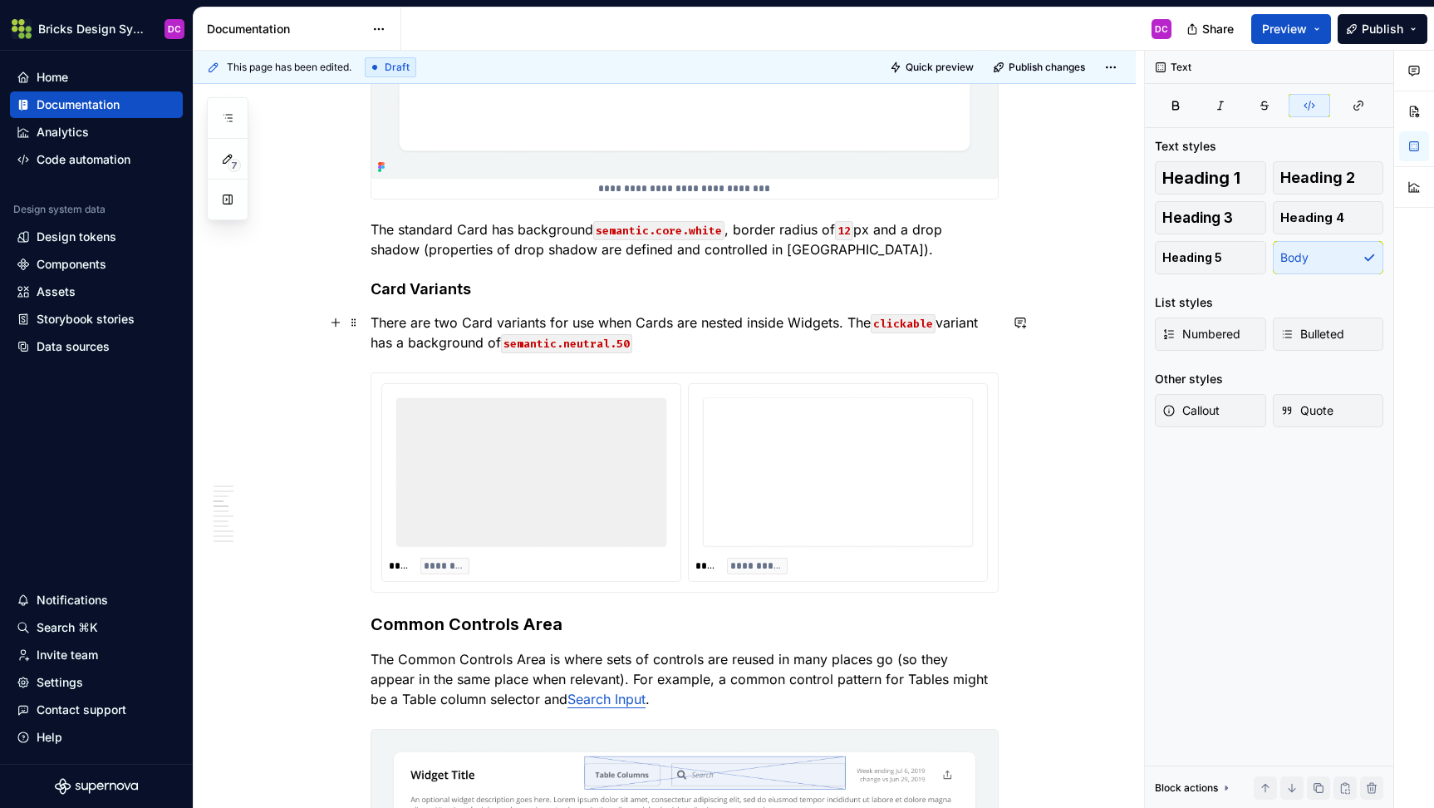
click at [705, 341] on p "There are two Card variants for use when Cards are nested inside Widgets. The c…" at bounding box center [685, 332] width 628 height 40
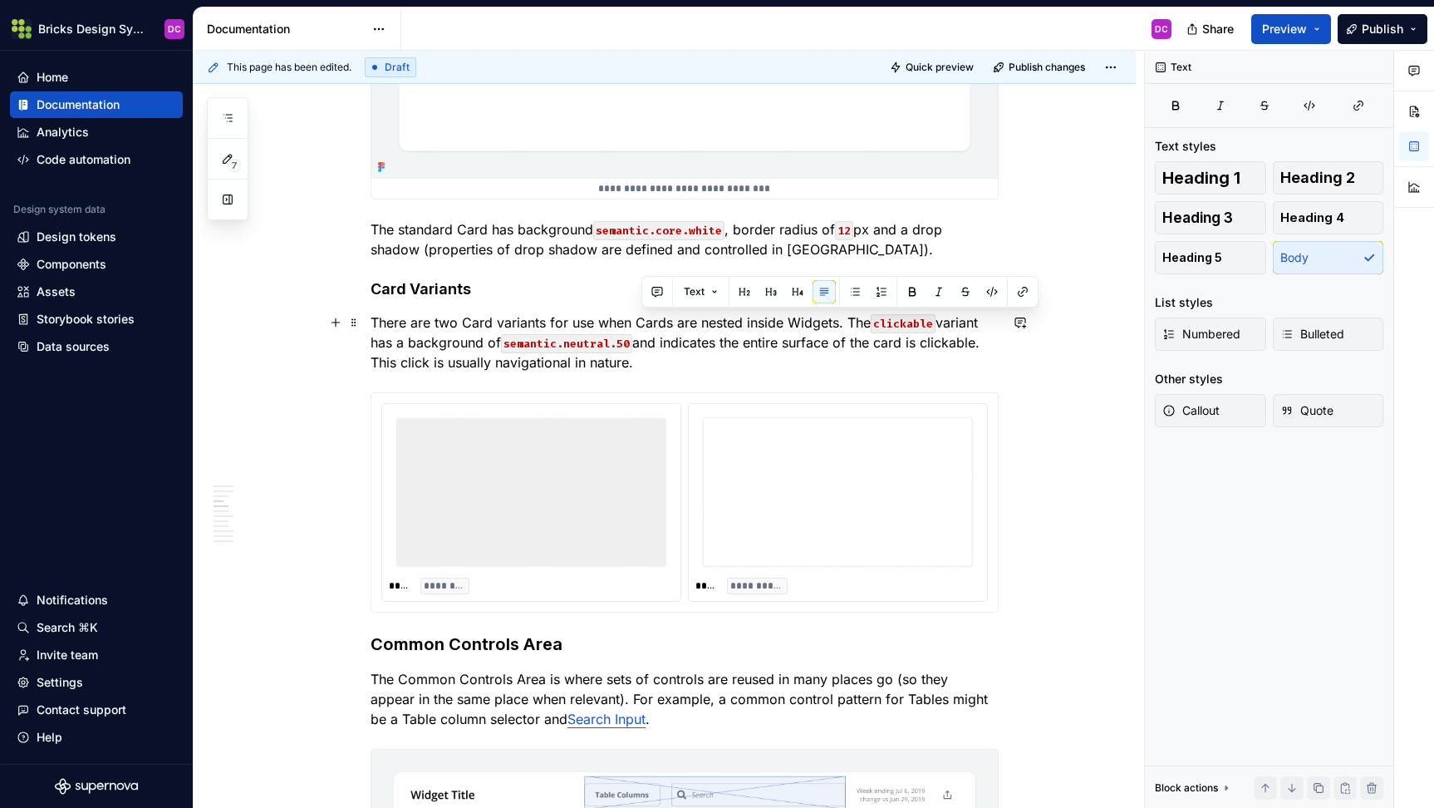
drag, startPoint x: 850, startPoint y: 319, endPoint x: 867, endPoint y: 367, distance: 51.3
click at [867, 367] on p "There are two Card variants for use when Cards are nested inside Widgets. The c…" at bounding box center [685, 342] width 628 height 60
copy p "The clickable variant has a background of semantic.neutral.50 and indicates the…"
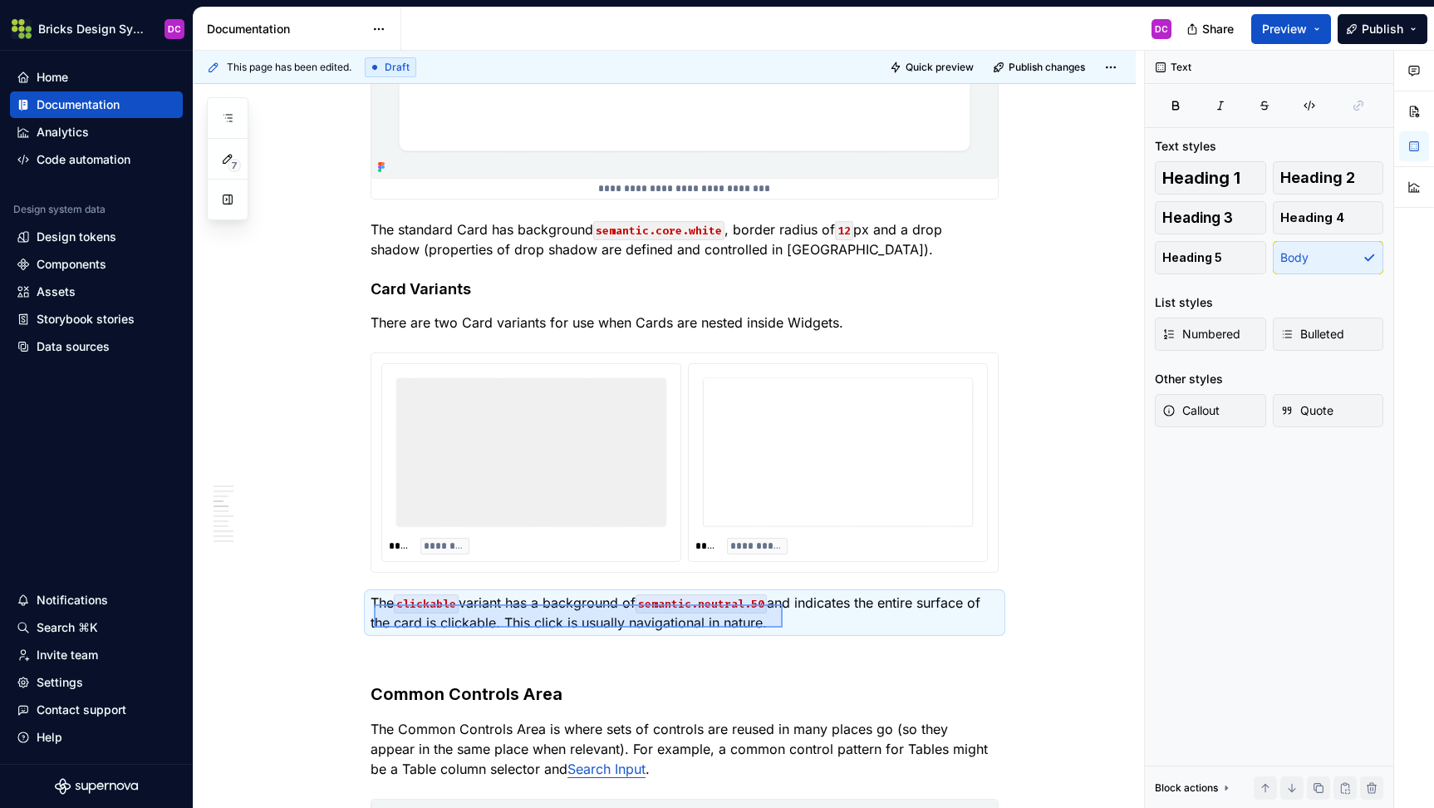
drag, startPoint x: 374, startPoint y: 604, endPoint x: 783, endPoint y: 627, distance: 409.5
click at [783, 627] on div "**********" at bounding box center [669, 430] width 951 height 758
click at [533, 656] on p at bounding box center [685, 652] width 628 height 20
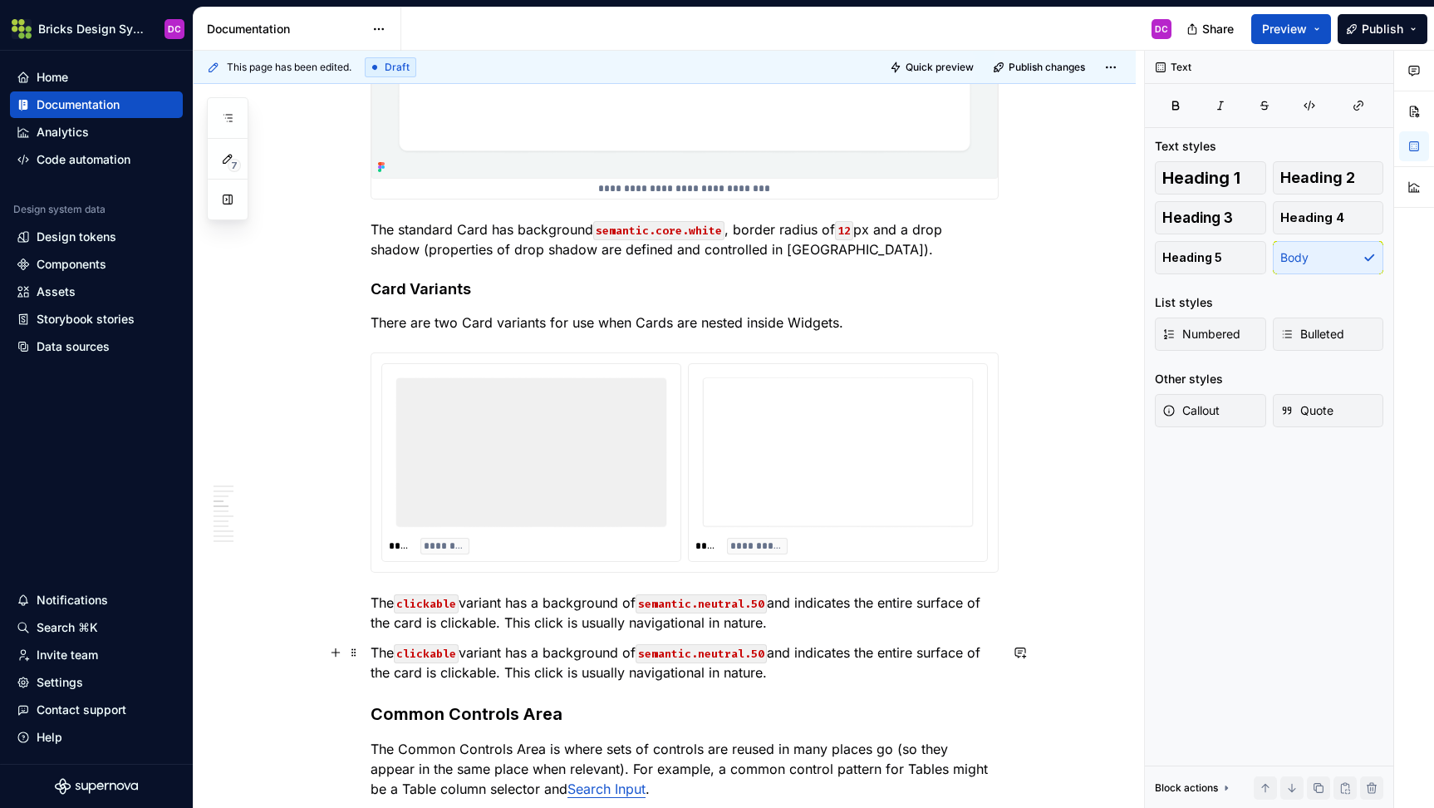
click at [435, 656] on code "clickable" at bounding box center [426, 653] width 65 height 19
click at [606, 656] on p "The with border variant has a background of semantic.neutral.50 and indicates t…" at bounding box center [685, 662] width 628 height 40
click at [610, 655] on p "The with border variant has a background of semantic.neutral.50 and indicates t…" at bounding box center [685, 662] width 628 height 40
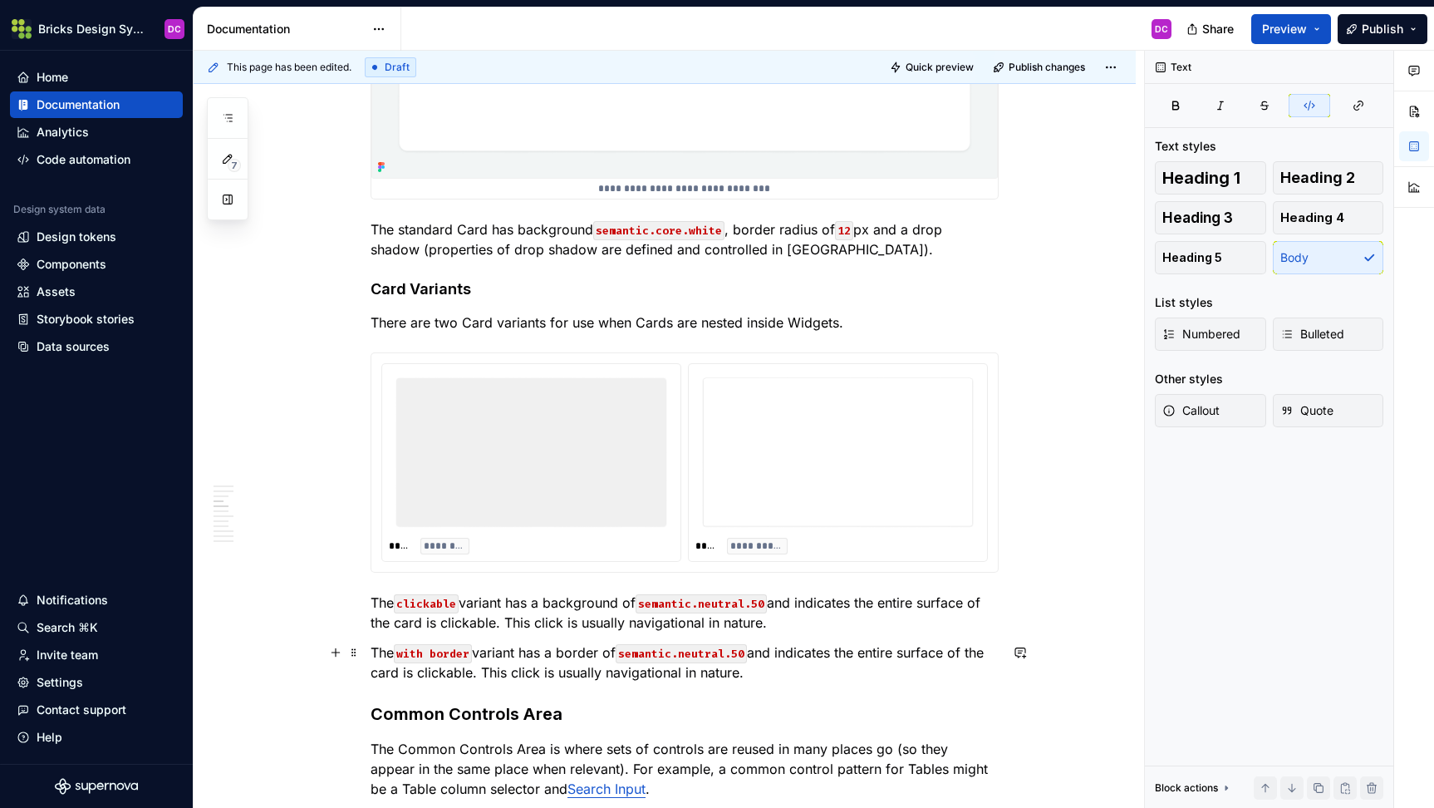
click at [747, 651] on code "semantic.neutral.50" at bounding box center [681, 653] width 131 height 19
click at [565, 654] on p "The with border variant has a border of semantic.neutral.100 and indicates the …" at bounding box center [685, 662] width 628 height 40
click at [845, 671] on p "The with border variant has a 1px border of semantic.neutral.100 and indicates …" at bounding box center [685, 662] width 628 height 40
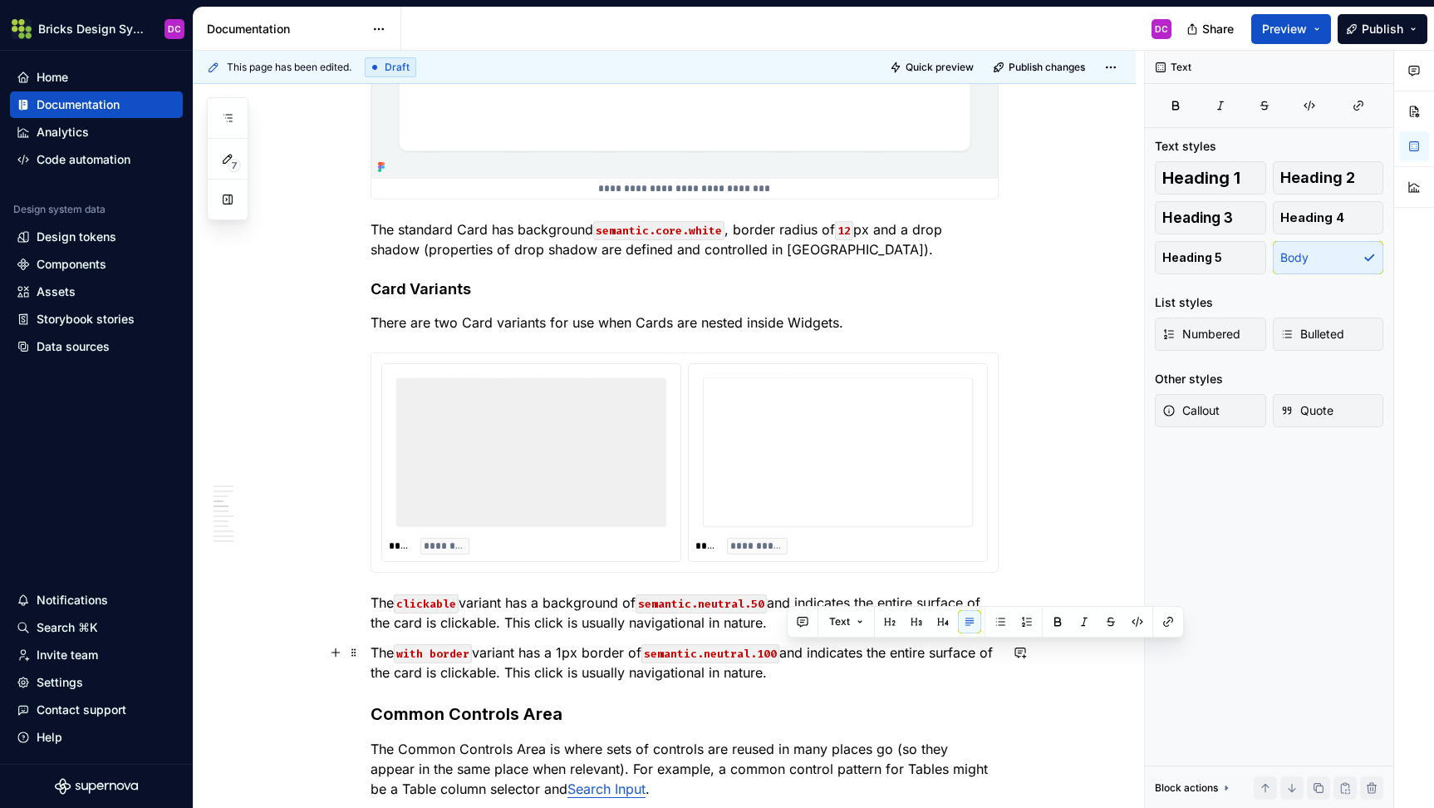
drag, startPoint x: 821, startPoint y: 648, endPoint x: 788, endPoint y: 669, distance: 39.2
click at [788, 669] on p "The with border variant has a 1px border of semantic.neutral.100 and indicates …" at bounding box center [685, 662] width 628 height 40
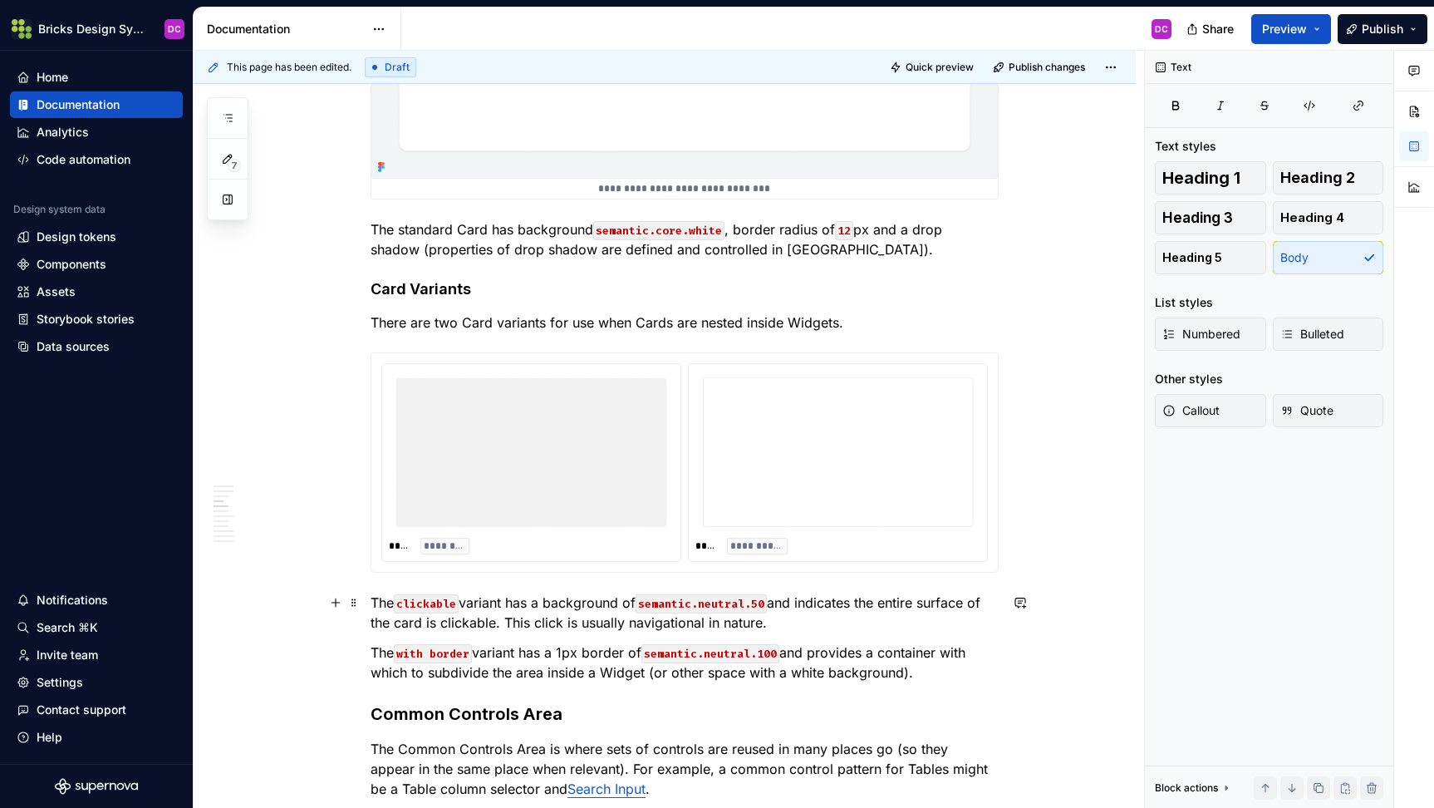
click at [783, 622] on p "The clickable variant has a background of semantic.neutral.50 and indicates the…" at bounding box center [685, 612] width 628 height 40
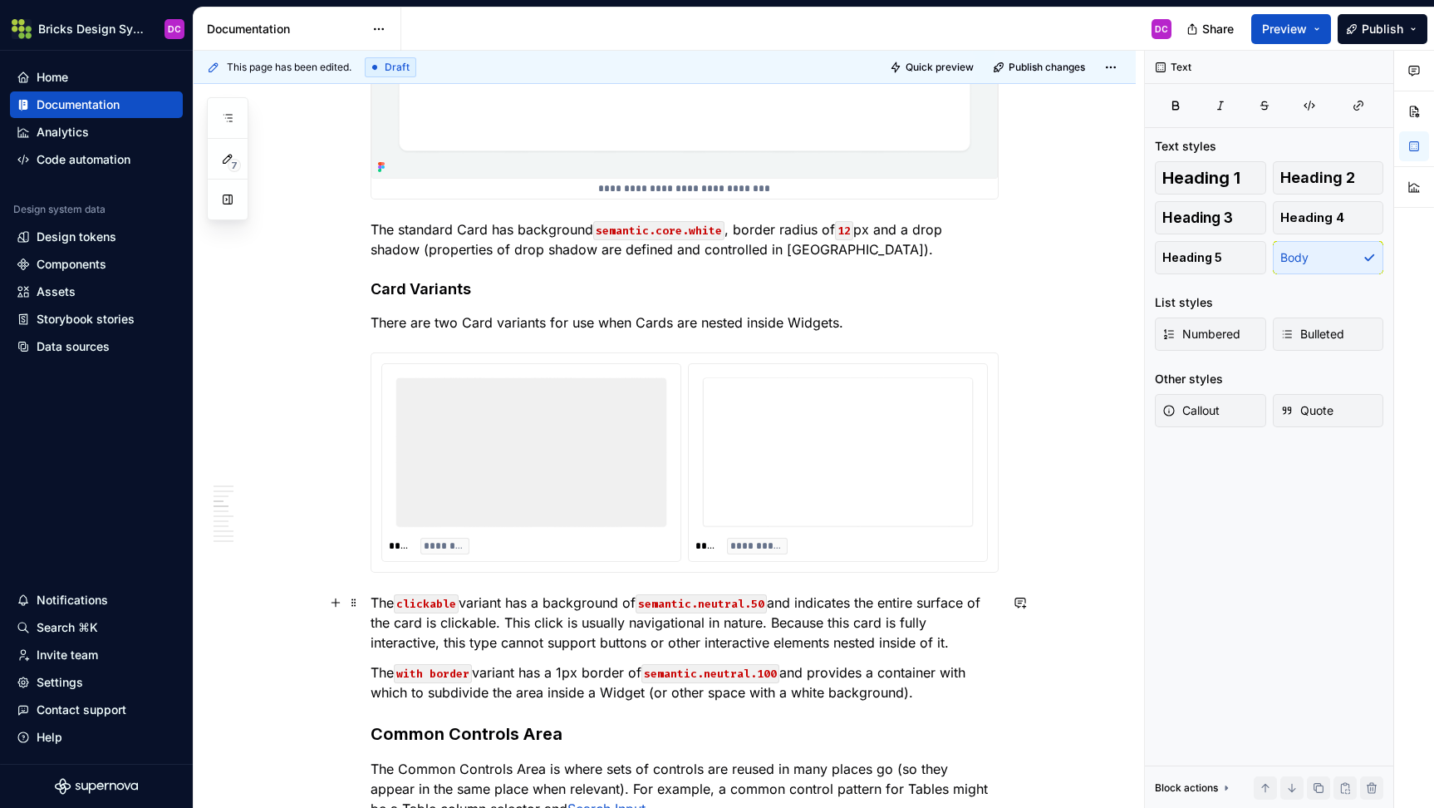
click at [837, 641] on p "The clickable variant has a background of semantic.neutral.50 and indicates the…" at bounding box center [685, 622] width 628 height 60
click at [650, 643] on p "The clickable variant has a background of semantic.neutral.50 and indicates the…" at bounding box center [685, 622] width 628 height 60
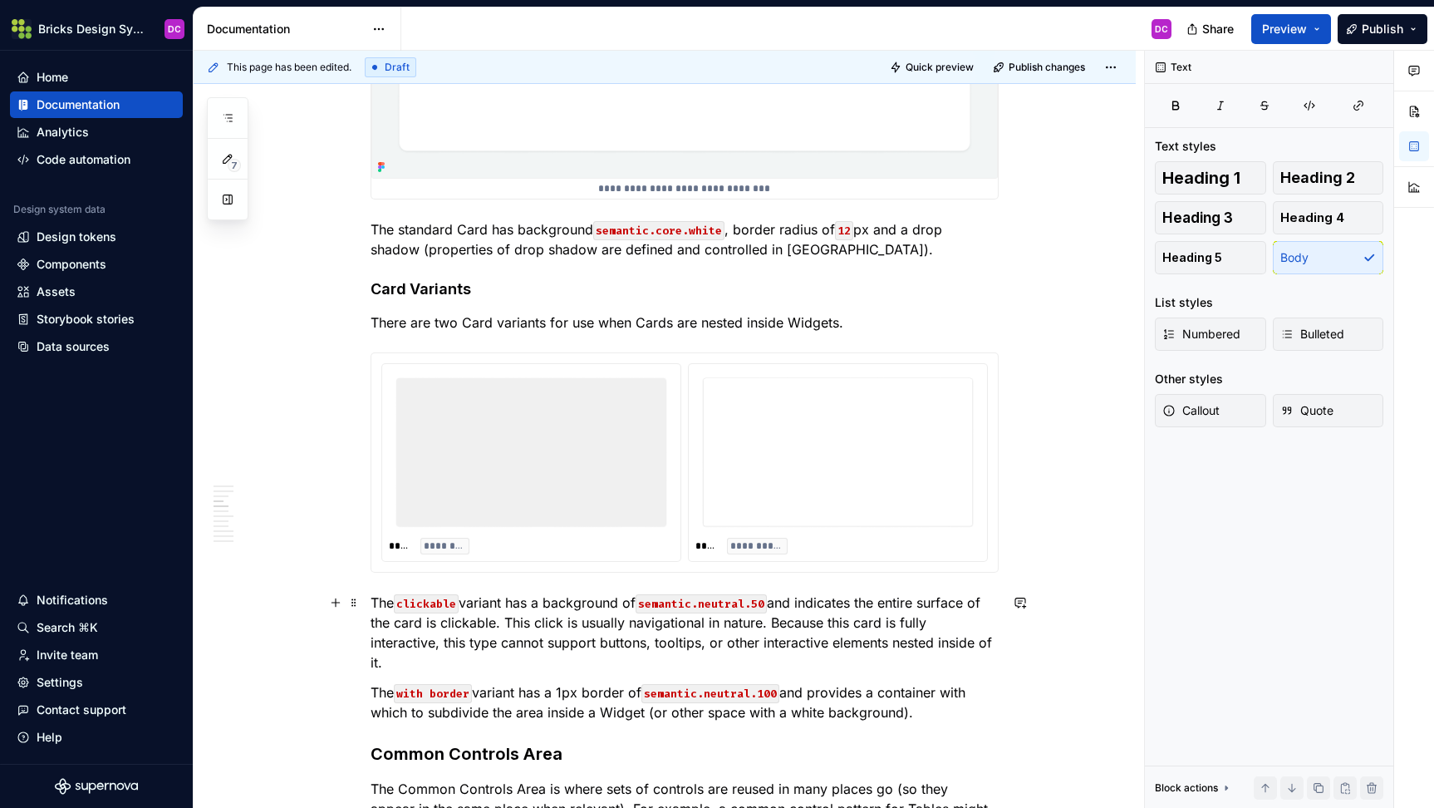
click at [732, 657] on p "The clickable variant has a background of semantic.neutral.50 and indicates the…" at bounding box center [685, 632] width 628 height 80
click at [757, 668] on p "The clickable variant has a background of semantic.neutral.50 and indicates the…" at bounding box center [685, 632] width 628 height 80
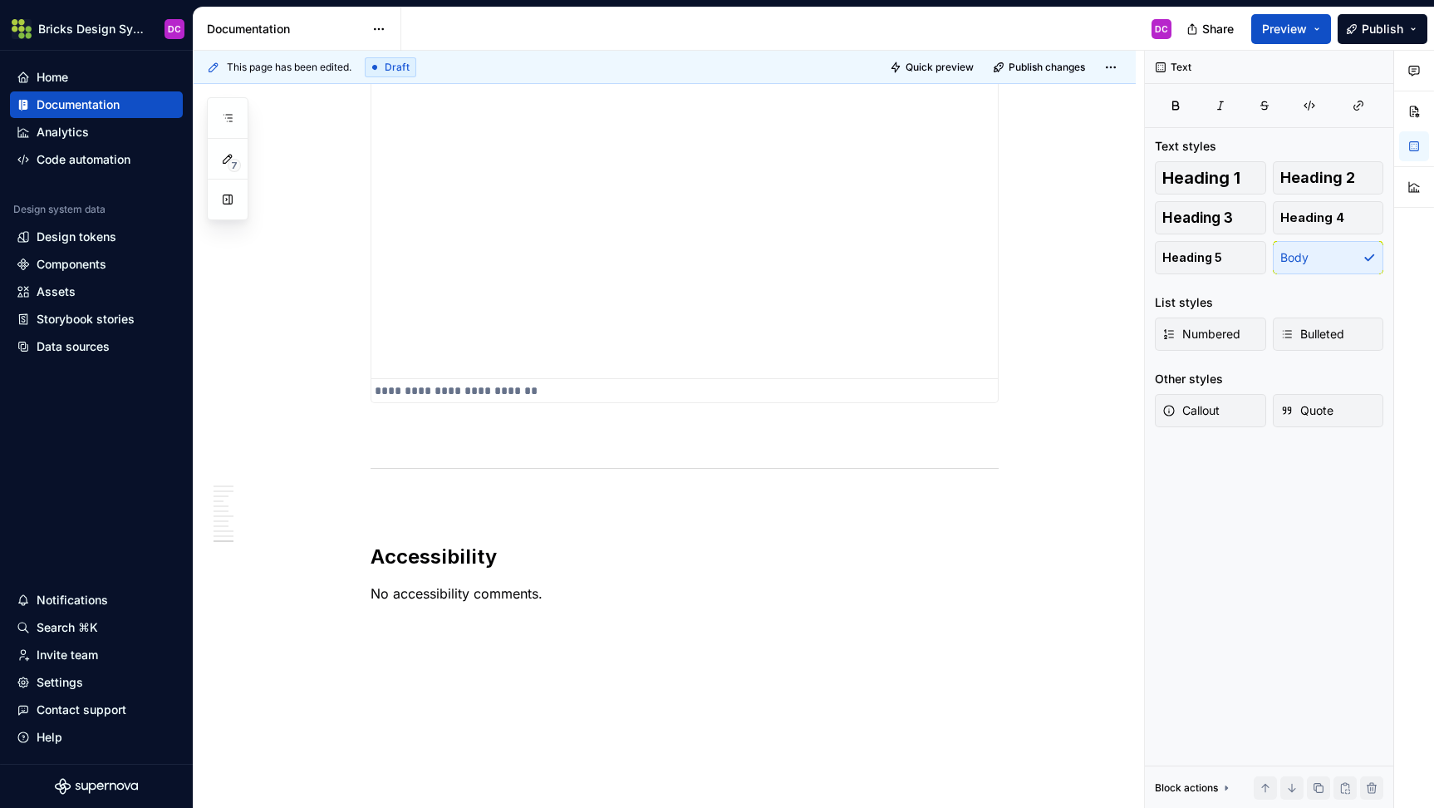
scroll to position [7015, 0]
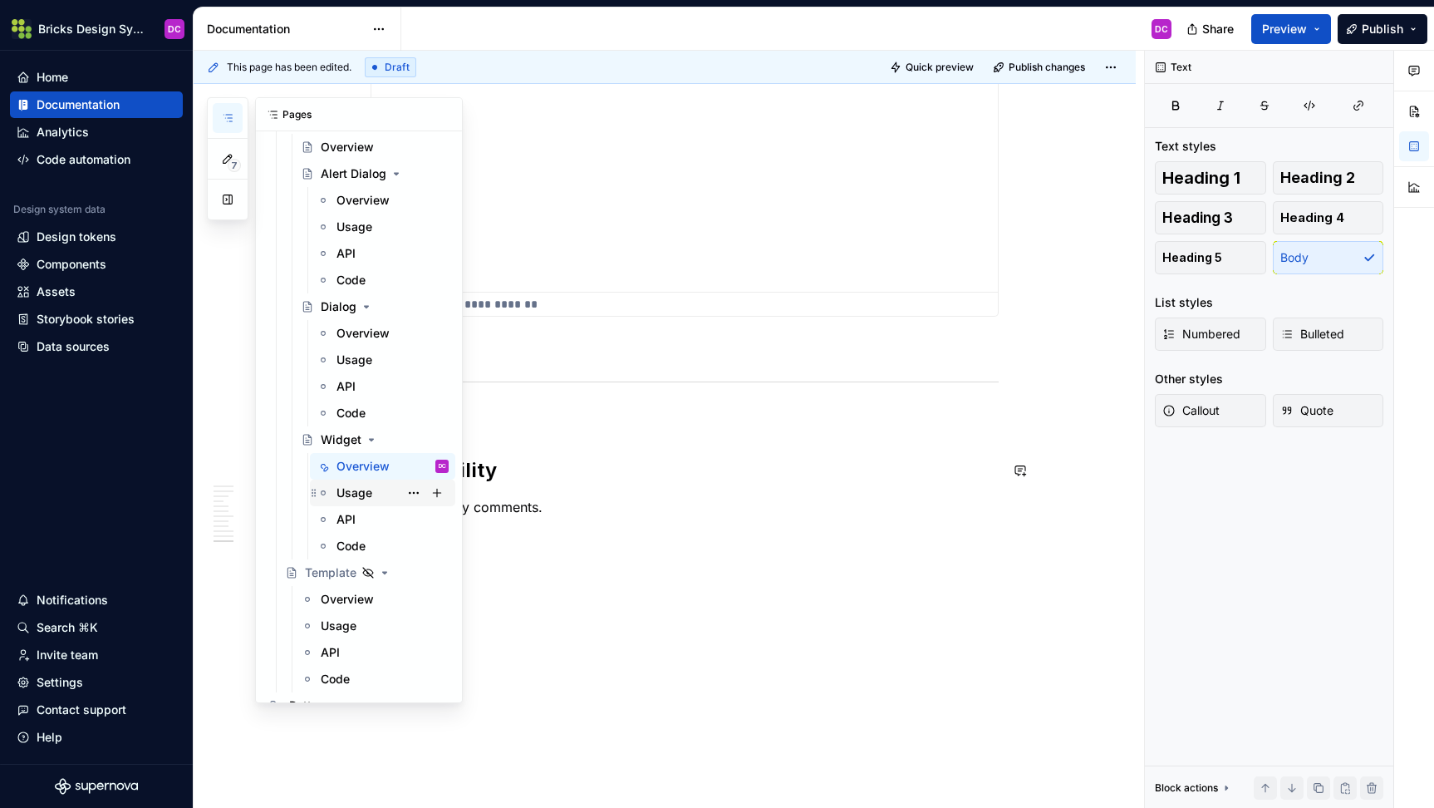
click at [373, 481] on div "Usage" at bounding box center [393, 492] width 112 height 23
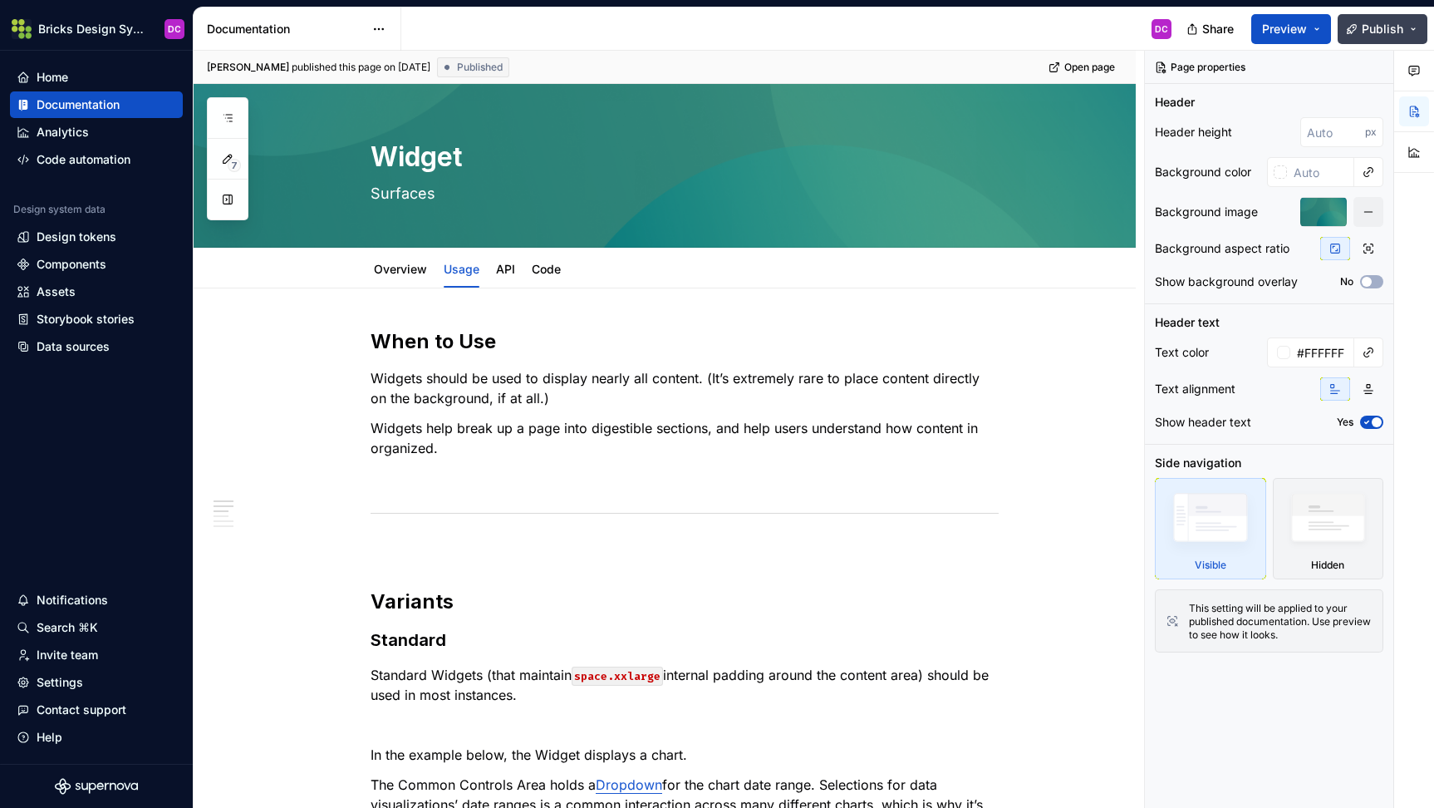
click at [1390, 25] on span "Publish" at bounding box center [1383, 29] width 42 height 17
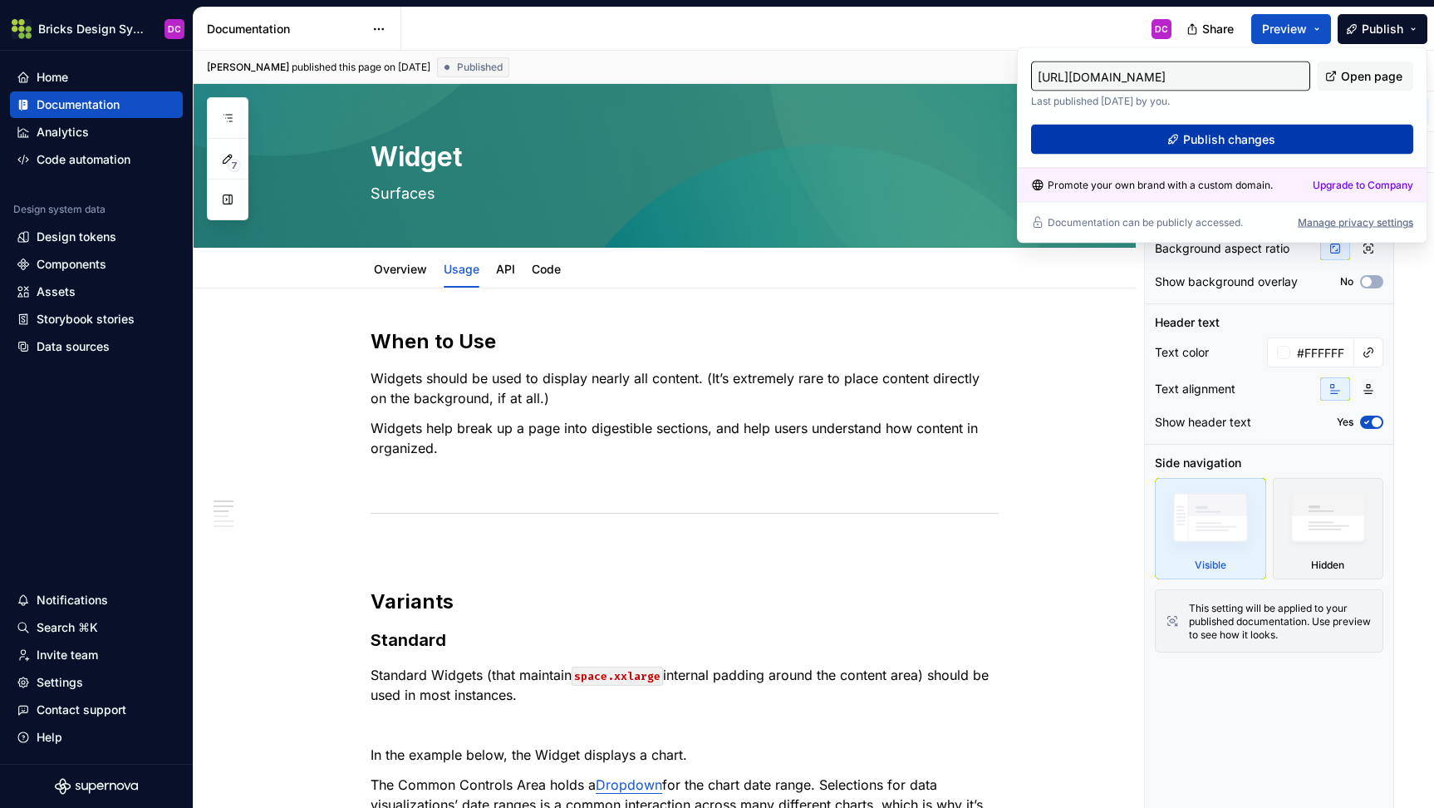
click at [1285, 132] on button "Publish changes" at bounding box center [1222, 140] width 382 height 30
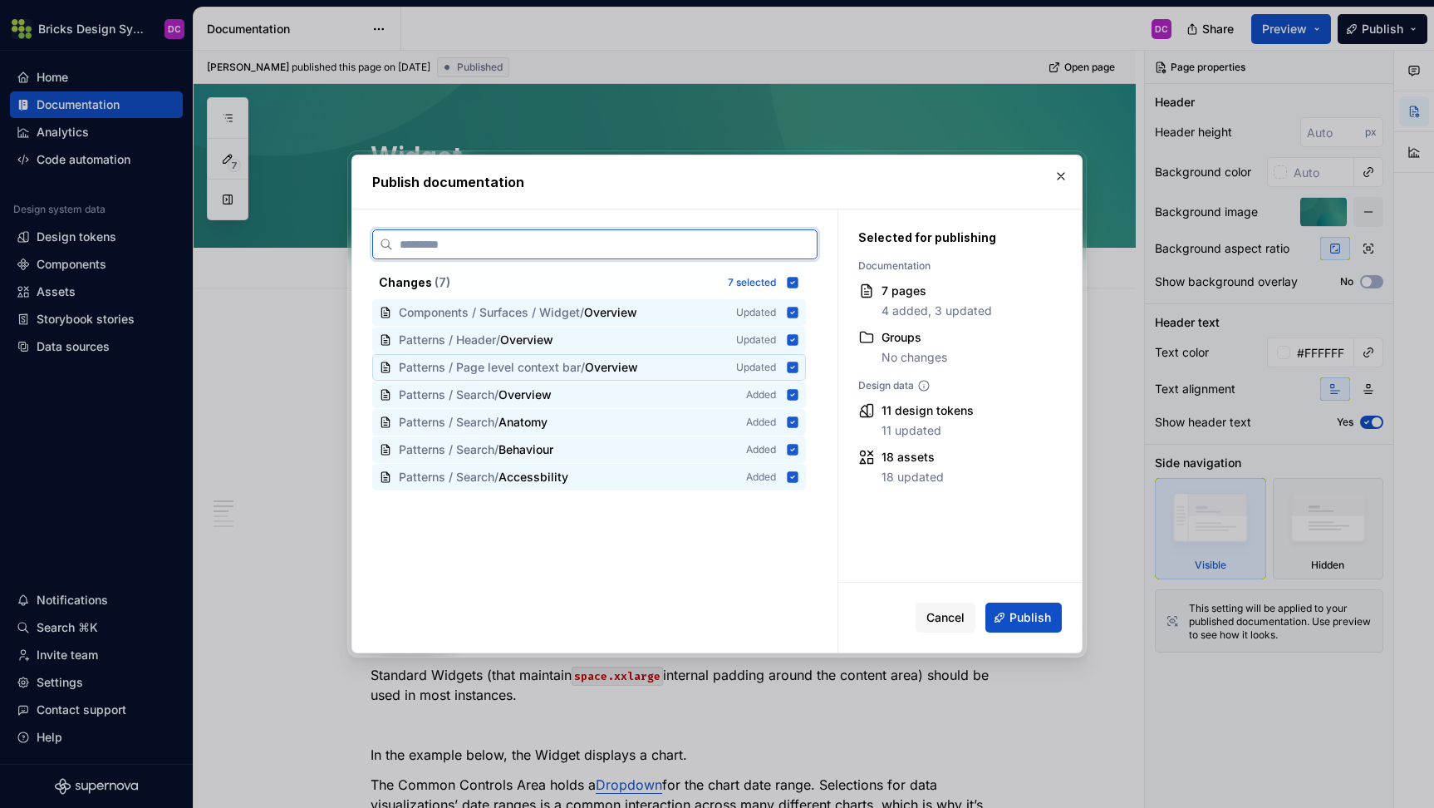
click at [799, 366] on icon at bounding box center [792, 367] width 13 height 13
click at [799, 342] on icon at bounding box center [793, 339] width 11 height 11
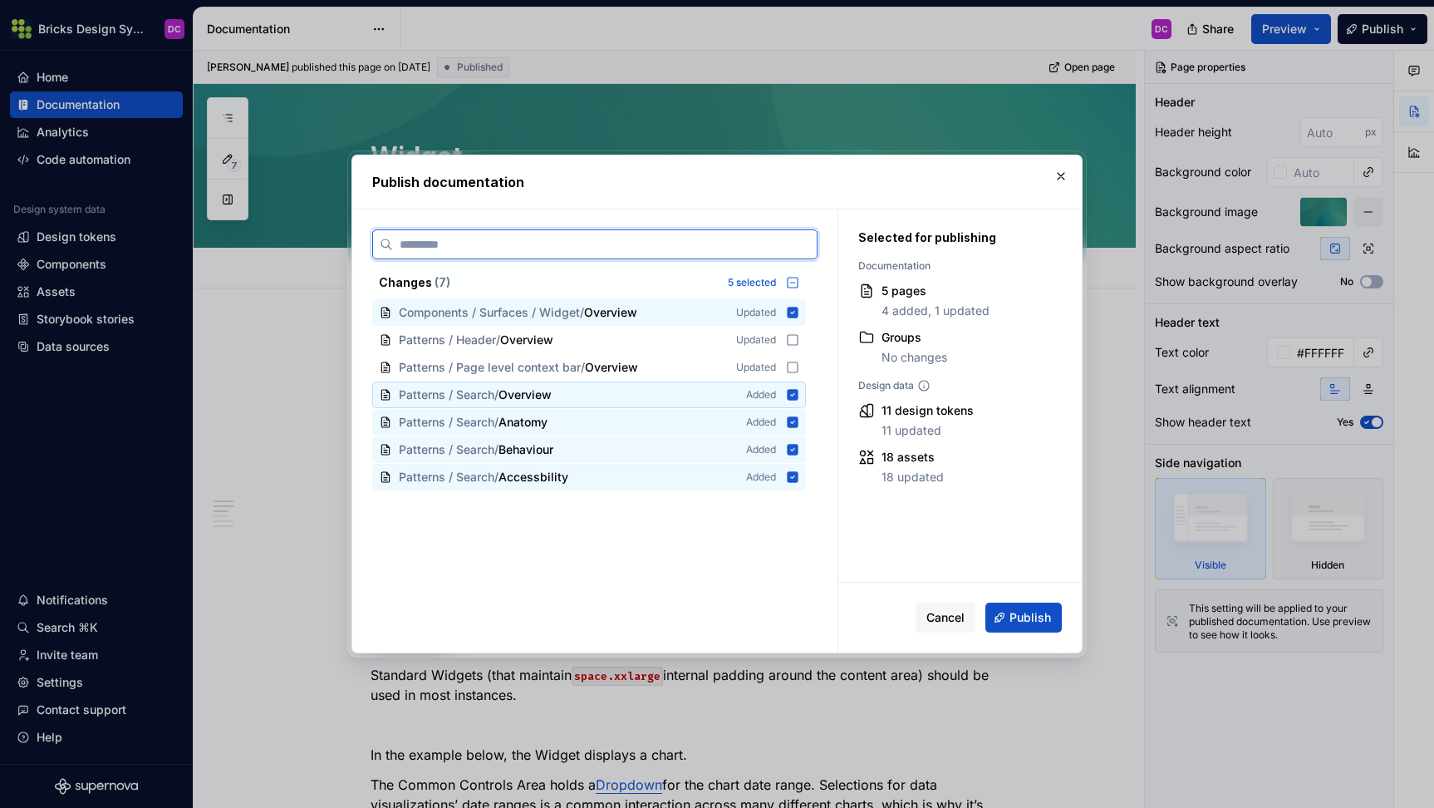
click at [799, 394] on icon at bounding box center [793, 394] width 11 height 11
click at [799, 424] on icon at bounding box center [793, 421] width 11 height 11
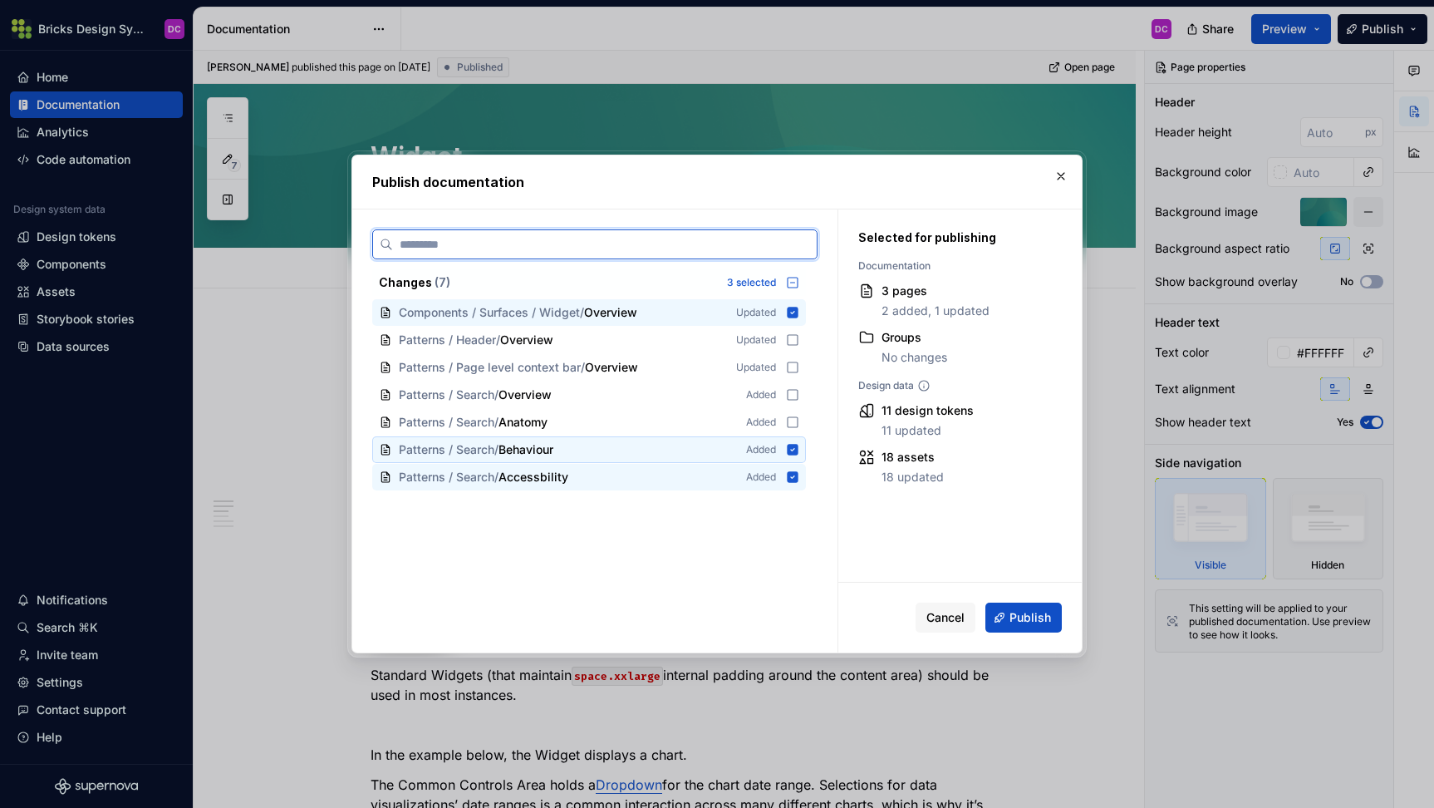
click at [799, 445] on icon at bounding box center [793, 449] width 11 height 11
click at [800, 489] on div "Patterns / Search / Accessbility Added" at bounding box center [589, 477] width 434 height 27
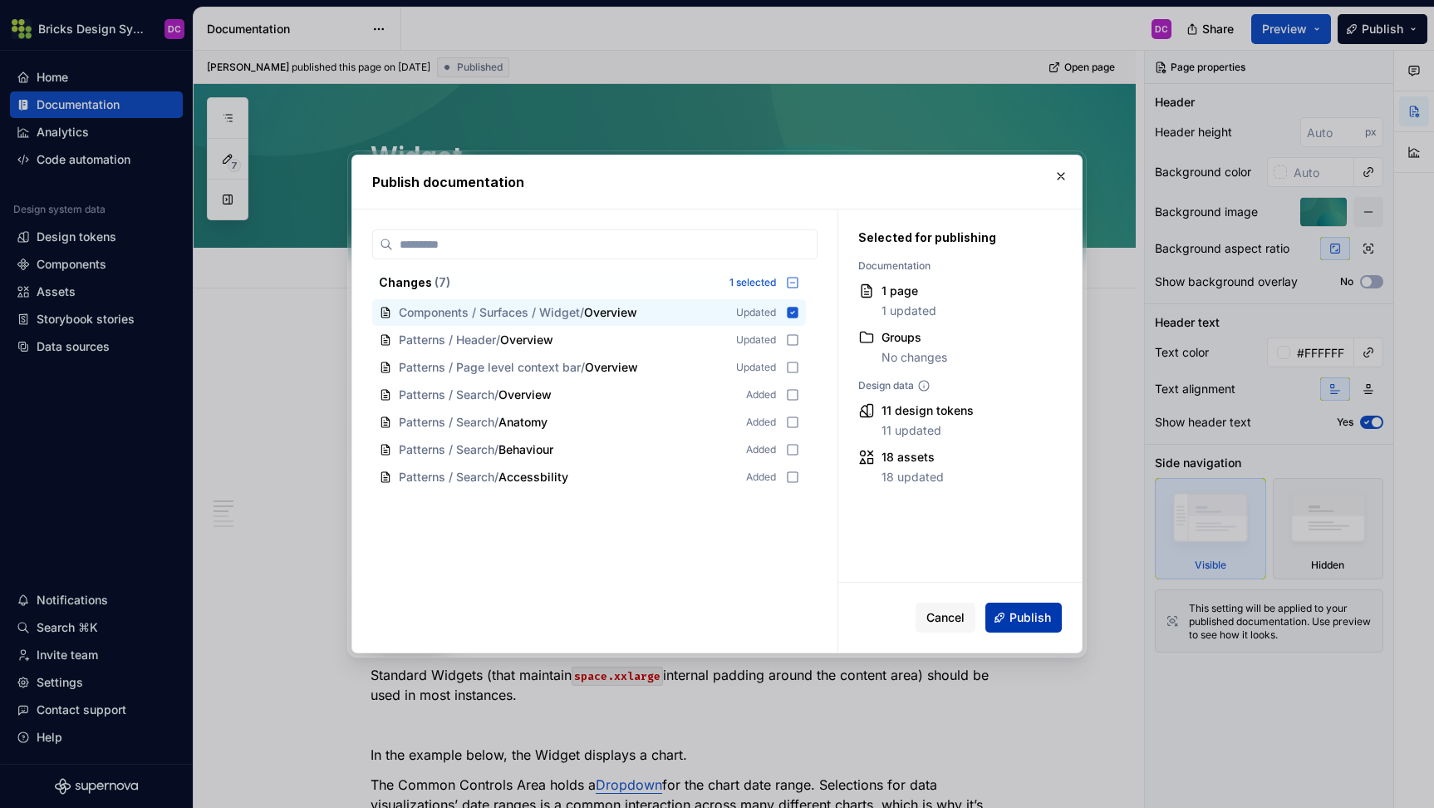
click at [1030, 613] on span "Publish" at bounding box center [1031, 617] width 42 height 17
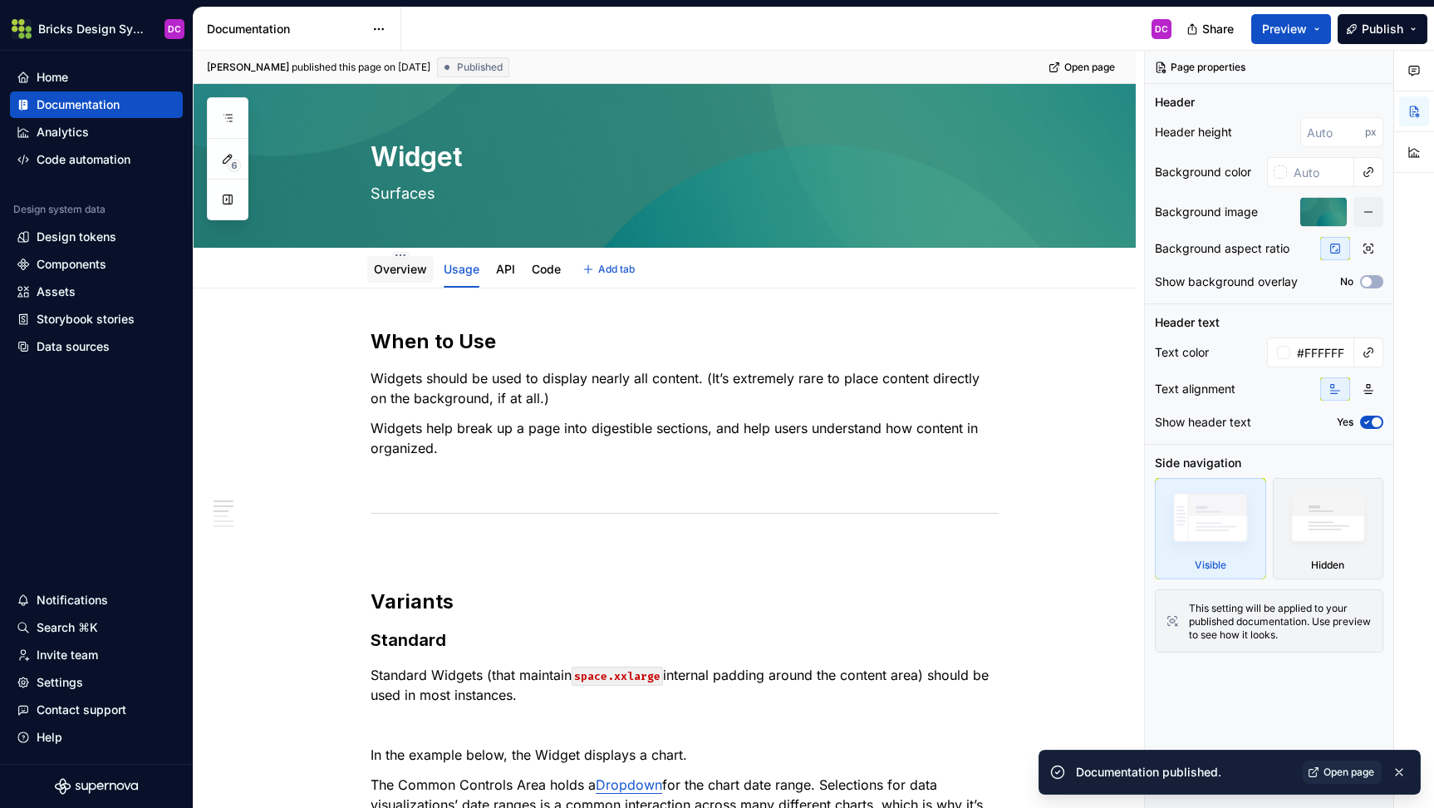
click at [396, 275] on link "Overview" at bounding box center [400, 269] width 53 height 14
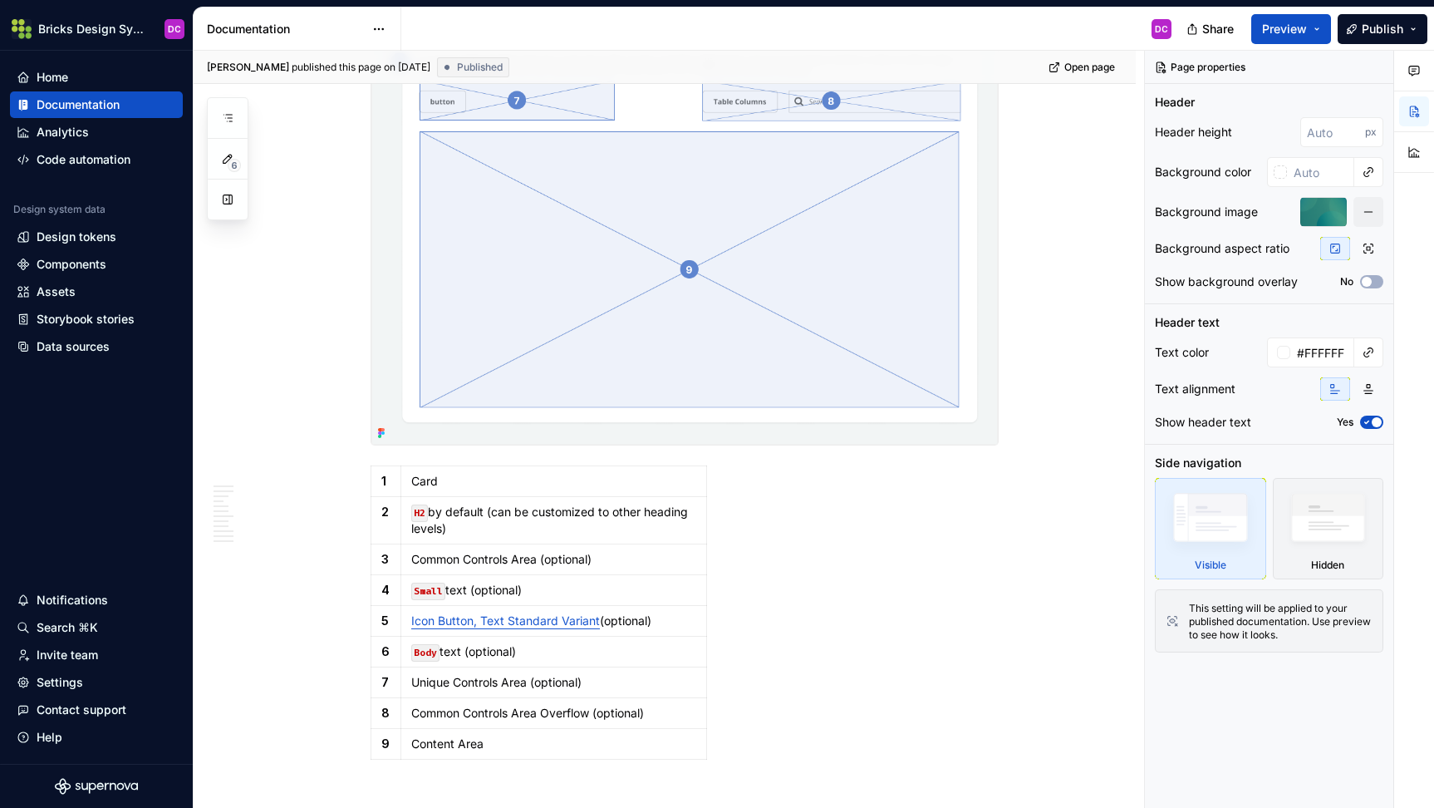
type textarea "*"
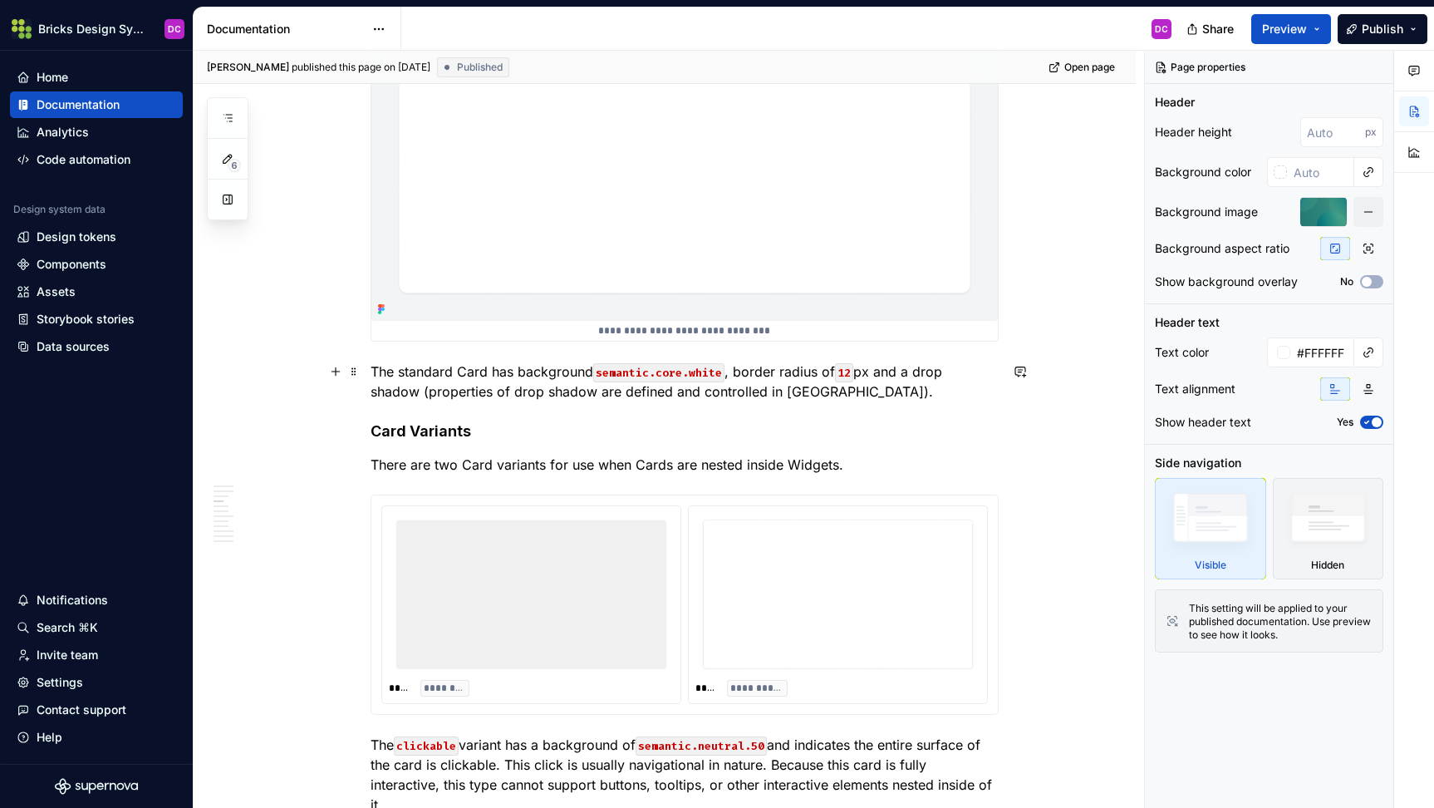
scroll to position [2952, 0]
click at [971, 499] on div "**********" at bounding box center [684, 602] width 627 height 219
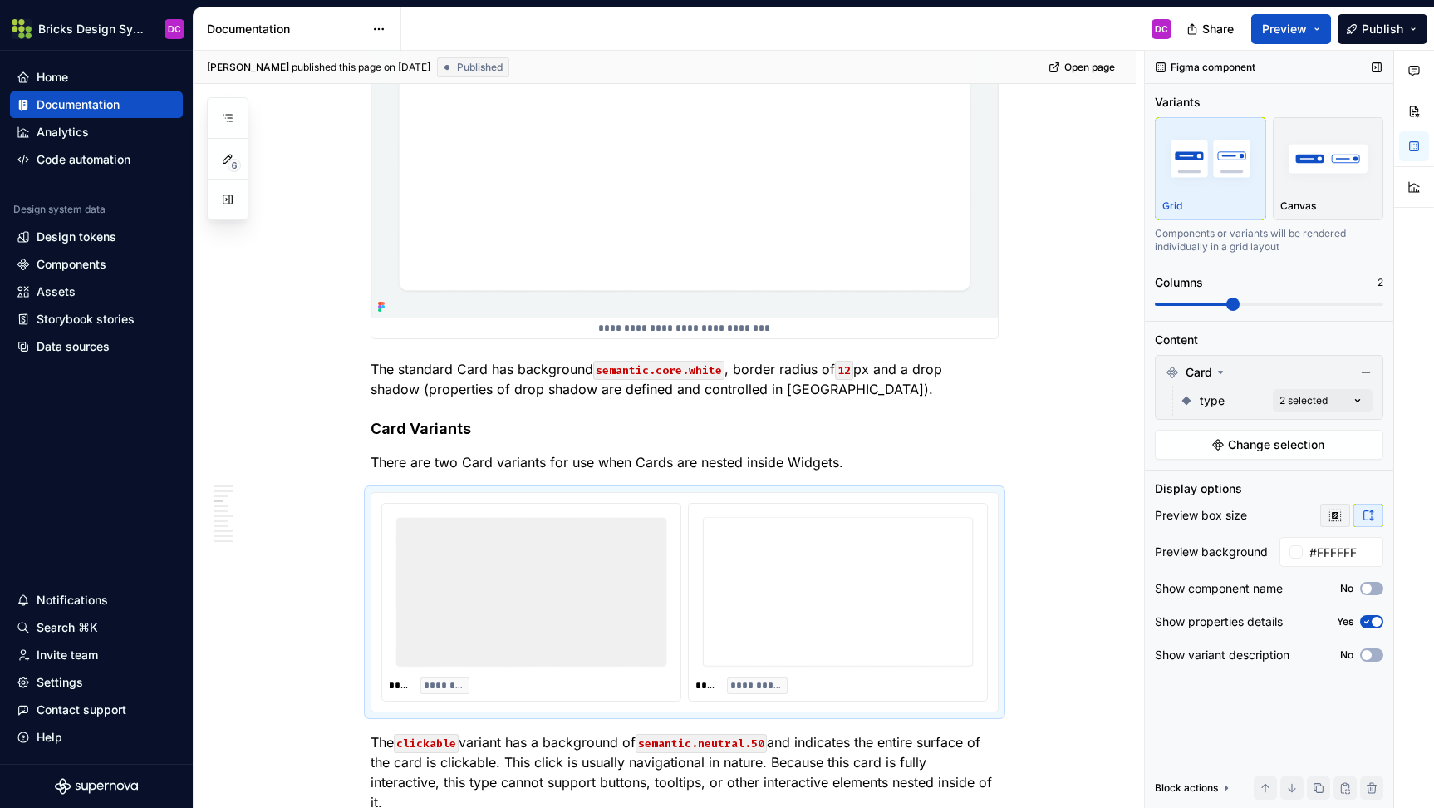
click at [1339, 515] on icon "button" at bounding box center [1335, 515] width 13 height 13
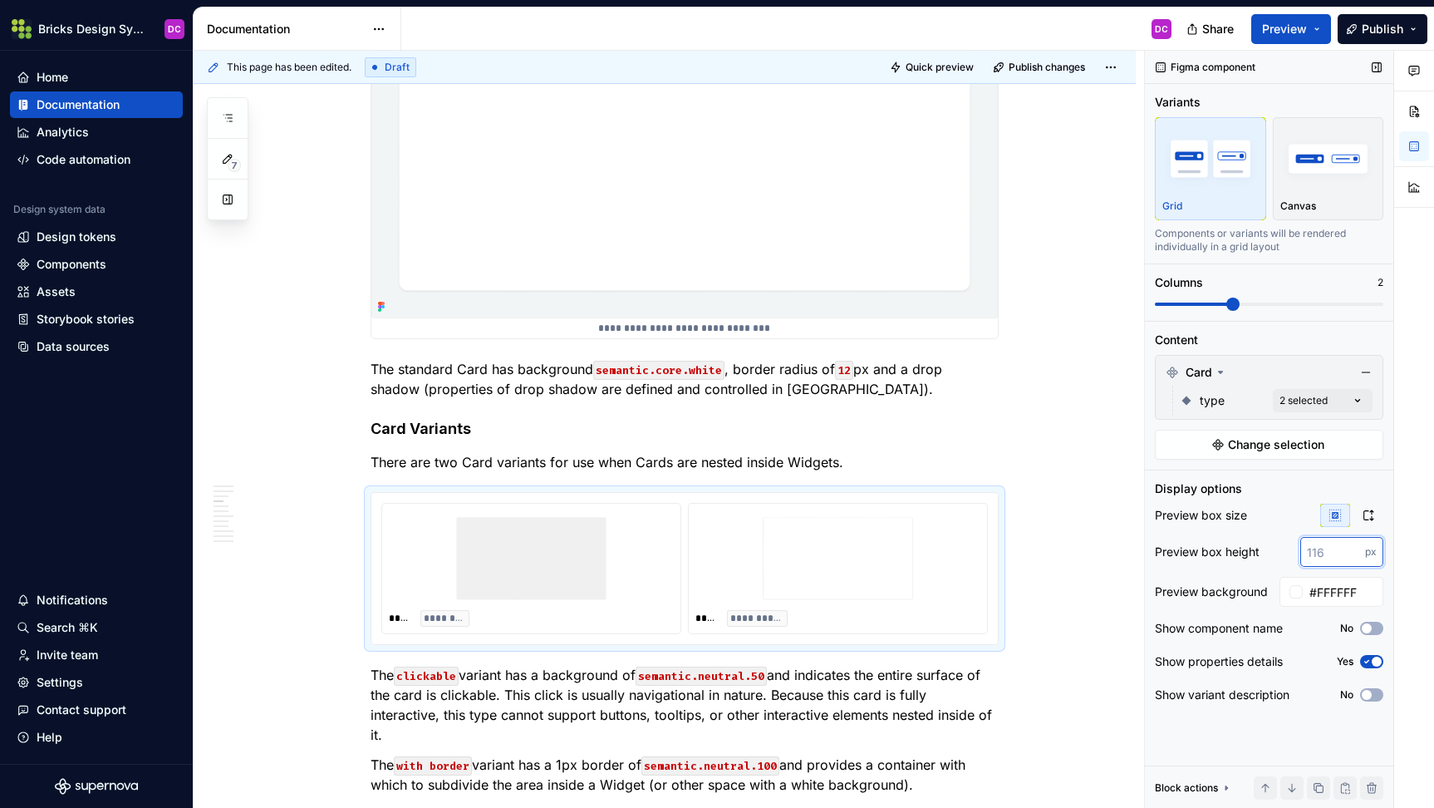
click at [1328, 553] on input "number" at bounding box center [1332, 552] width 65 height 30
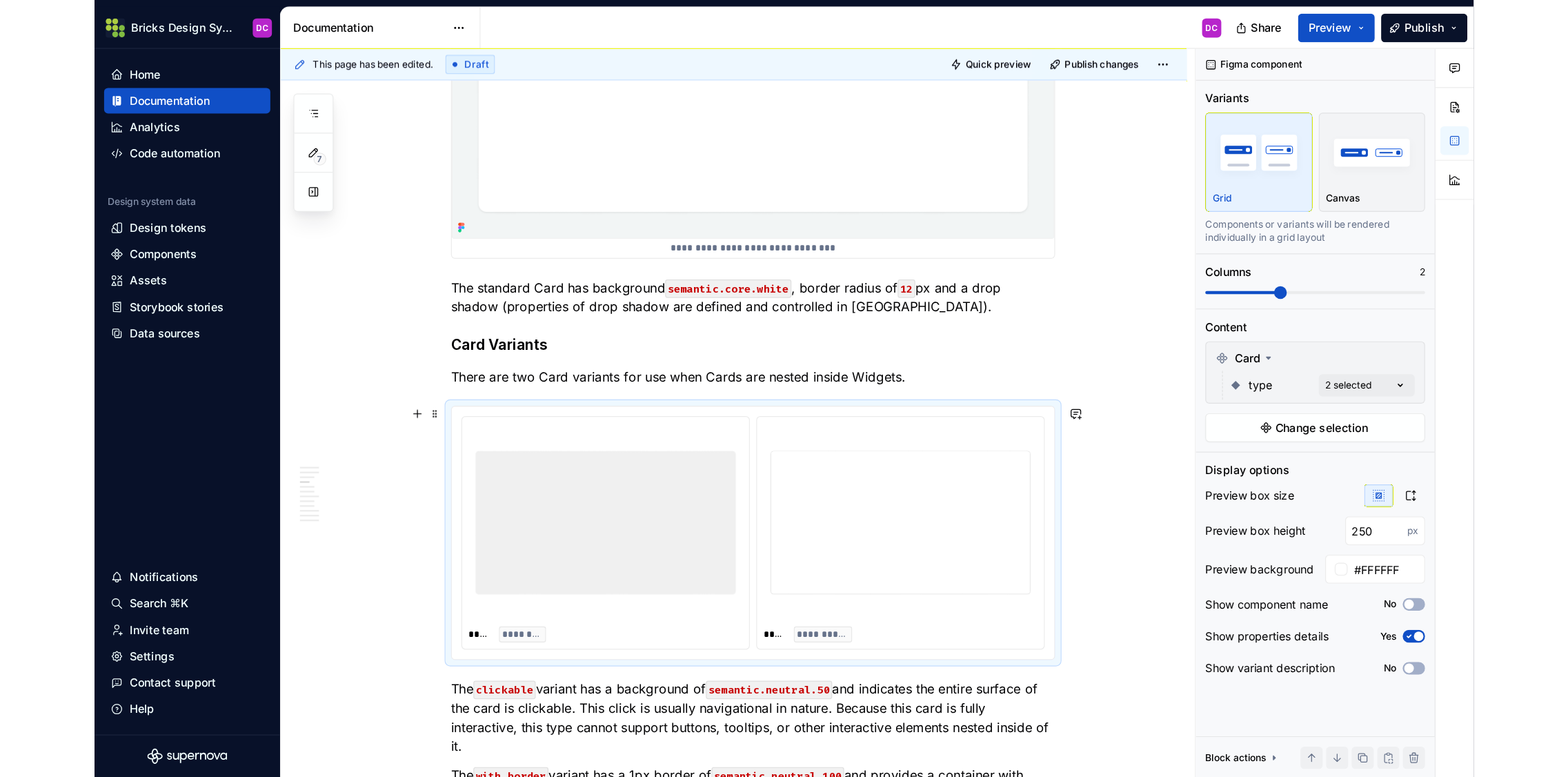
scroll to position [2511, 0]
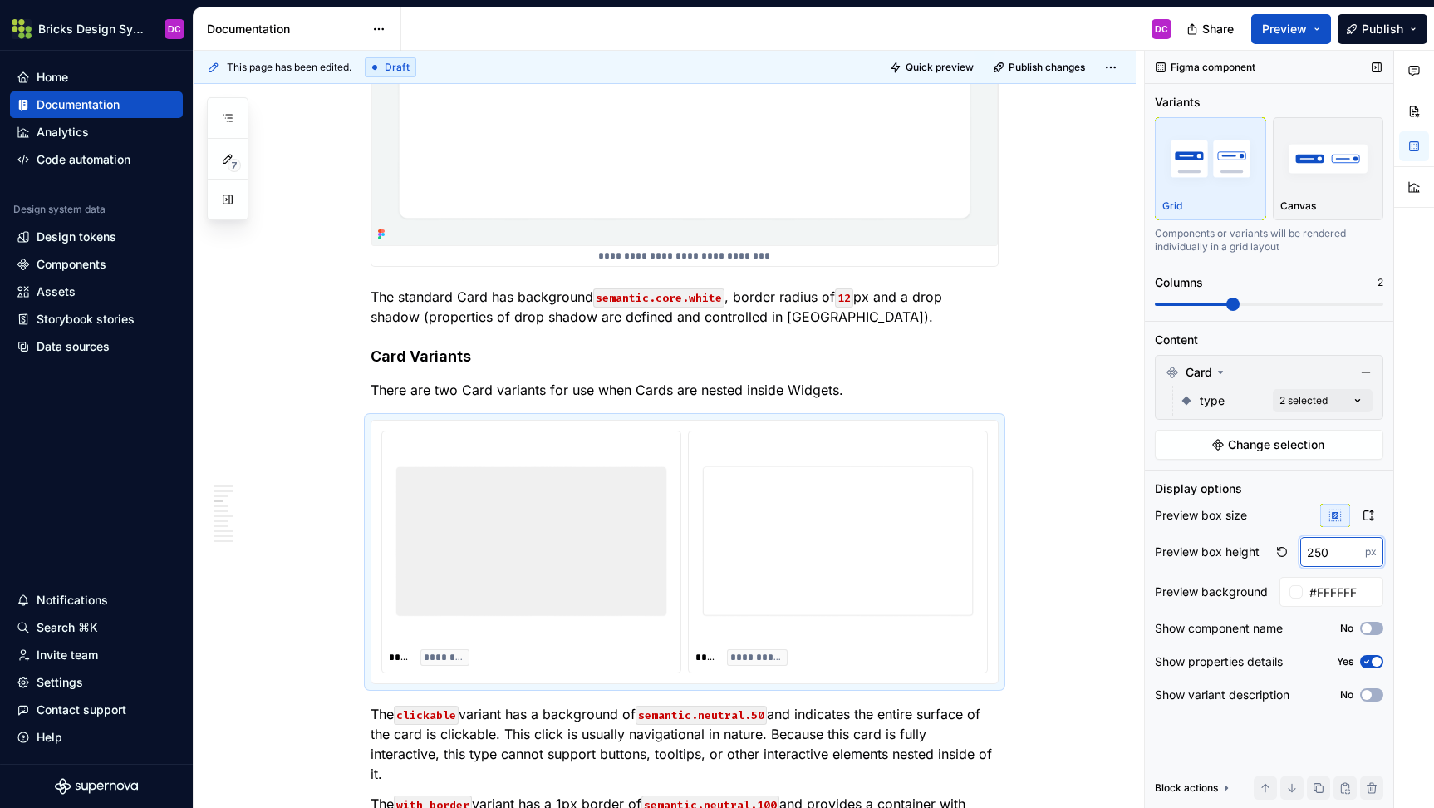
click at [1333, 553] on input "250" at bounding box center [1332, 552] width 65 height 30
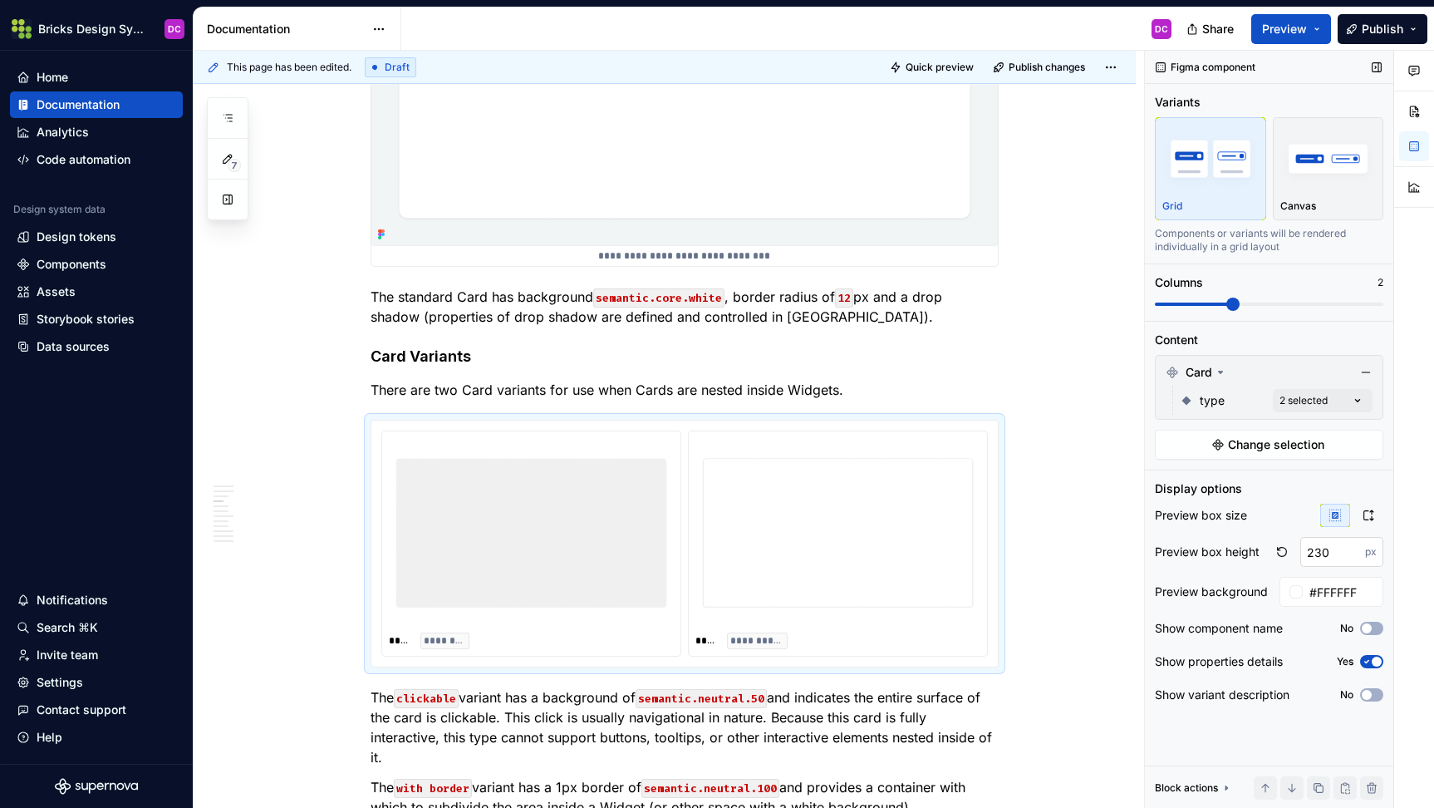
click at [1317, 556] on input "230" at bounding box center [1332, 552] width 65 height 30
click at [1320, 555] on input "230" at bounding box center [1332, 552] width 65 height 30
type input "220"
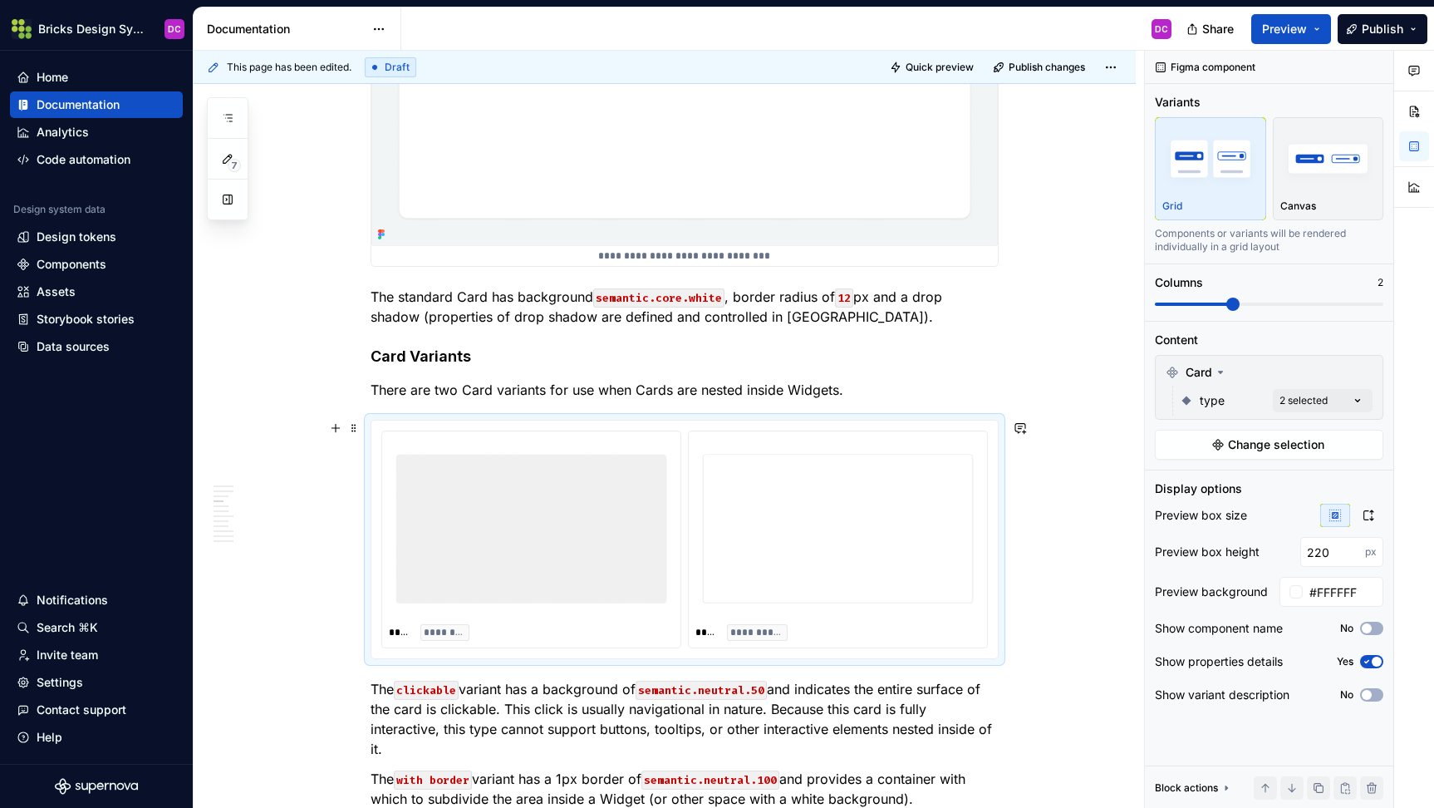
click at [1388, 24] on span "Publish" at bounding box center [1383, 29] width 42 height 17
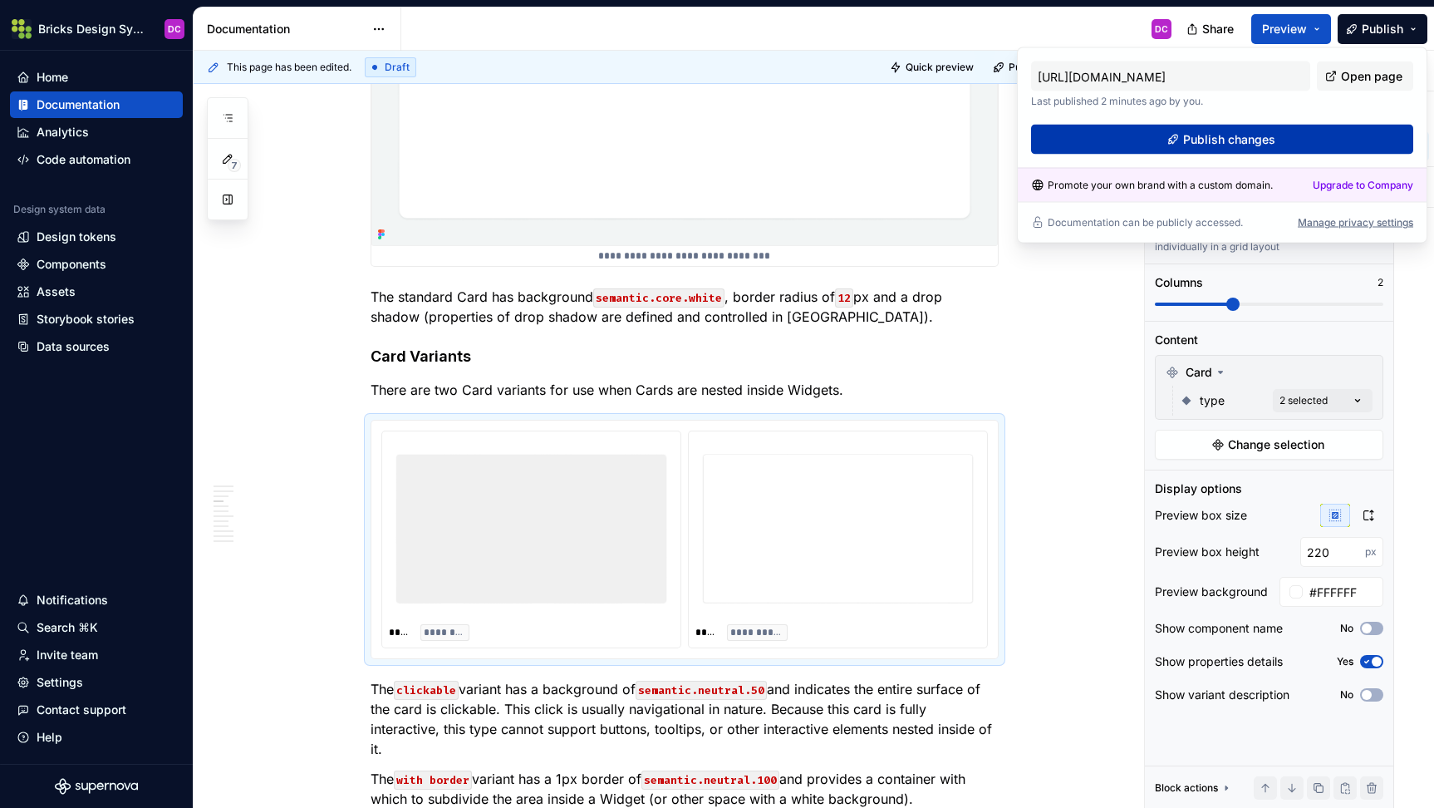
click at [1216, 134] on span "Publish changes" at bounding box center [1229, 139] width 92 height 17
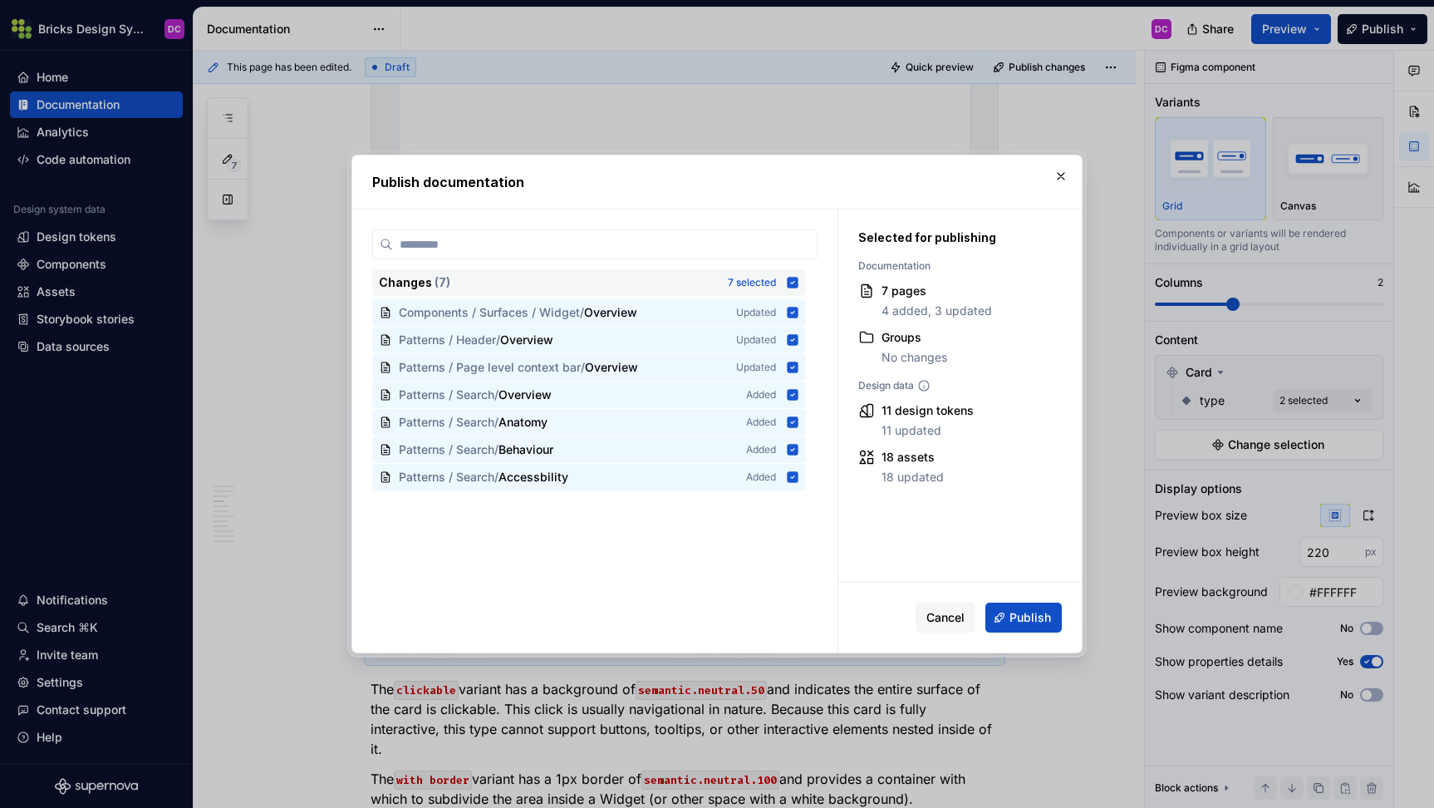
click at [799, 279] on icon at bounding box center [793, 282] width 11 height 11
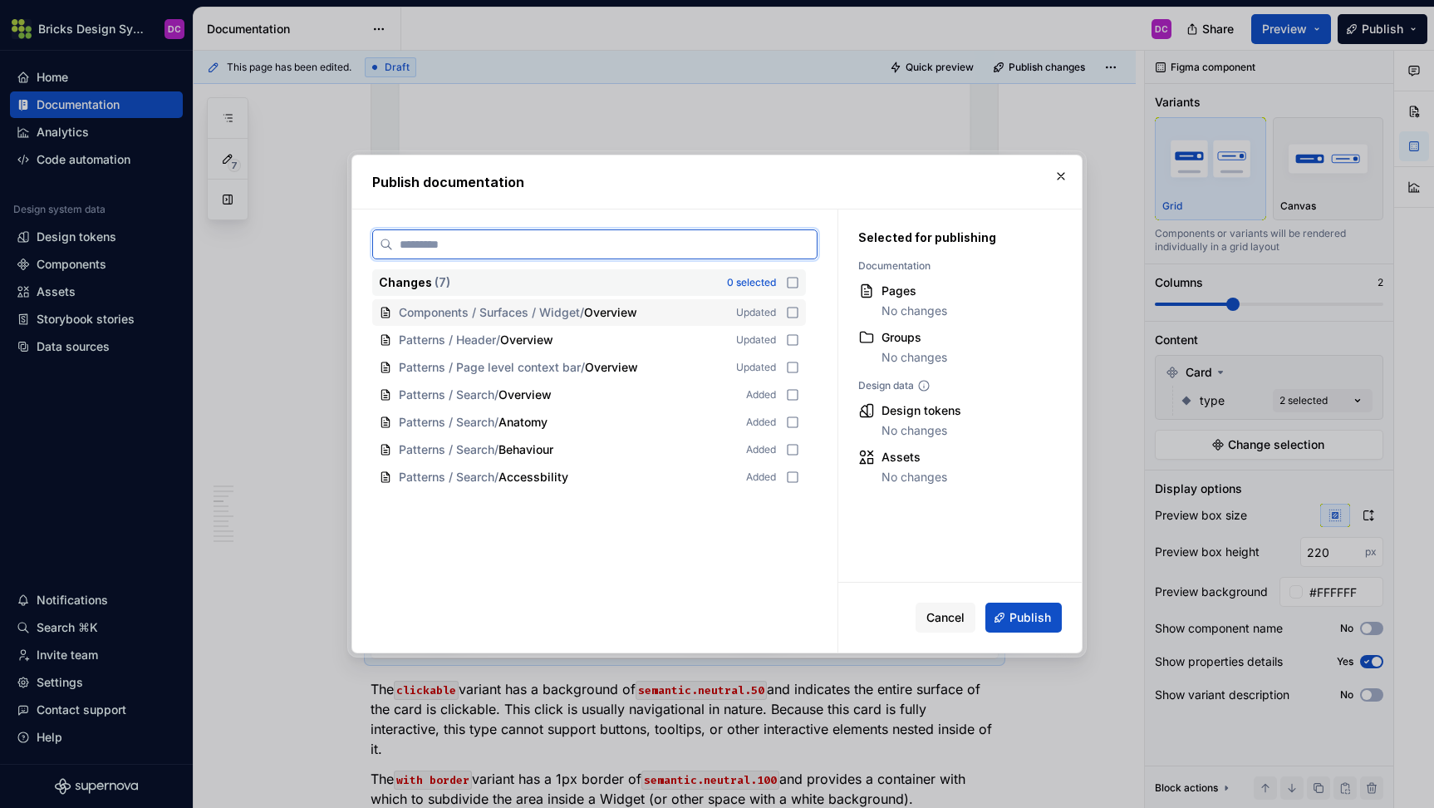
click at [799, 308] on icon at bounding box center [792, 312] width 13 height 13
click at [1026, 615] on span "Publish" at bounding box center [1031, 617] width 42 height 17
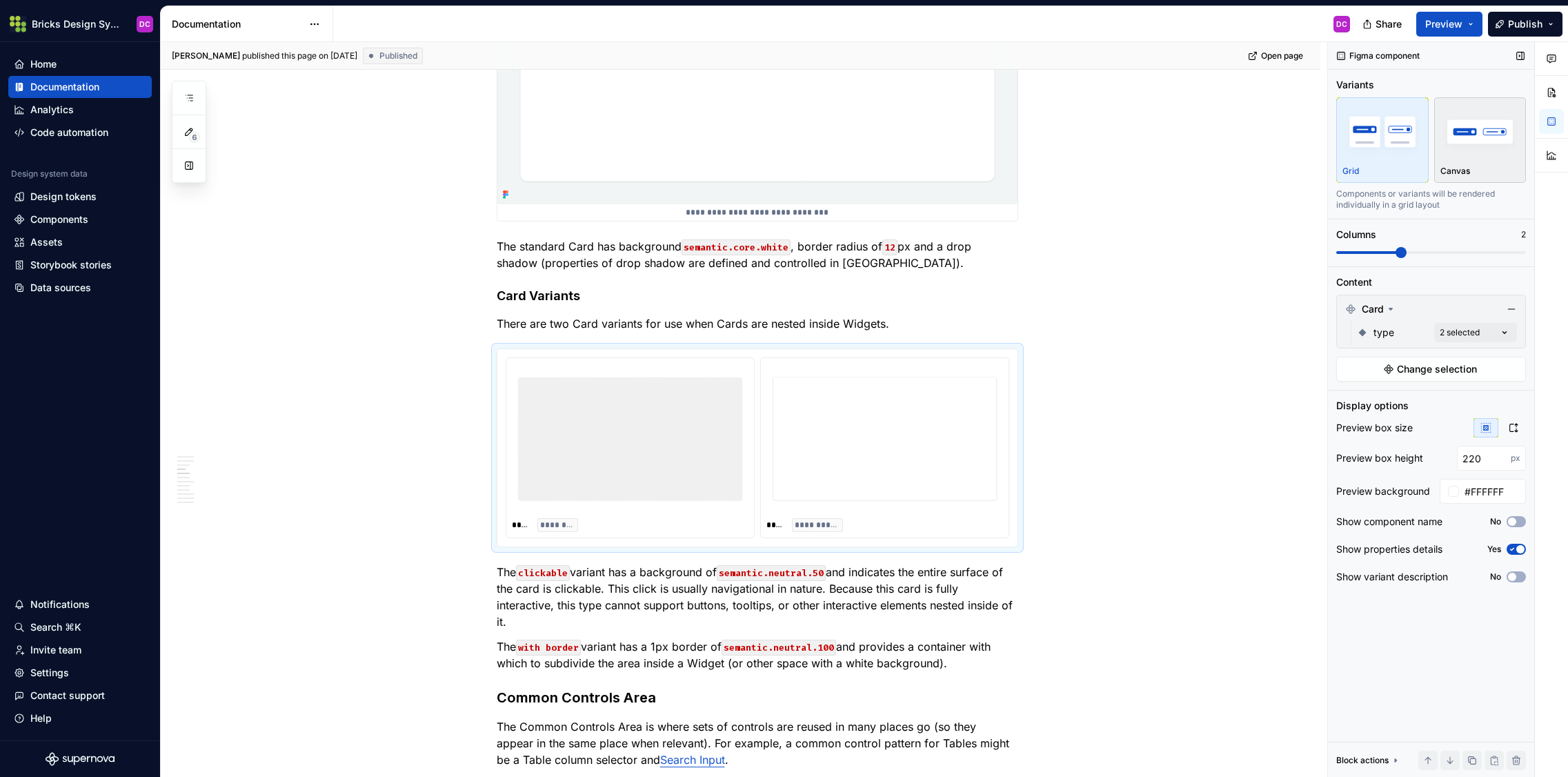
click at [1189, 163] on div "Canvas" at bounding box center [1480, 140] width 80 height 73
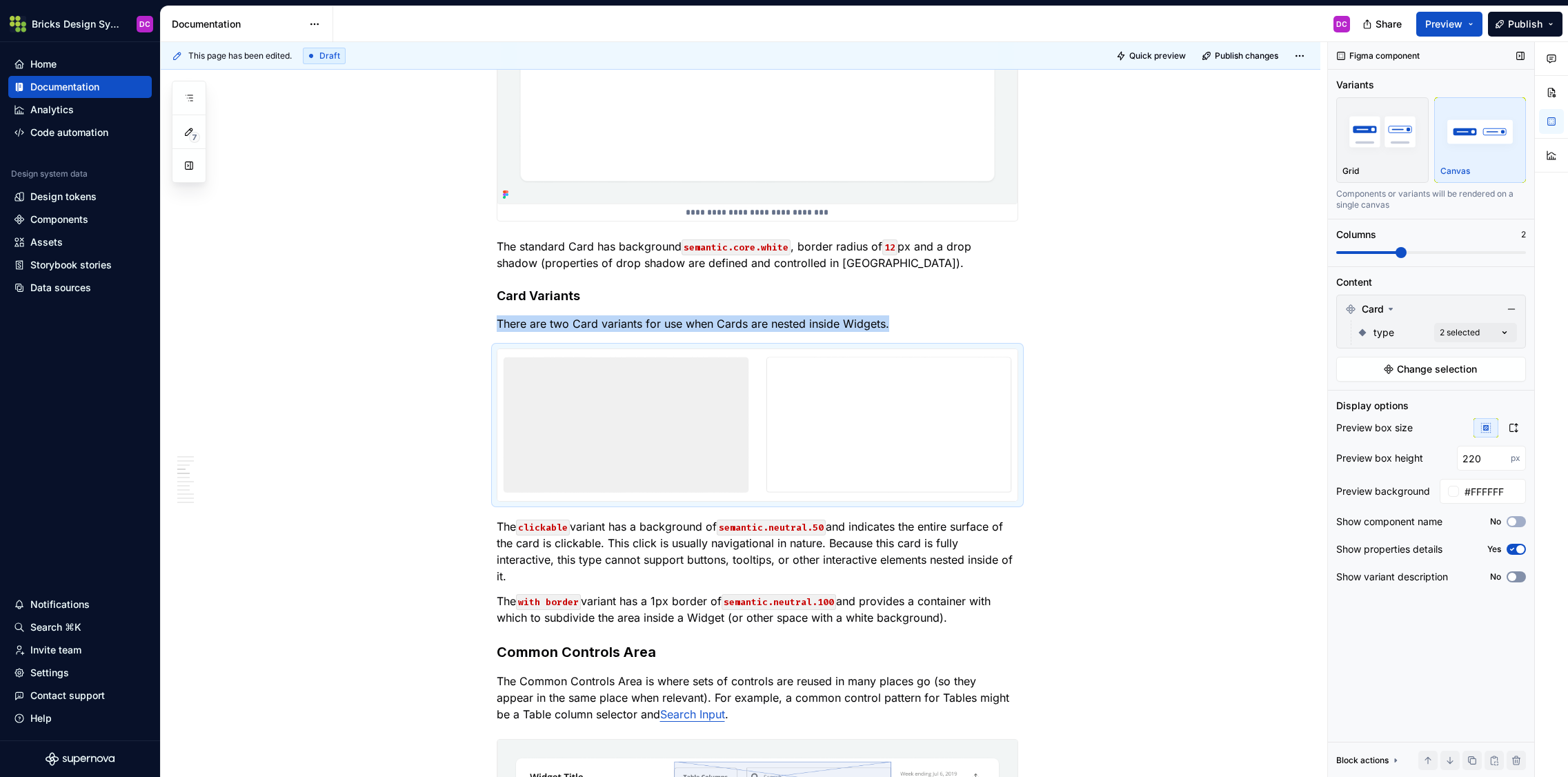
click at [1189, 581] on button "No" at bounding box center [1516, 576] width 19 height 11
click at [1189, 581] on button "Yes" at bounding box center [1516, 576] width 19 height 11
click at [802, 393] on img at bounding box center [888, 425] width 247 height 141
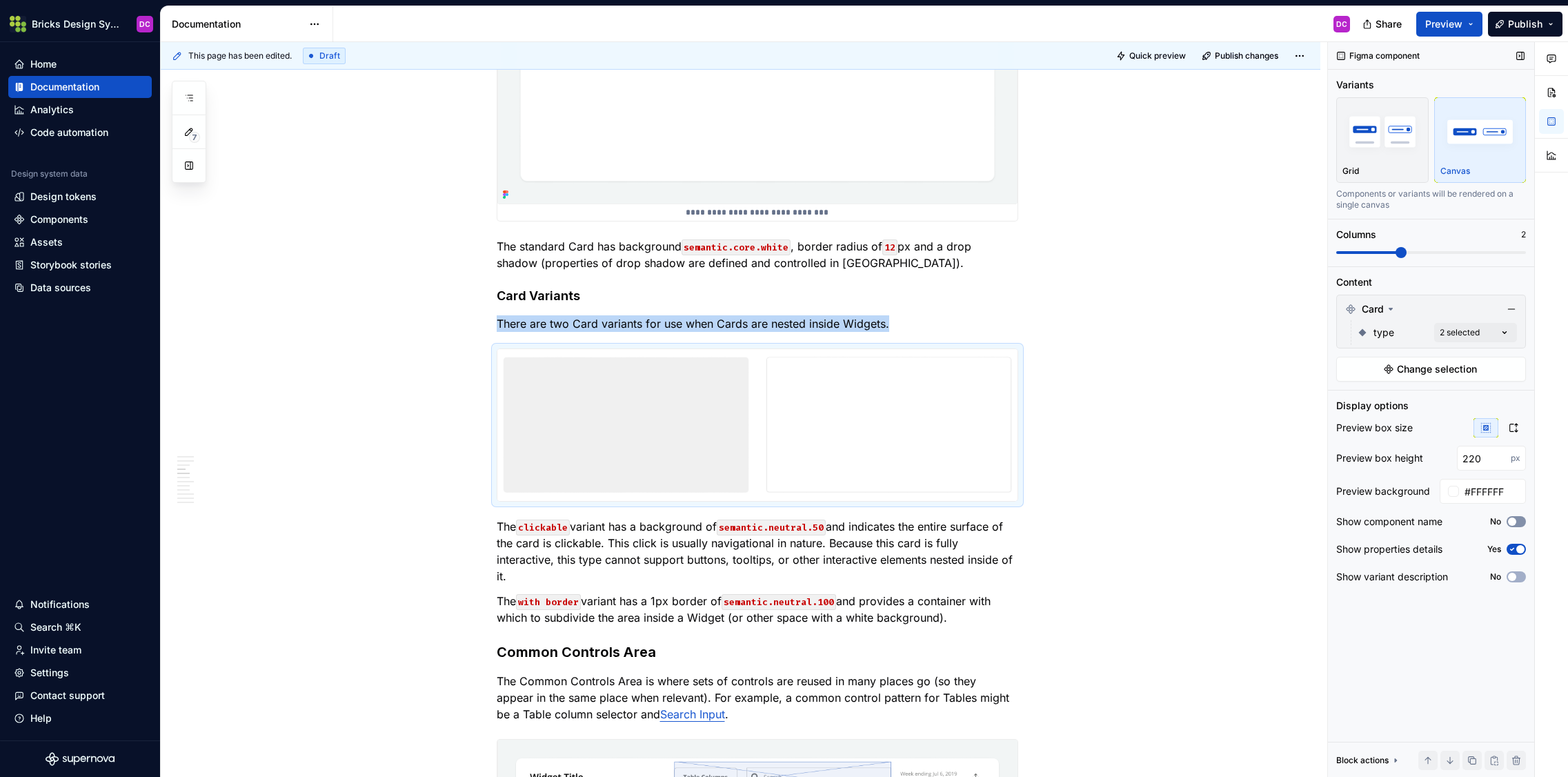
click at [1189, 520] on span "button" at bounding box center [1512, 521] width 8 height 8
click at [1189, 521] on span "button" at bounding box center [1520, 521] width 8 height 8
click at [1189, 428] on icon "button" at bounding box center [1512, 428] width 11 height 11
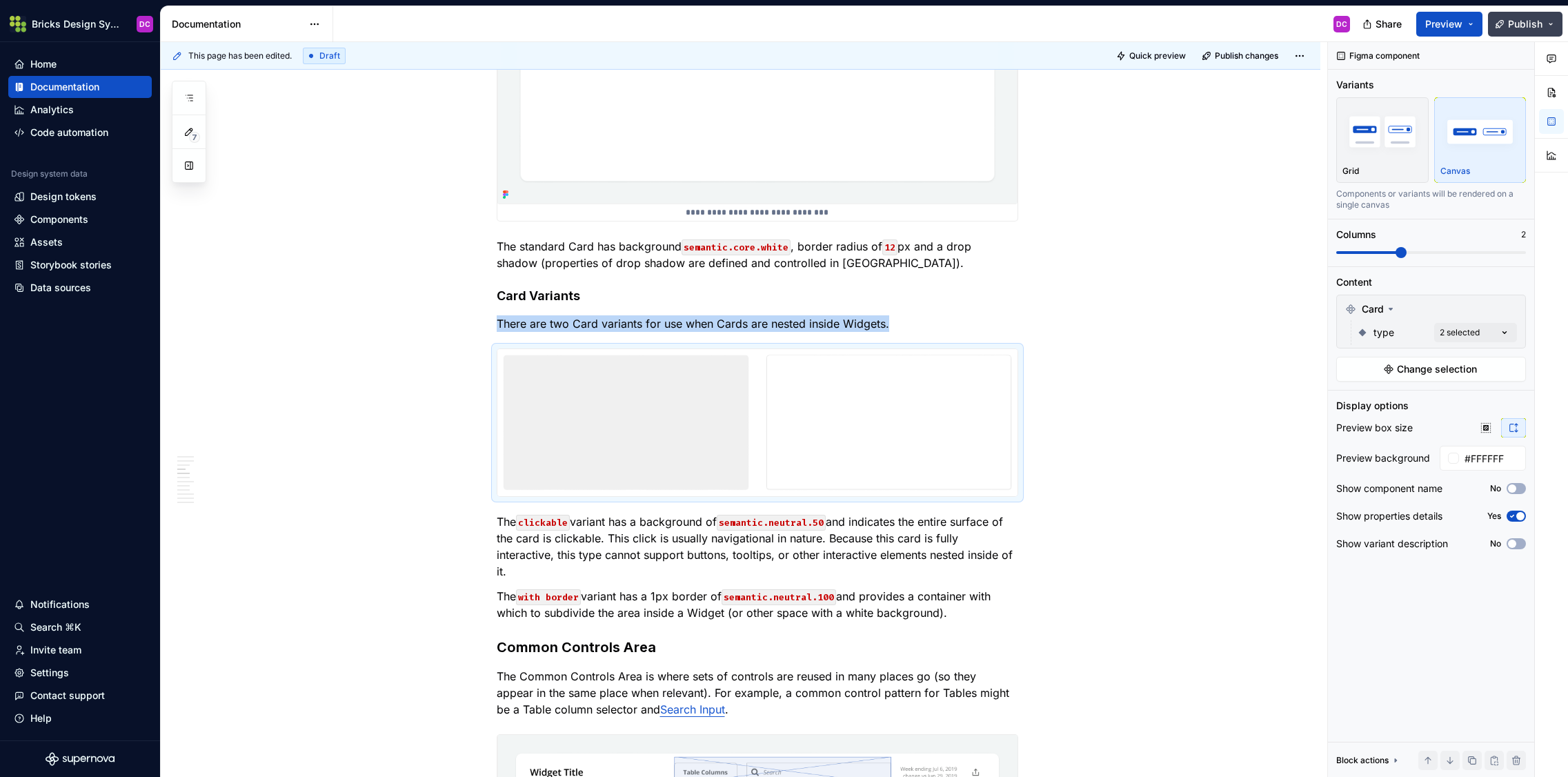
click at [1189, 18] on button "Publish" at bounding box center [1525, 24] width 75 height 25
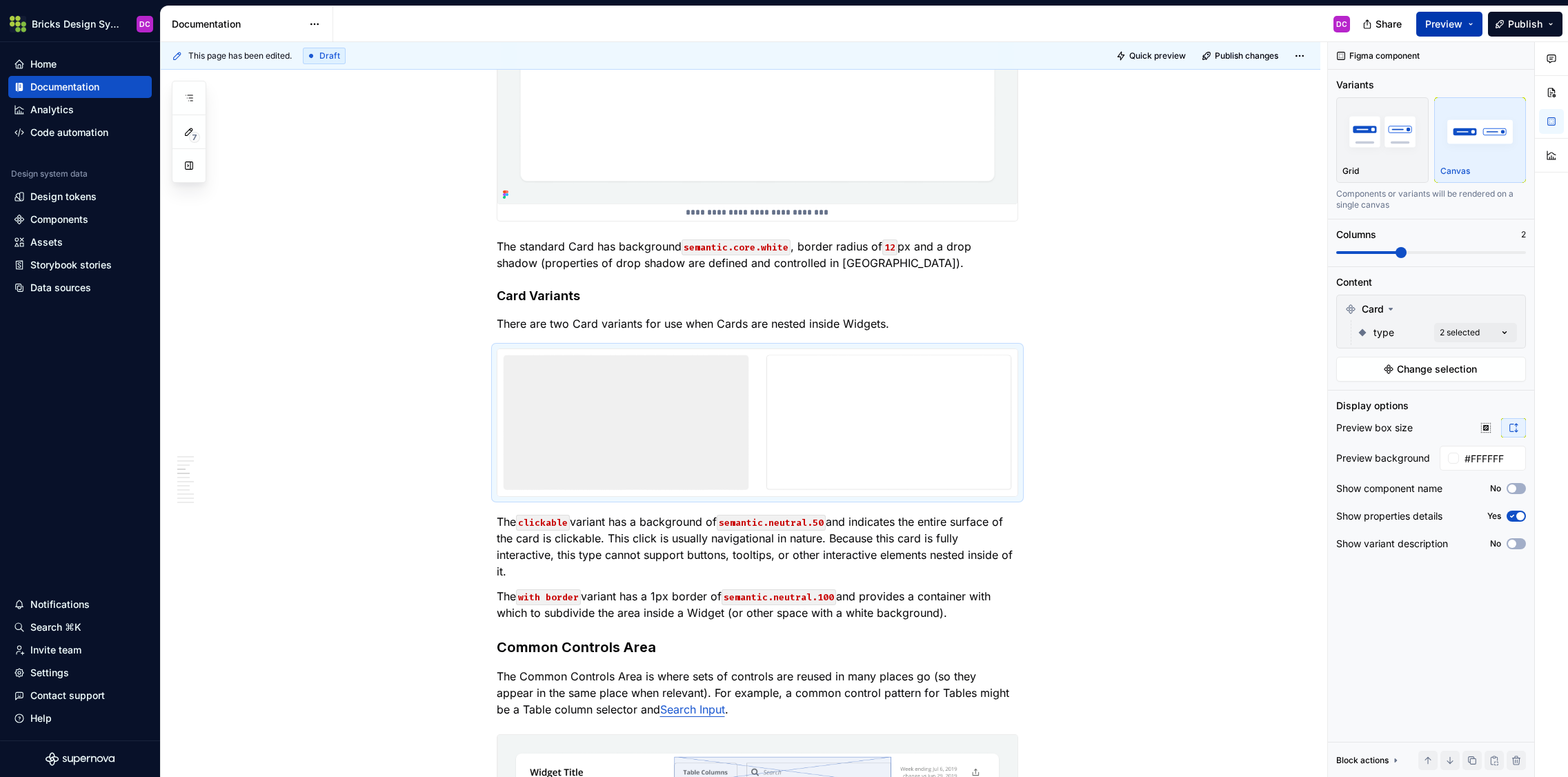
click at [1189, 26] on span "Preview" at bounding box center [1443, 24] width 37 height 14
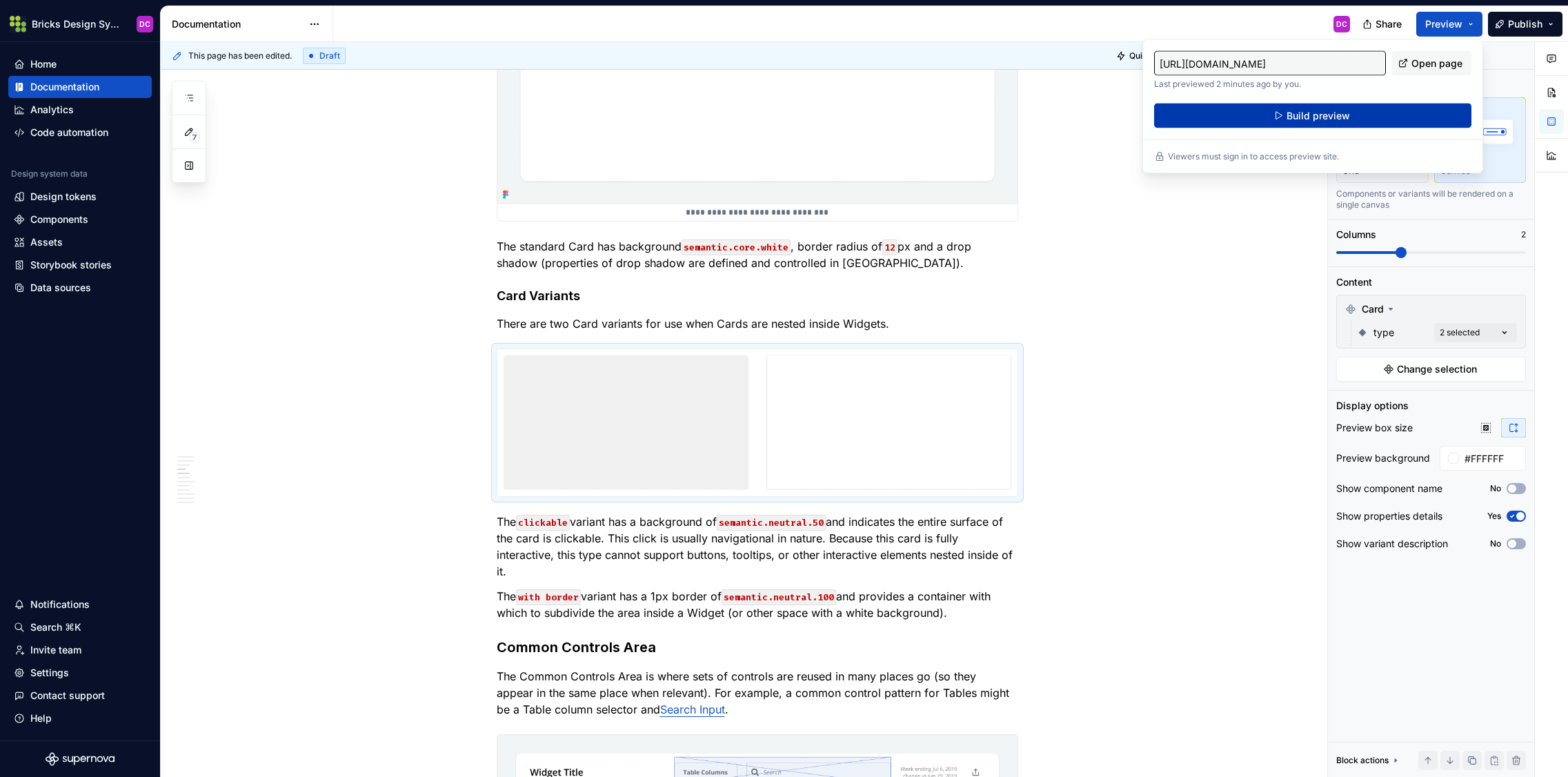
click at [1189, 108] on button "Build preview" at bounding box center [1312, 116] width 317 height 25
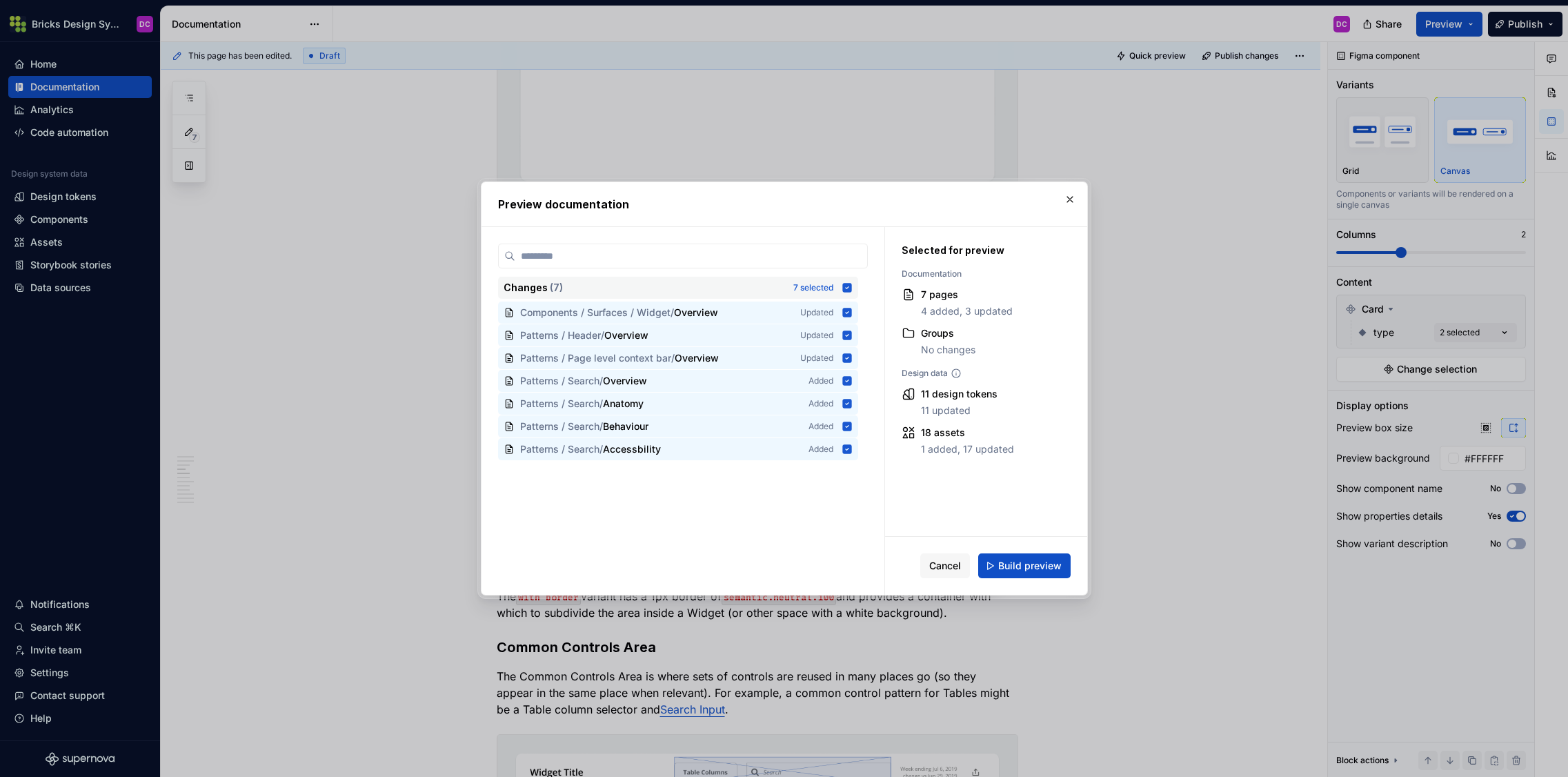
click at [849, 287] on icon at bounding box center [847, 287] width 9 height 9
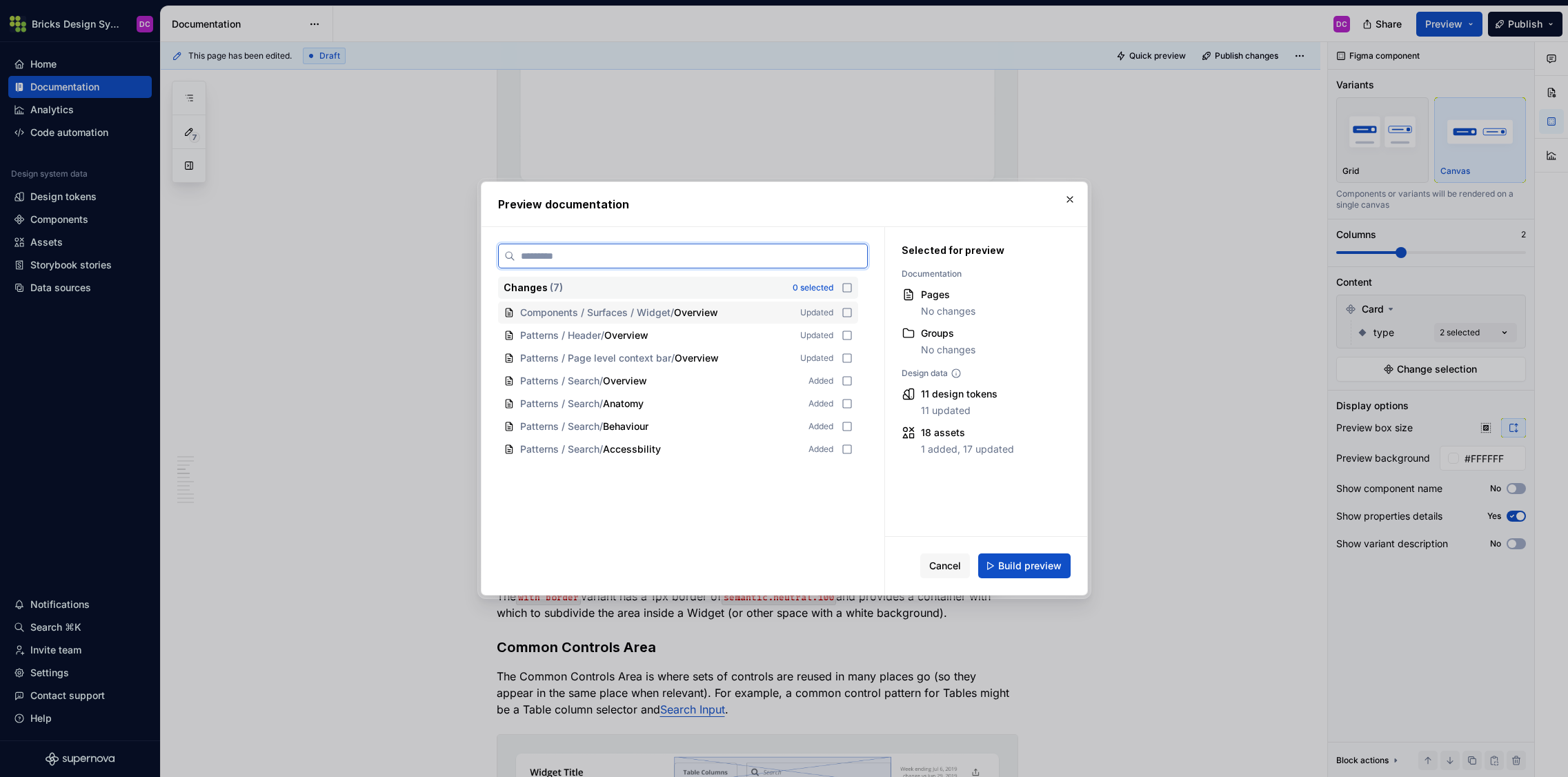
click at [854, 304] on div "Components / Surfaces / Widget / Overview Updated" at bounding box center [678, 312] width 360 height 22
click at [1027, 573] on button "Build preview" at bounding box center [1023, 565] width 92 height 25
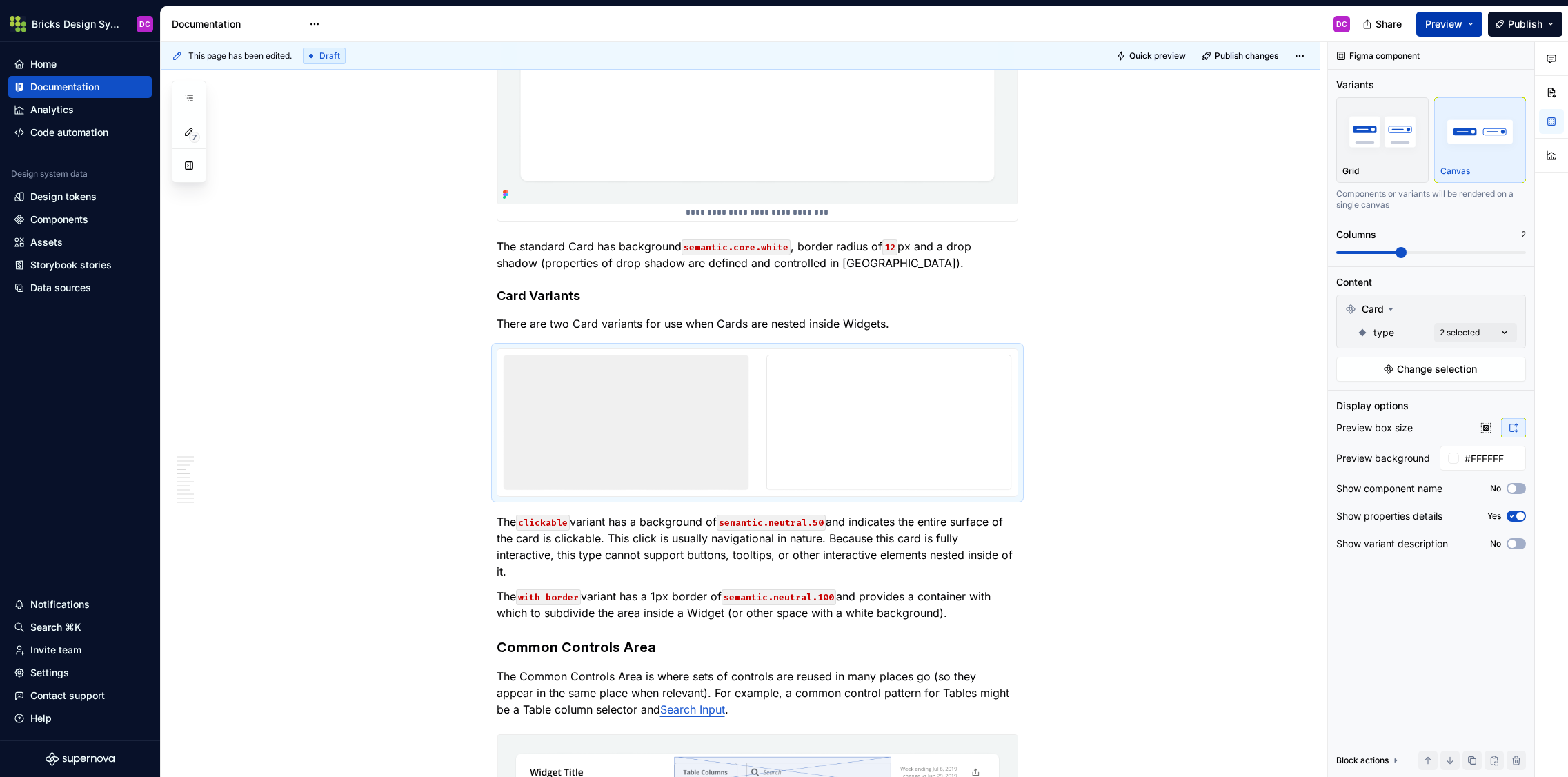
click at [1189, 26] on span "Preview" at bounding box center [1443, 24] width 37 height 14
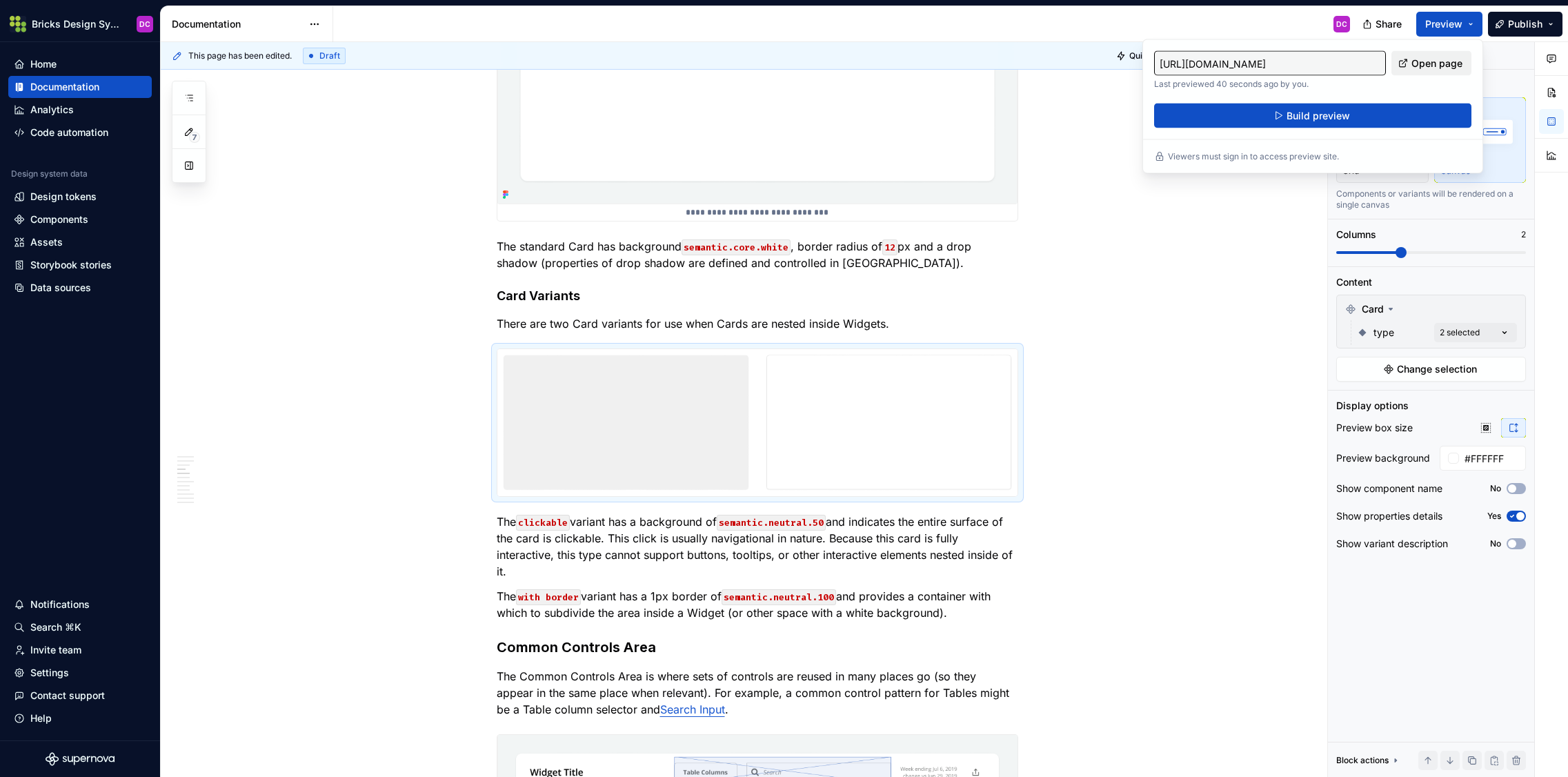
click at [1189, 62] on span "Open page" at bounding box center [1436, 63] width 51 height 14
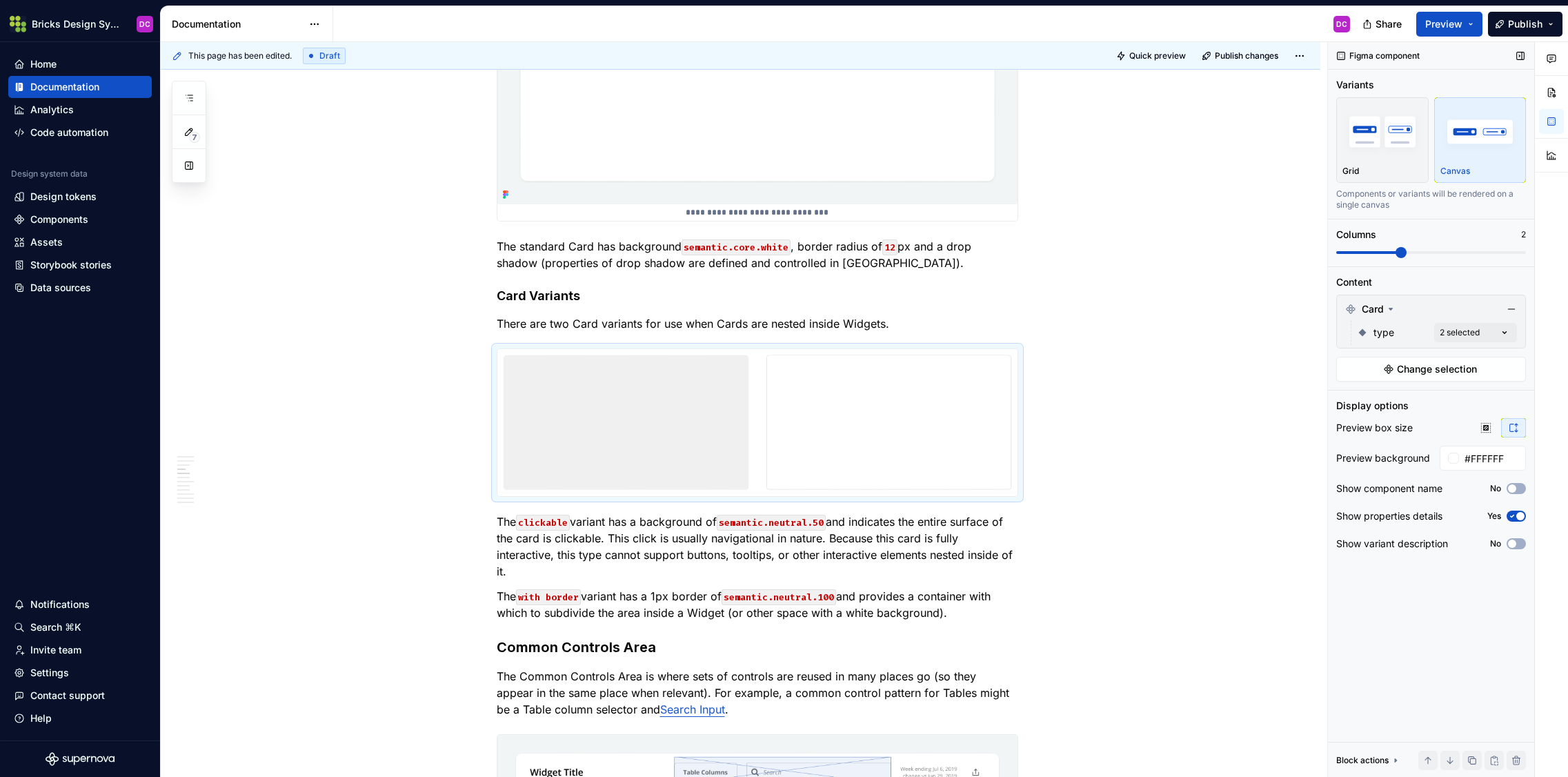
click at [1189, 280] on div "Content" at bounding box center [1353, 282] width 36 height 14
click at [1189, 125] on img "button" at bounding box center [1382, 131] width 80 height 51
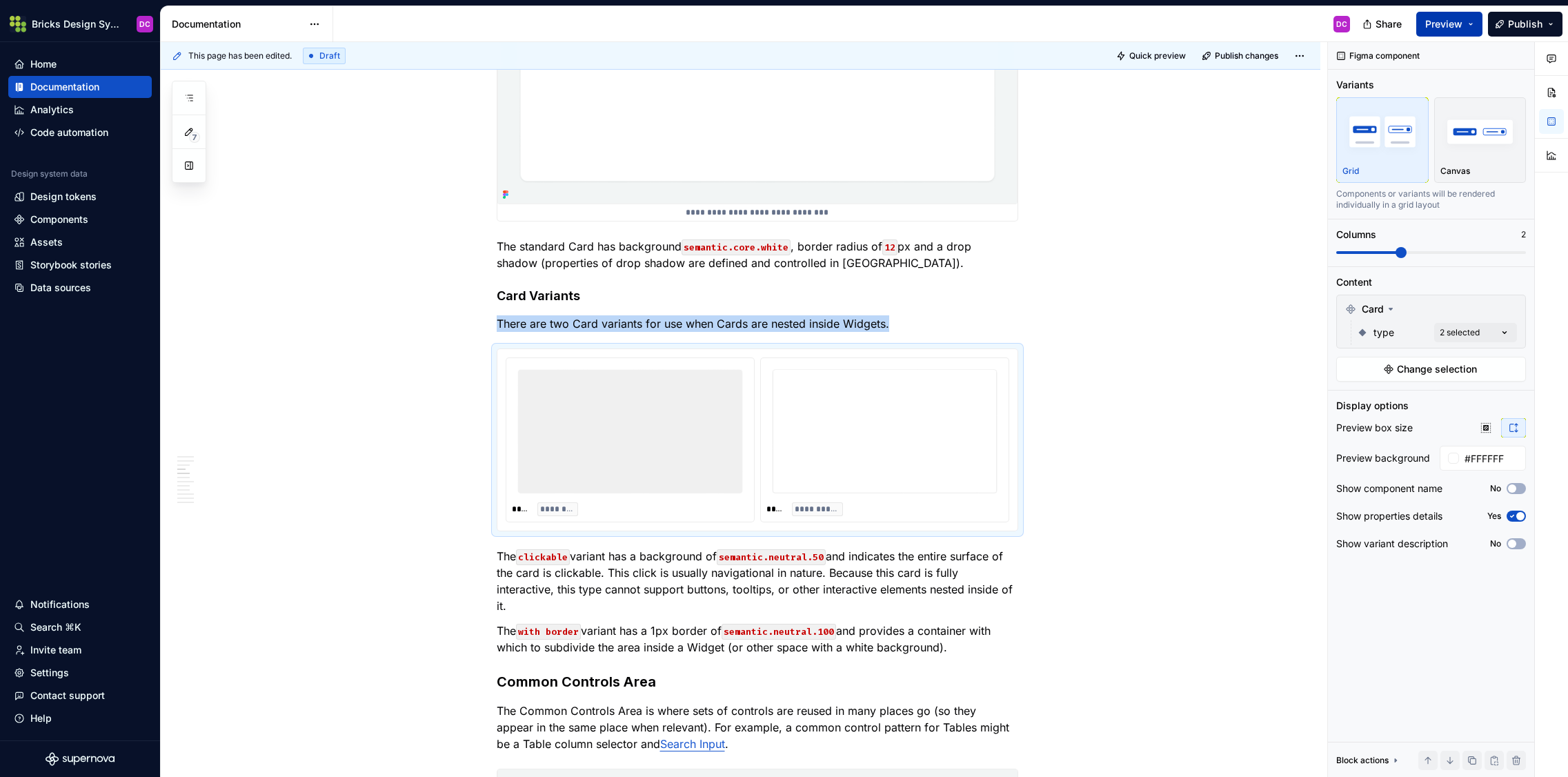
click at [1189, 27] on span "Preview" at bounding box center [1443, 24] width 37 height 14
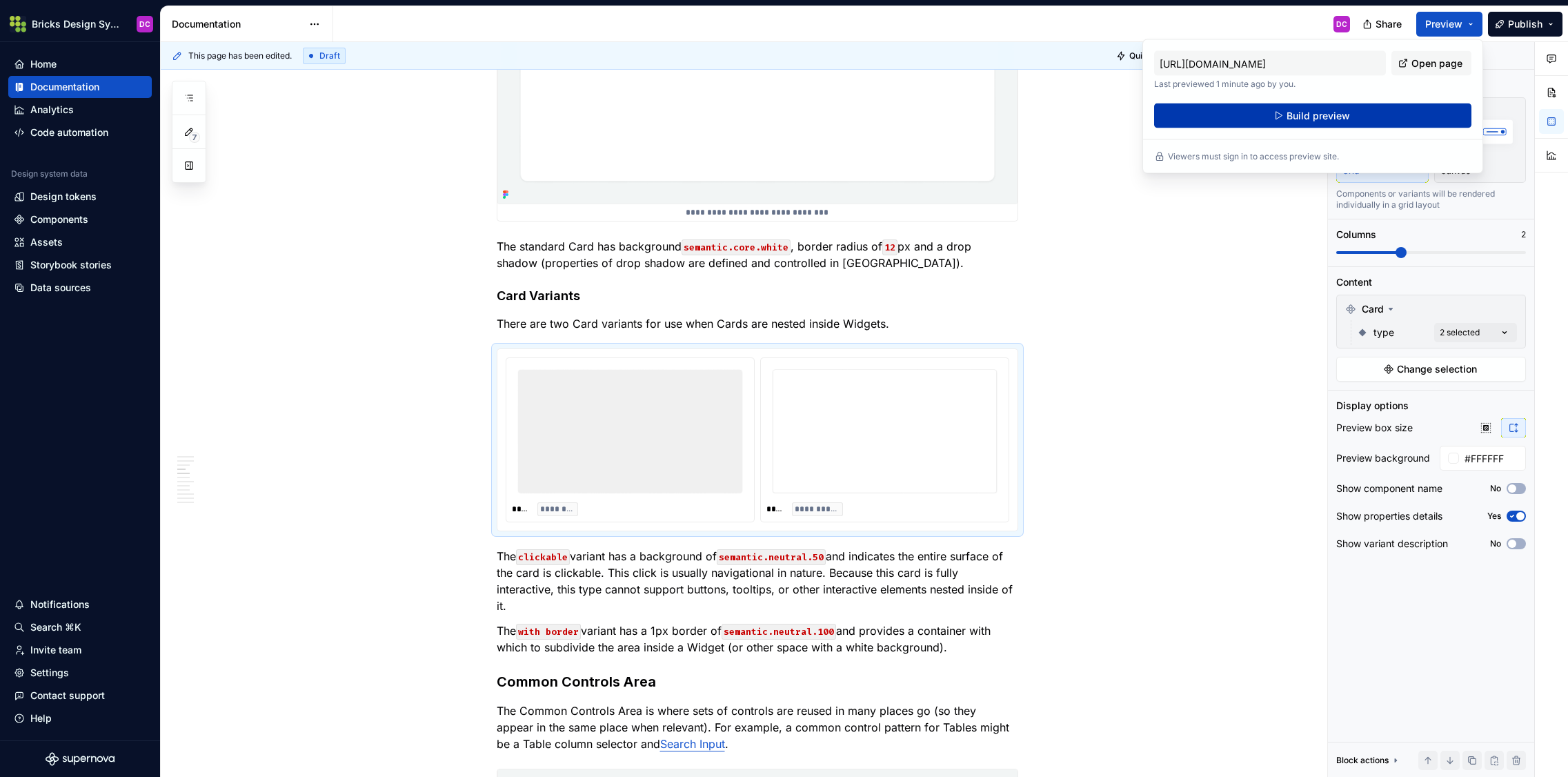
click at [1189, 120] on button "Build preview" at bounding box center [1312, 116] width 317 height 25
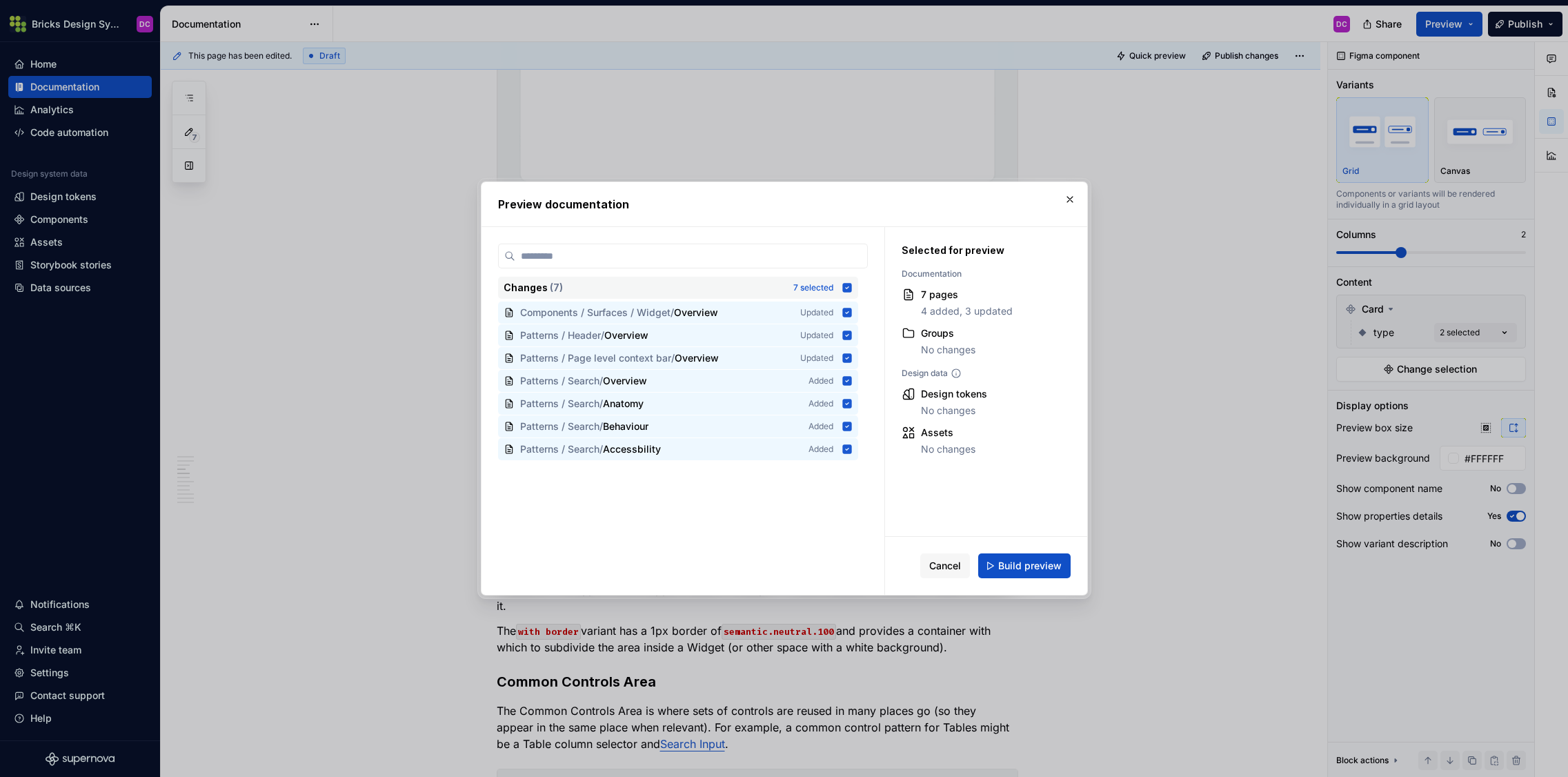
click at [851, 288] on icon at bounding box center [847, 287] width 9 height 9
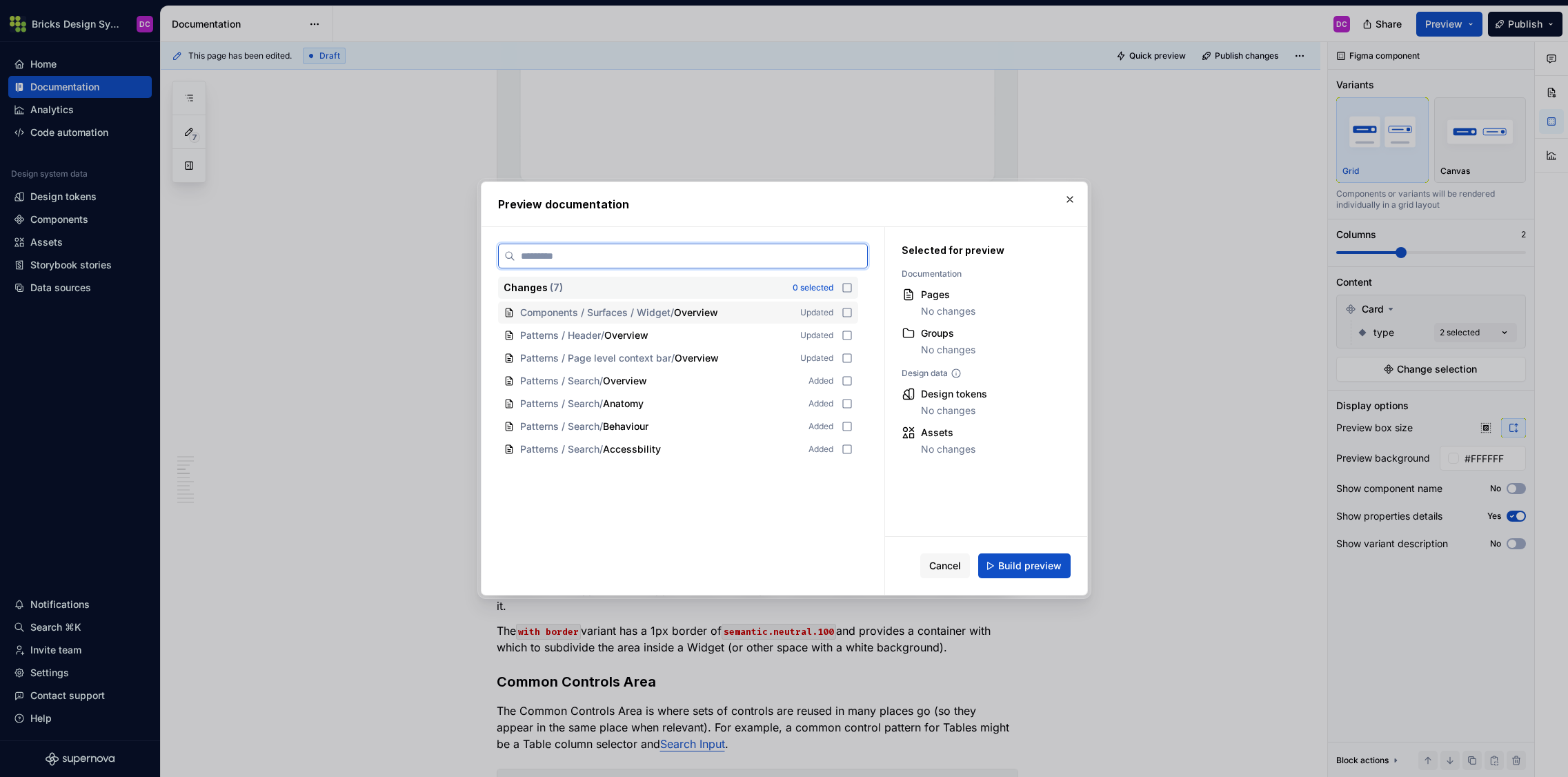
click at [852, 313] on icon at bounding box center [847, 312] width 11 height 11
click at [1034, 565] on span "Build preview" at bounding box center [1029, 565] width 63 height 14
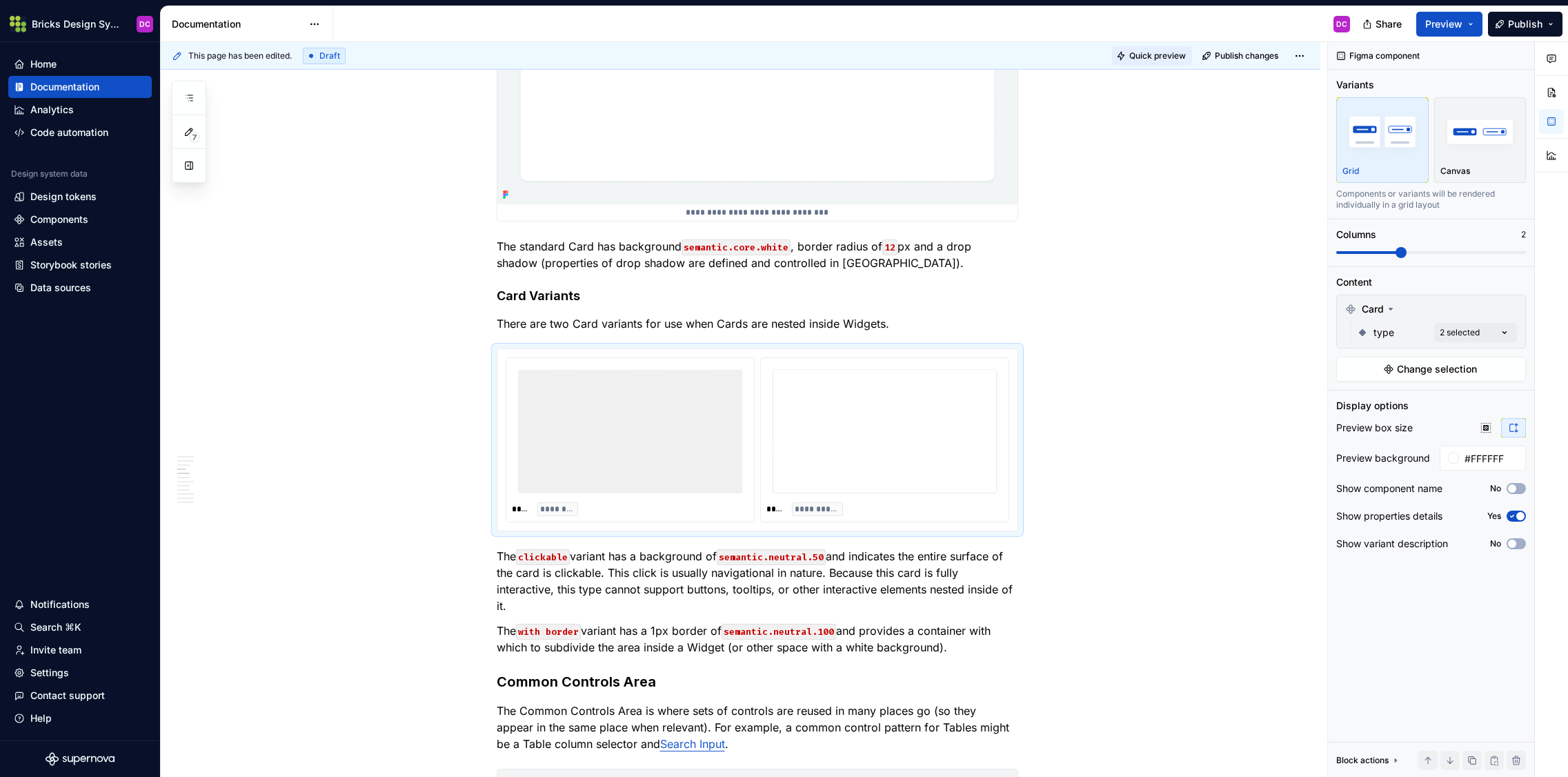
click at [1162, 54] on span "Quick preview" at bounding box center [1157, 56] width 56 height 11
click at [1189, 23] on span "Publish" at bounding box center [1525, 24] width 35 height 14
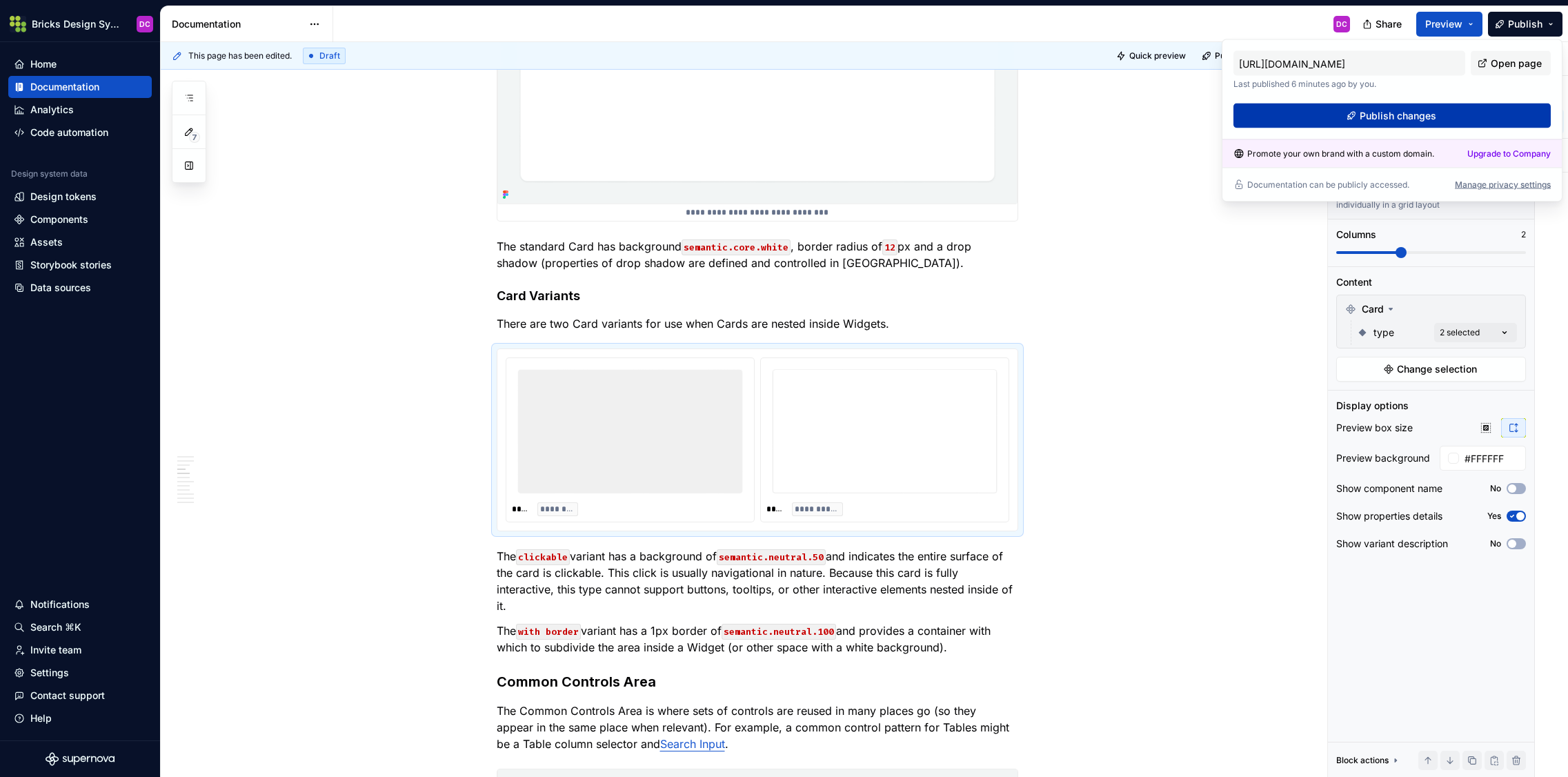
click at [1189, 116] on span "Publish changes" at bounding box center [1398, 115] width 76 height 14
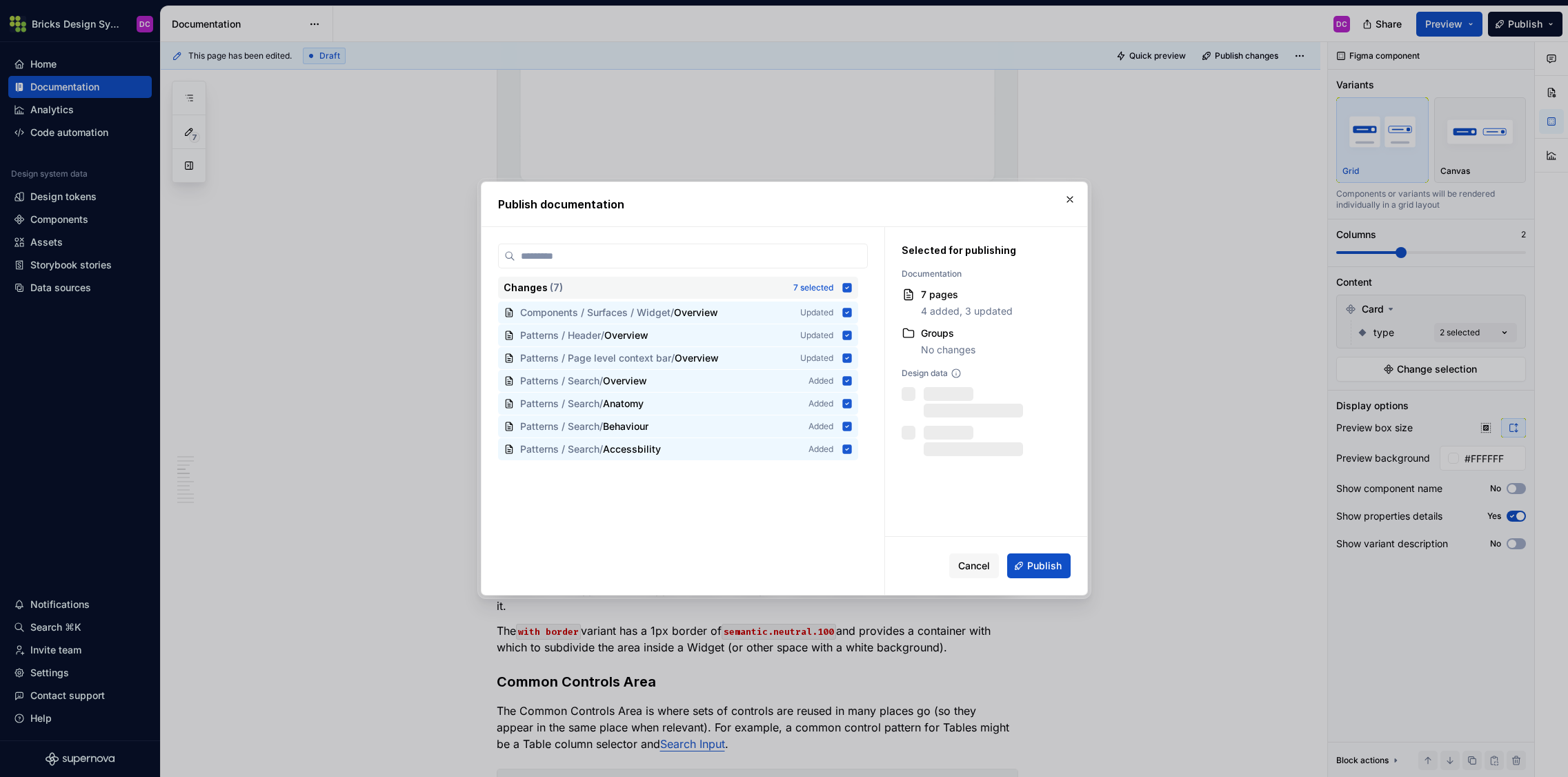
click at [851, 284] on icon at bounding box center [847, 287] width 9 height 9
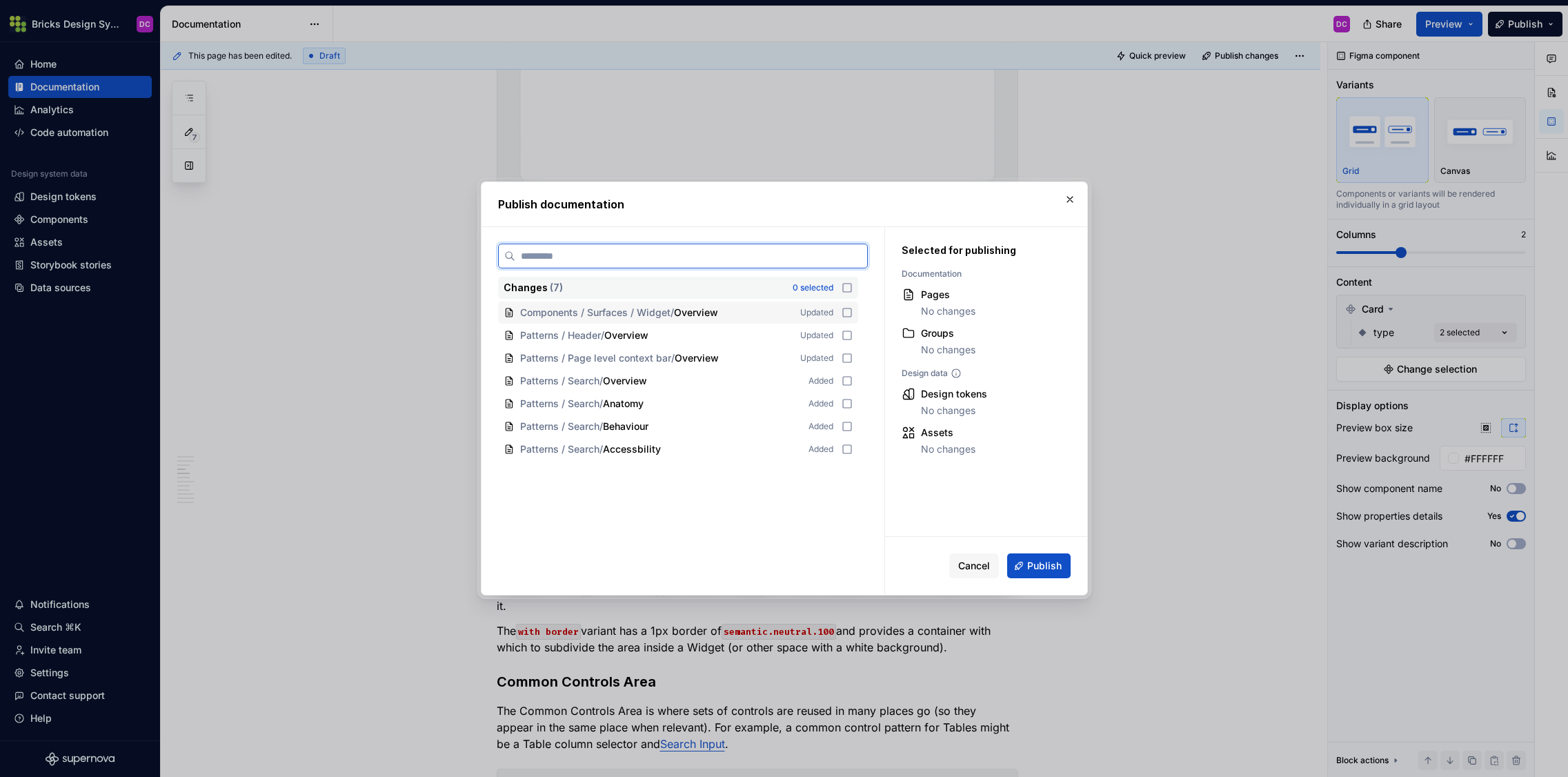
click at [851, 310] on icon at bounding box center [847, 312] width 11 height 11
click at [1043, 566] on span "Publish" at bounding box center [1044, 565] width 35 height 14
type textarea "*"
